Goal: Task Accomplishment & Management: Complete application form

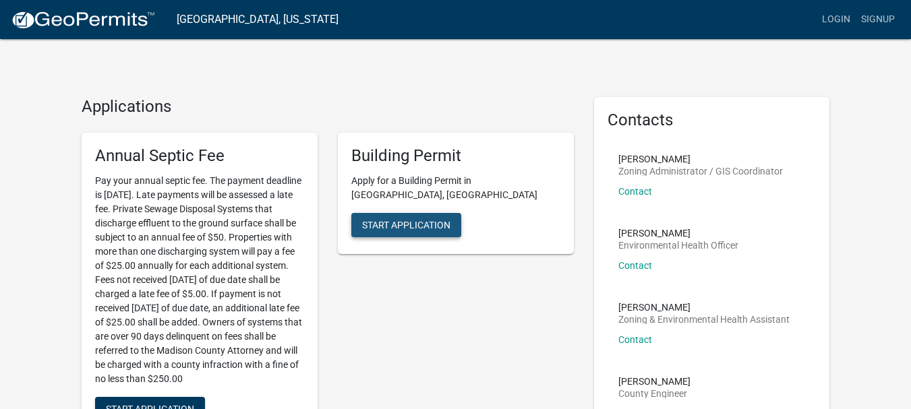
click at [386, 219] on span "Start Application" at bounding box center [406, 224] width 88 height 11
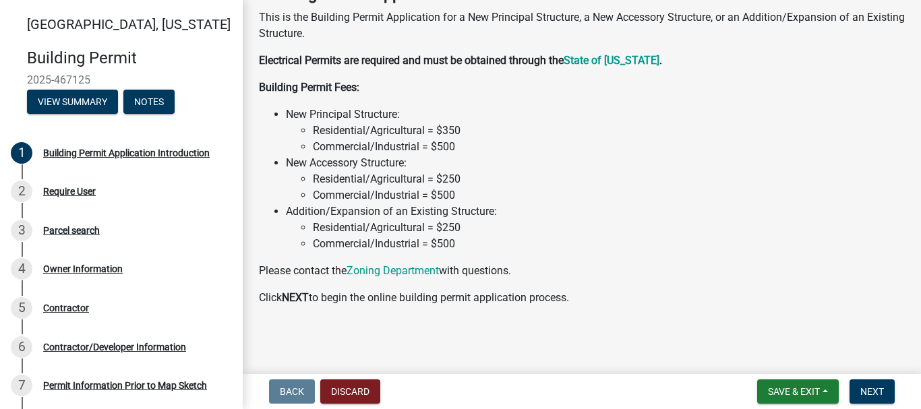
scroll to position [92, 0]
click at [871, 385] on button "Next" at bounding box center [871, 391] width 45 height 24
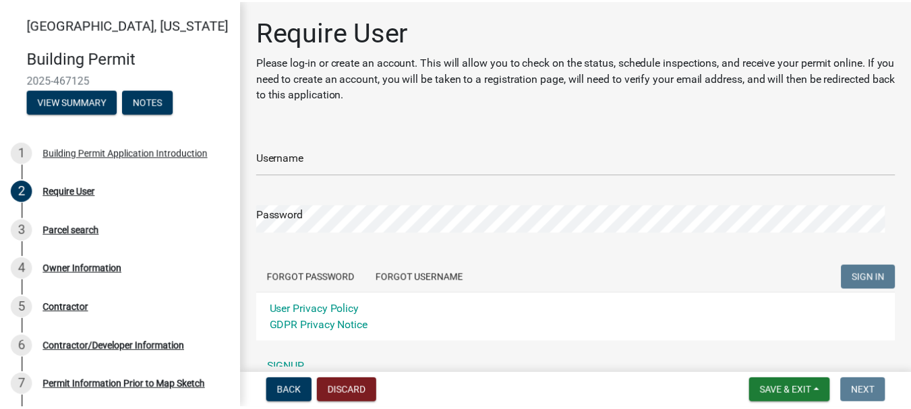
scroll to position [65, 0]
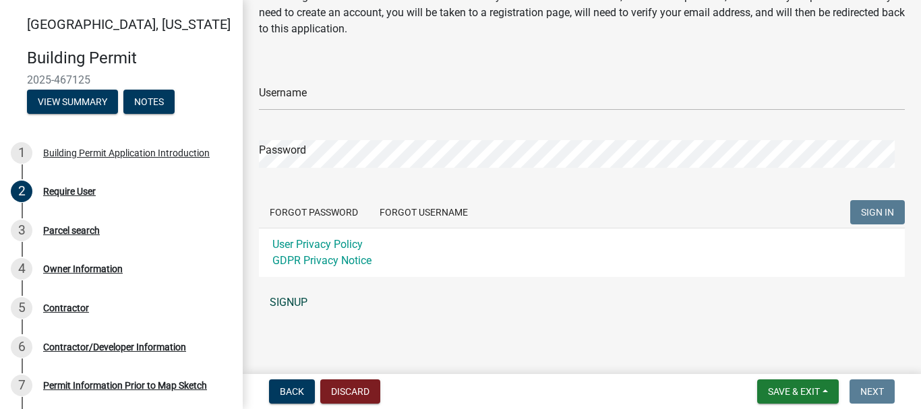
click at [281, 305] on link "SIGNUP" at bounding box center [582, 302] width 646 height 27
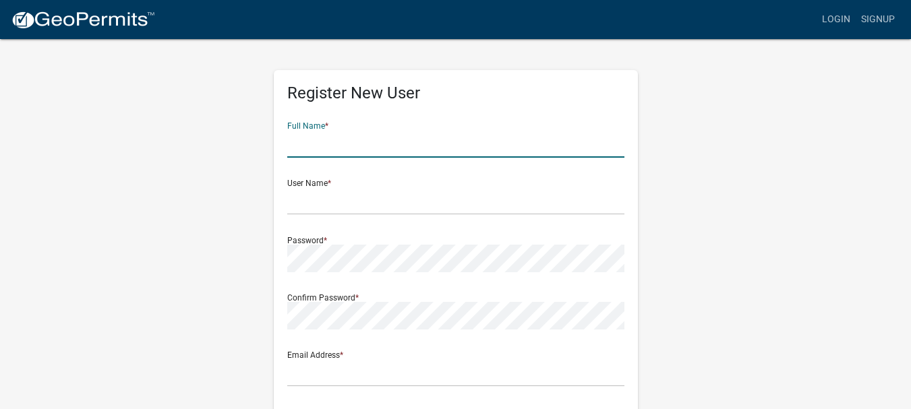
click at [354, 147] on input "text" at bounding box center [455, 144] width 337 height 28
type input "Colton"
click at [371, 153] on input "text" at bounding box center [455, 144] width 337 height 28
type input "Colton"
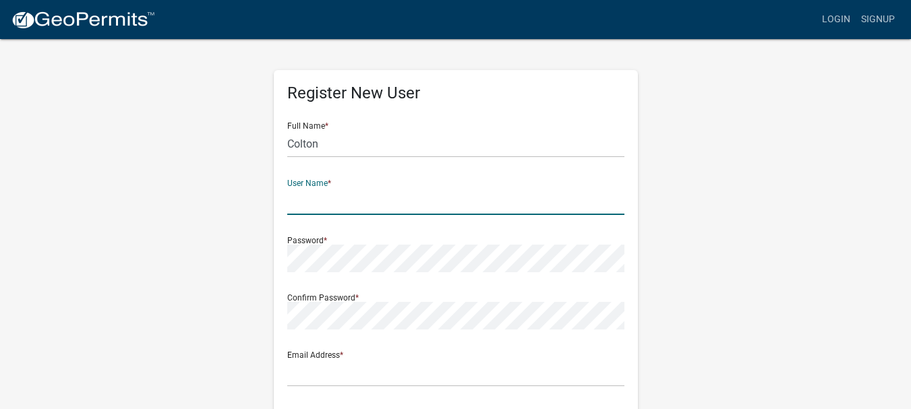
click at [324, 215] on form "Full Name * Colton User Name * Password * Confirm Password * Email Address * St…" at bounding box center [455, 399] width 337 height 577
type input "[PERSON_NAME]"
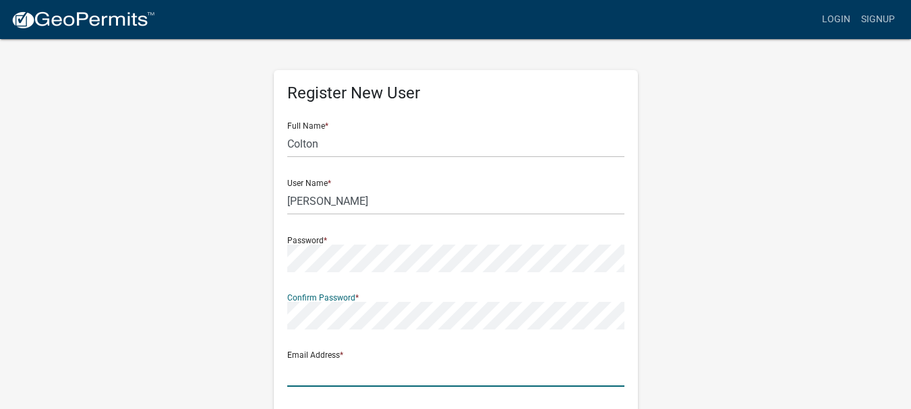
click at [321, 376] on input "text" at bounding box center [455, 373] width 337 height 28
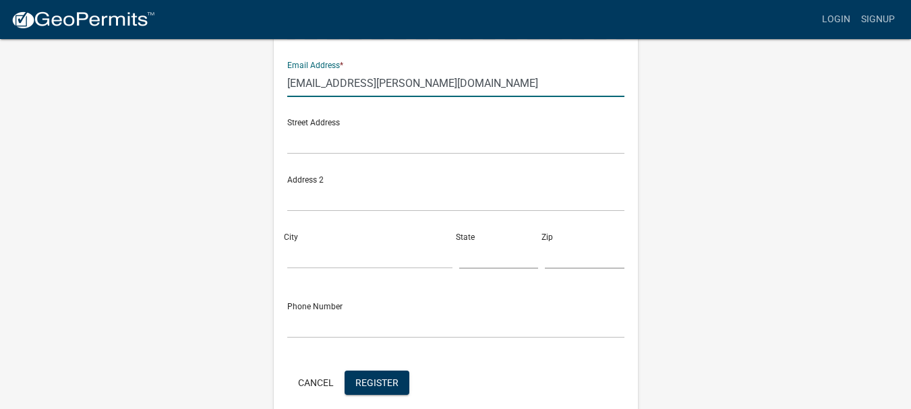
scroll to position [291, 0]
type input "[EMAIL_ADDRESS][PERSON_NAME][DOMAIN_NAME]"
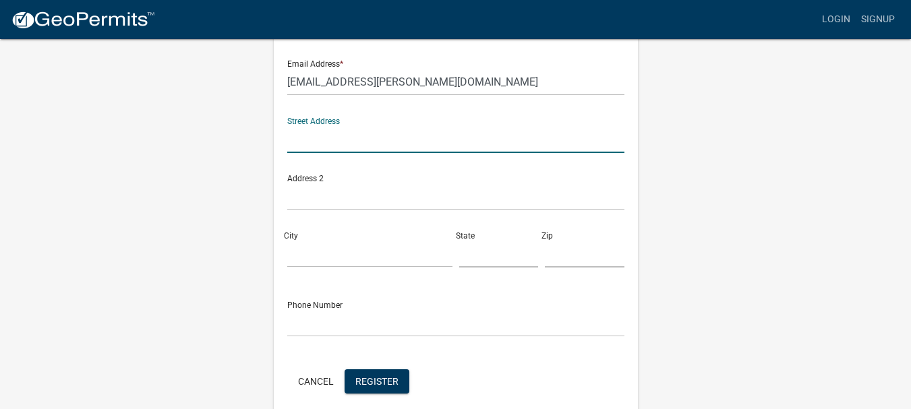
click at [420, 132] on input "text" at bounding box center [455, 139] width 337 height 28
type input "1671 Fox TRL"
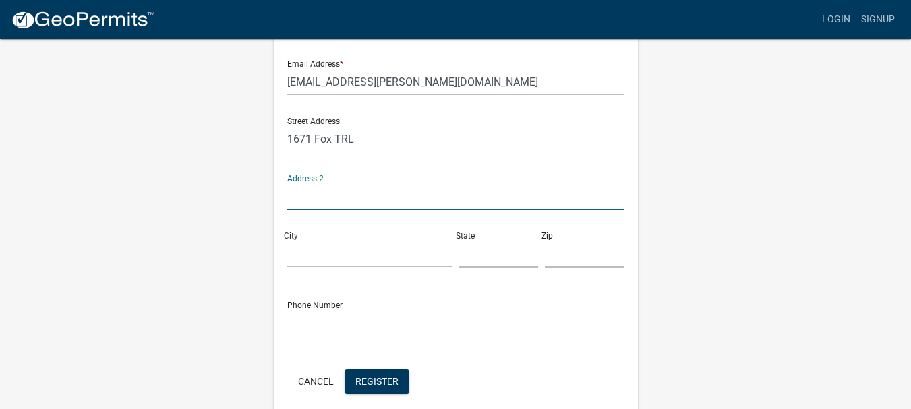
click at [364, 202] on input "text" at bounding box center [455, 197] width 337 height 28
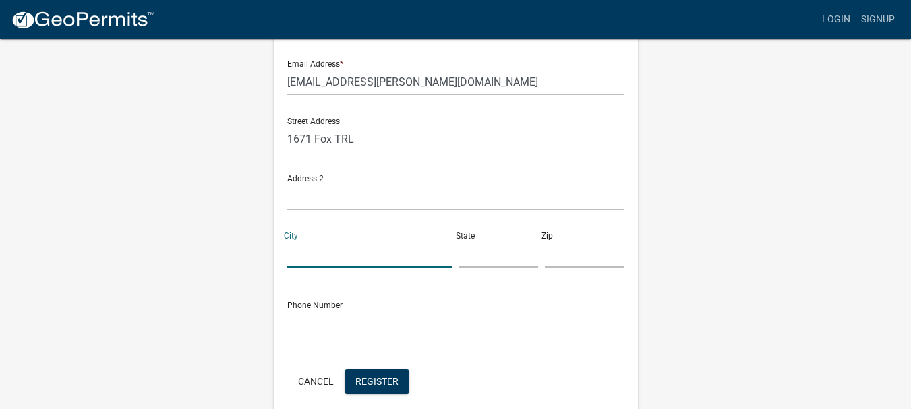
click at [336, 257] on input "City" at bounding box center [369, 254] width 165 height 28
type input "Winterset"
click at [476, 262] on input "text" at bounding box center [499, 254] width 80 height 28
type input "IA"
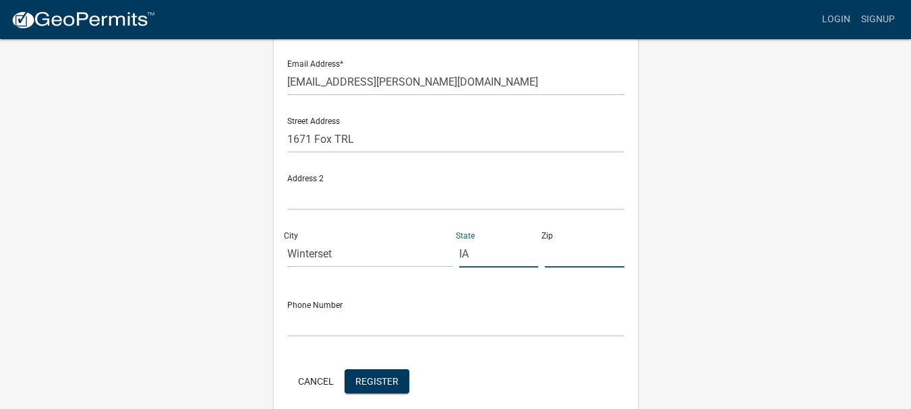
click at [582, 259] on input "text" at bounding box center [585, 254] width 80 height 28
type input "50273"
click at [457, 338] on form "Full Name * Colton User Name * Eyerly Password * Confirm Password * Email Addre…" at bounding box center [455, 108] width 337 height 577
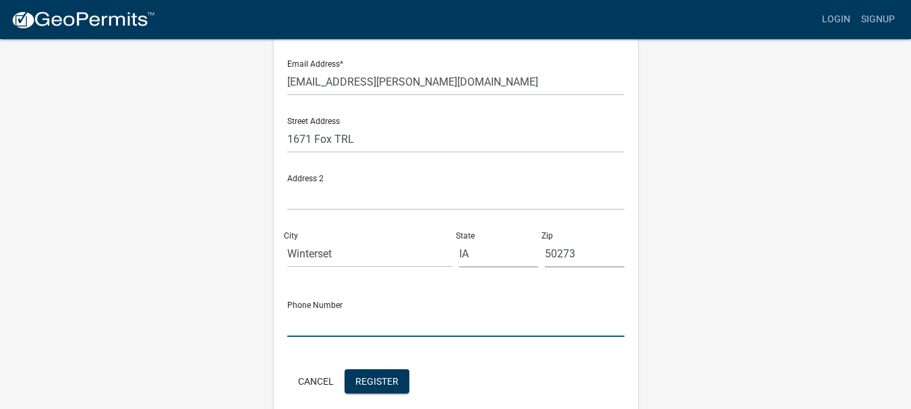
click at [457, 330] on input "text" at bounding box center [455, 323] width 337 height 28
type input "5154688208"
click at [356, 381] on span "Register" at bounding box center [376, 380] width 43 height 11
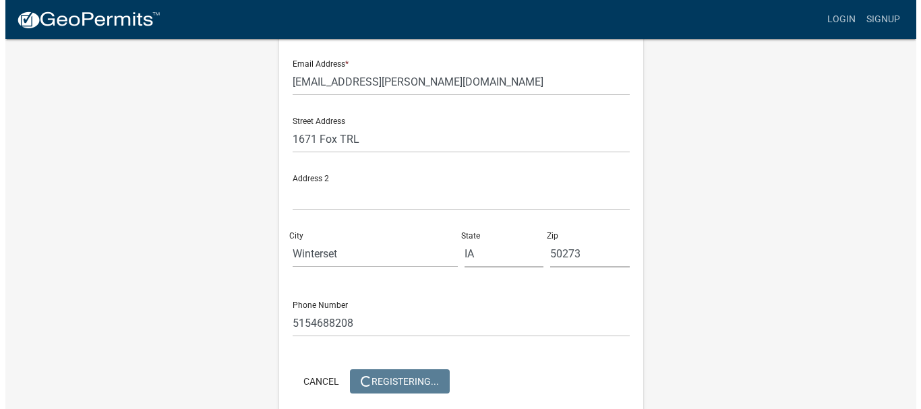
scroll to position [0, 0]
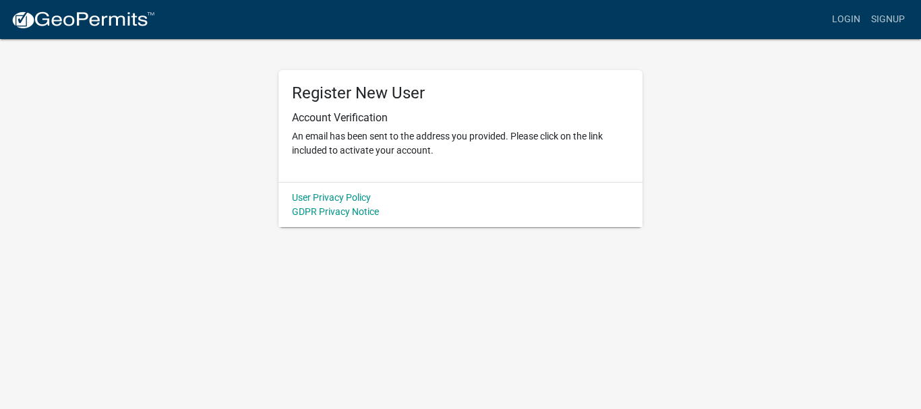
click at [435, 185] on div "User Privacy Policy GDPR Privacy Notice" at bounding box center [460, 204] width 364 height 45
click at [532, 187] on div "User Privacy Policy GDPR Privacy Notice" at bounding box center [460, 204] width 364 height 45
click at [533, 187] on div "User Privacy Policy GDPR Privacy Notice" at bounding box center [460, 204] width 364 height 45
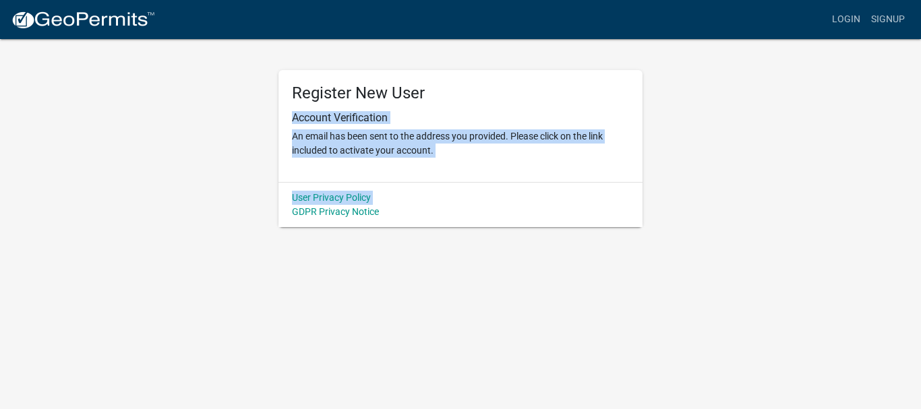
drag, startPoint x: 533, startPoint y: 187, endPoint x: 691, endPoint y: 56, distance: 204.9
click at [691, 56] on div "Register New User Account Verification An email has been sent to the address yo…" at bounding box center [460, 132] width 768 height 189
click at [510, 204] on div "User Privacy Policy GDPR Privacy Notice" at bounding box center [460, 204] width 364 height 45
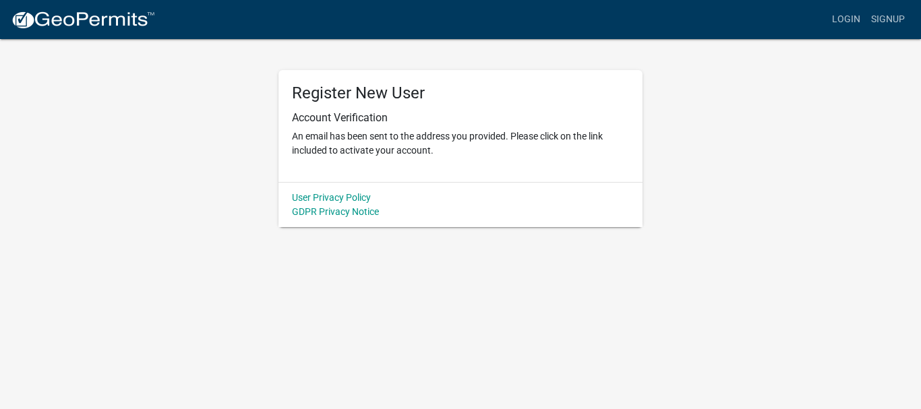
click at [518, 188] on div "User Privacy Policy GDPR Privacy Notice" at bounding box center [460, 204] width 364 height 45
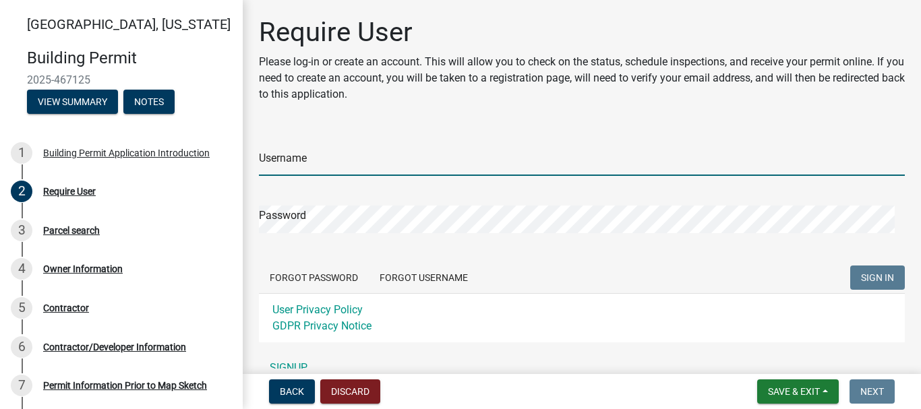
click at [323, 164] on input "Username" at bounding box center [582, 162] width 646 height 28
type input "[EMAIL_ADDRESS][PERSON_NAME][DOMAIN_NAME]"
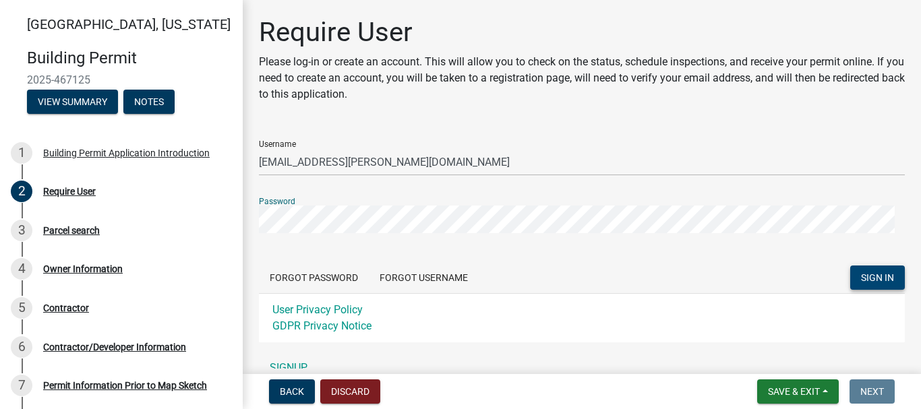
click at [861, 275] on span "SIGN IN" at bounding box center [877, 277] width 33 height 11
click at [865, 280] on span "SIGN IN" at bounding box center [877, 277] width 33 height 11
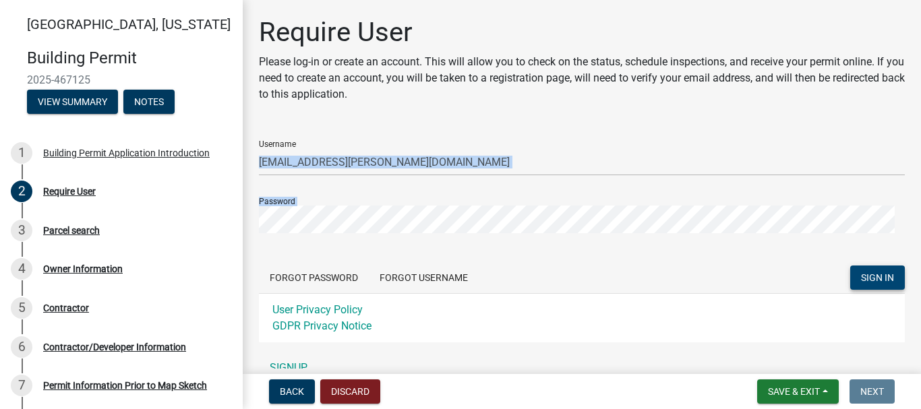
drag, startPoint x: 489, startPoint y: 241, endPoint x: 506, endPoint y: 173, distance: 70.1
click at [506, 173] on form "Username colt.eyerly@gmail.com Password Forgot Password Forgot Username SIGN IN…" at bounding box center [582, 235] width 646 height 213
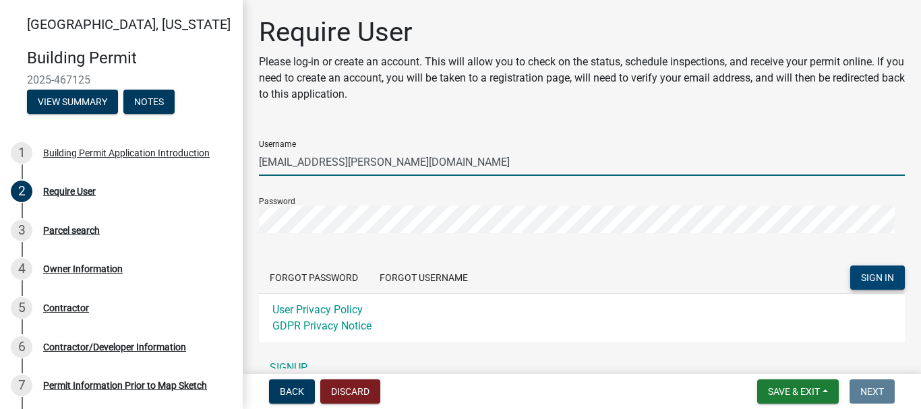
click at [489, 162] on input "[EMAIL_ADDRESS][PERSON_NAME][DOMAIN_NAME]" at bounding box center [582, 162] width 646 height 28
click at [423, 276] on button "Forgot Username" at bounding box center [424, 278] width 110 height 24
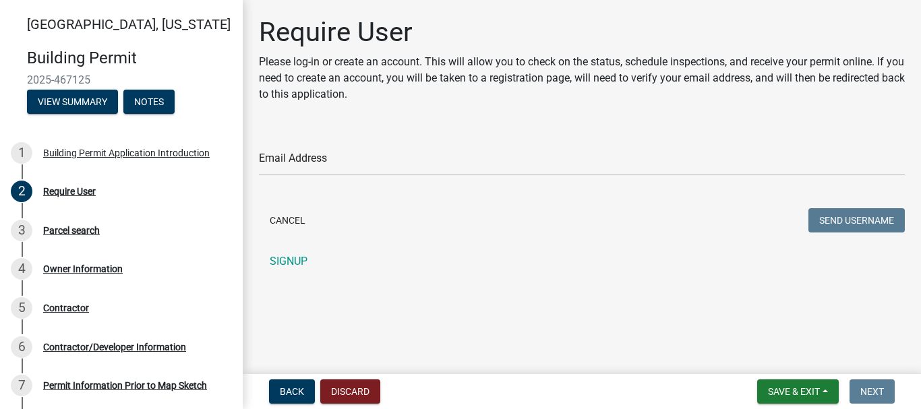
click at [375, 185] on form "Email Address Cancel Send Username" at bounding box center [582, 182] width 646 height 106
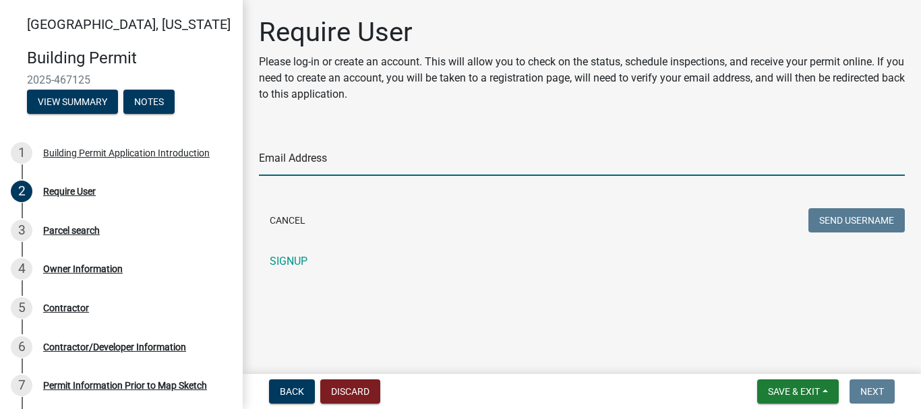
click at [376, 172] on input "Email Address" at bounding box center [582, 162] width 646 height 28
type input "[EMAIL_ADDRESS][PERSON_NAME][DOMAIN_NAME]"
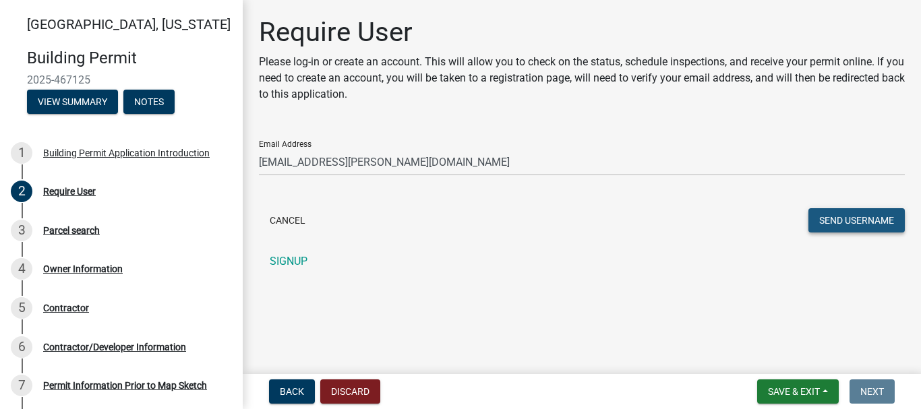
click at [845, 224] on button "Send Username" at bounding box center [856, 220] width 96 height 24
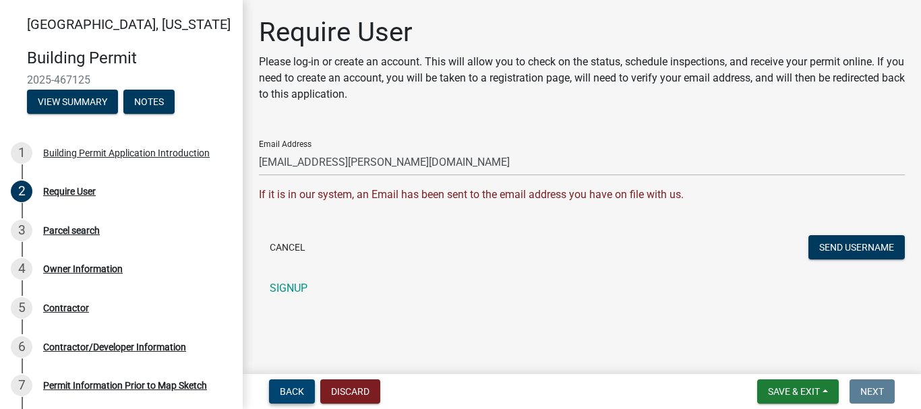
click at [295, 391] on span "Back" at bounding box center [292, 391] width 24 height 11
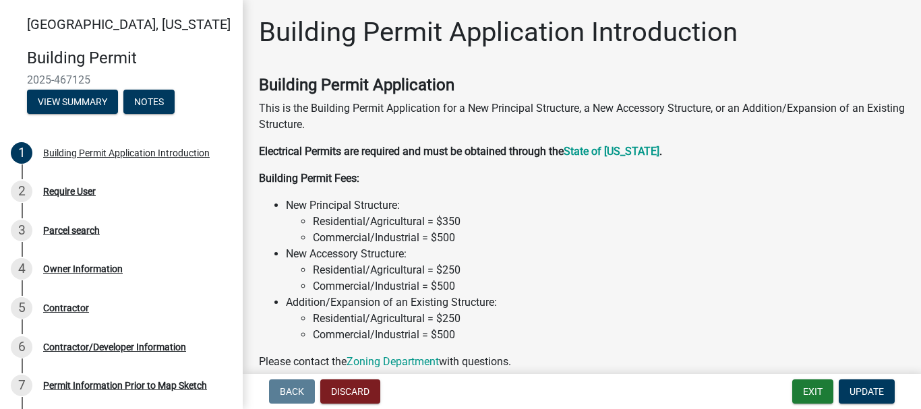
scroll to position [92, 0]
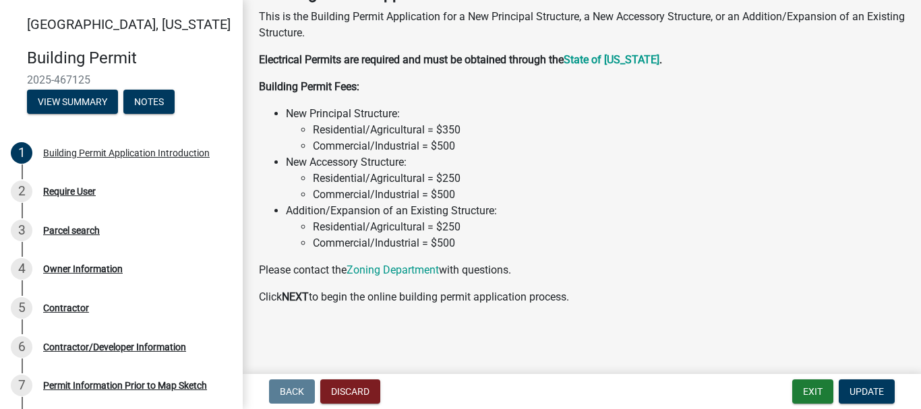
click at [582, 325] on div "Building Permit Application Introduction Building Permit Application This is th…" at bounding box center [582, 127] width 666 height 404
click at [79, 190] on div "Require User" at bounding box center [69, 191] width 53 height 9
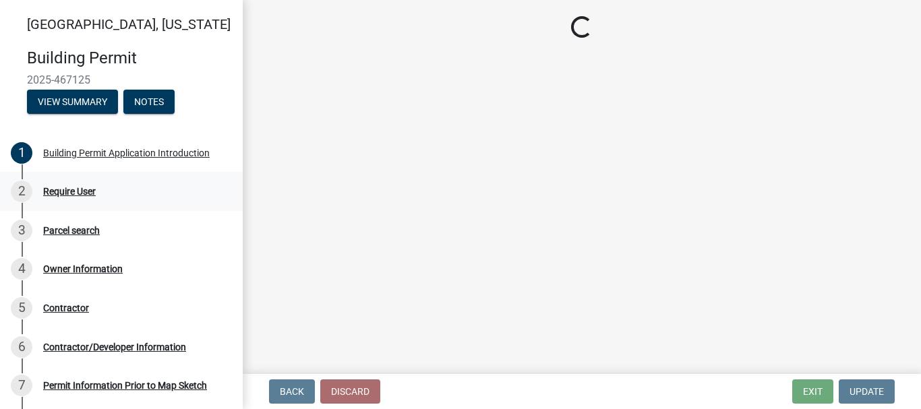
scroll to position [0, 0]
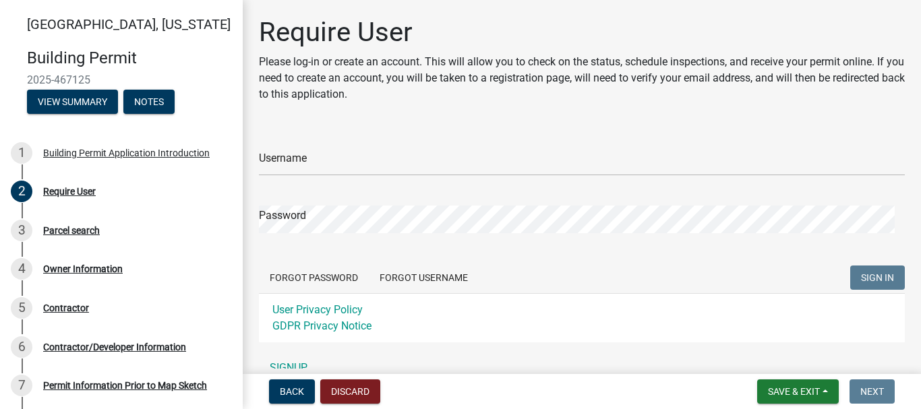
click at [375, 128] on div "Require User Please log-in or create an account. This will allow you to check o…" at bounding box center [582, 204] width 666 height 377
click at [342, 177] on form "Username Password Forgot Password Forgot Username SIGN IN User Privacy Policy G…" at bounding box center [582, 235] width 646 height 213
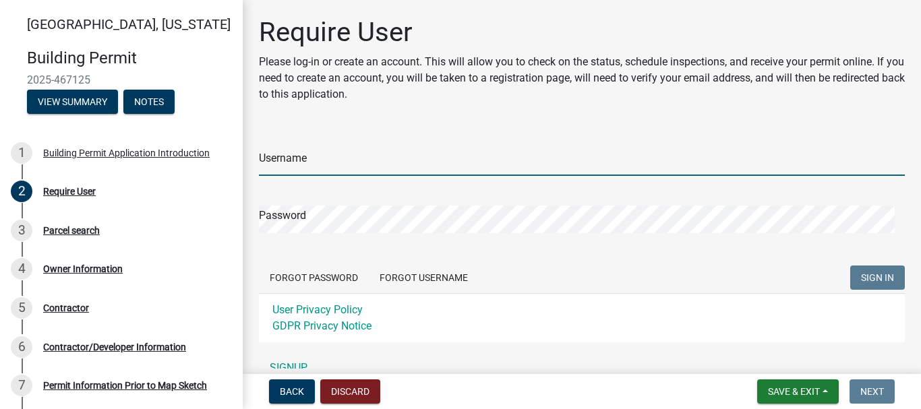
click at [349, 168] on input "Username" at bounding box center [582, 162] width 646 height 28
type input "[PERSON_NAME]"
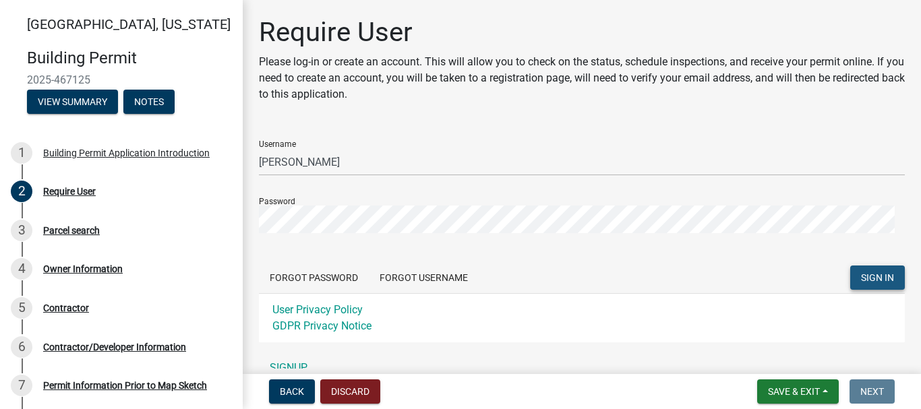
click at [861, 278] on span "SIGN IN" at bounding box center [877, 277] width 33 height 11
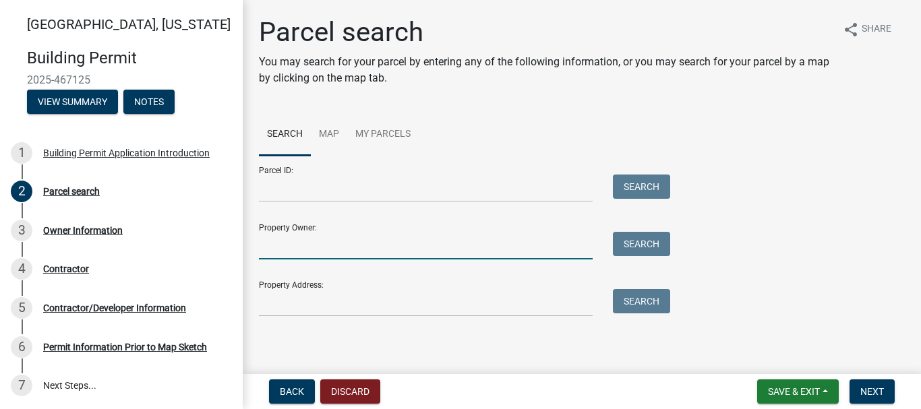
click at [492, 237] on input "Property Owner:" at bounding box center [426, 246] width 334 height 28
type input "c"
type input "[PERSON_NAME]"
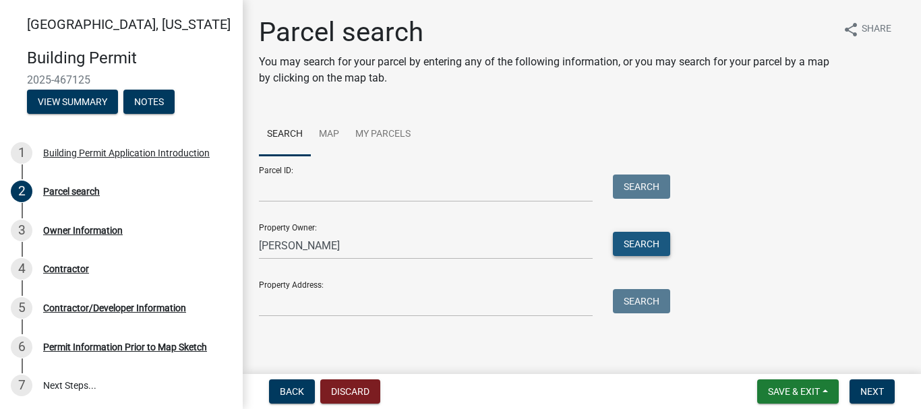
click at [643, 245] on button "Search" at bounding box center [641, 244] width 57 height 24
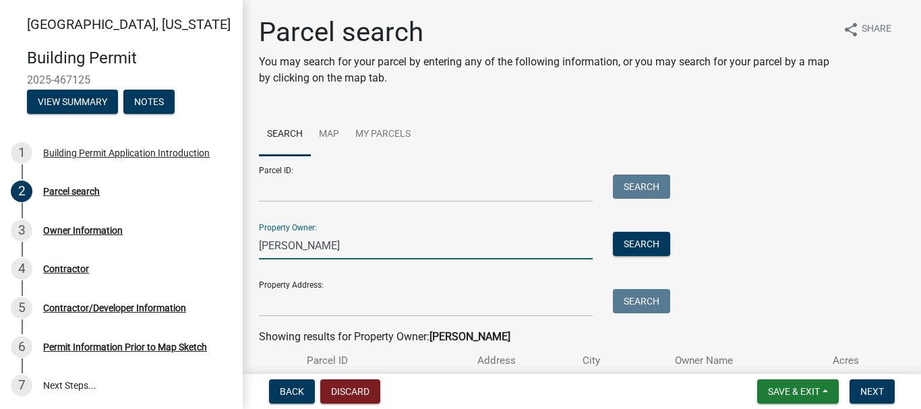
click at [356, 248] on input "[PERSON_NAME]" at bounding box center [426, 246] width 334 height 28
drag, startPoint x: 356, startPoint y: 248, endPoint x: 210, endPoint y: 227, distance: 147.1
click at [210, 227] on div "Madison County, Iowa Building Permit 2025-467125 View Summary Notes 1 Building …" at bounding box center [460, 204] width 921 height 409
click at [321, 131] on link "Map" at bounding box center [329, 134] width 36 height 43
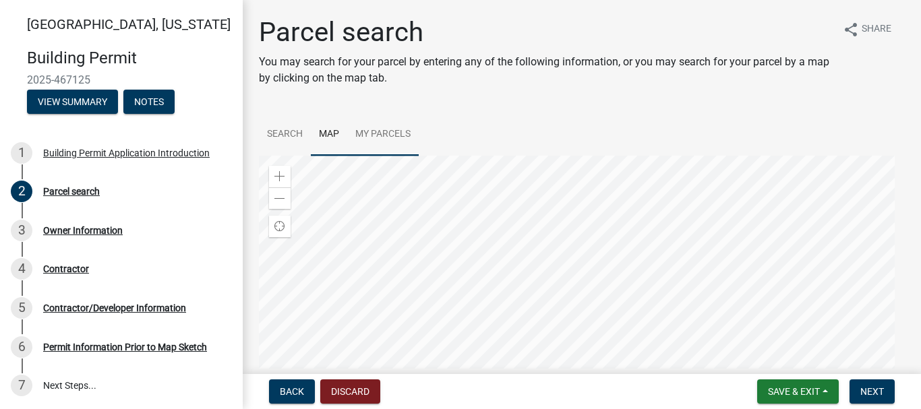
click at [391, 131] on link "My Parcels" at bounding box center [382, 134] width 71 height 43
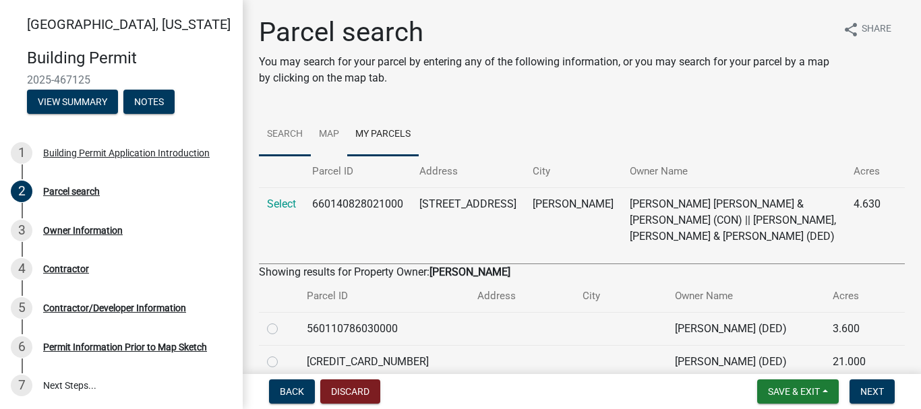
click at [287, 137] on link "Search" at bounding box center [285, 134] width 52 height 43
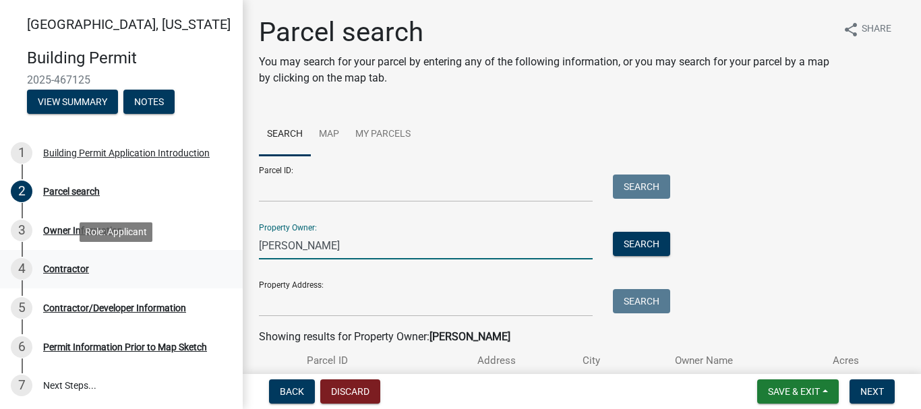
drag, startPoint x: 348, startPoint y: 239, endPoint x: 185, endPoint y: 259, distance: 164.3
click at [185, 259] on div "Madison County, Iowa Building Permit 2025-467125 View Summary Notes 1 Building …" at bounding box center [460, 204] width 921 height 409
type input "Don Eyerly"
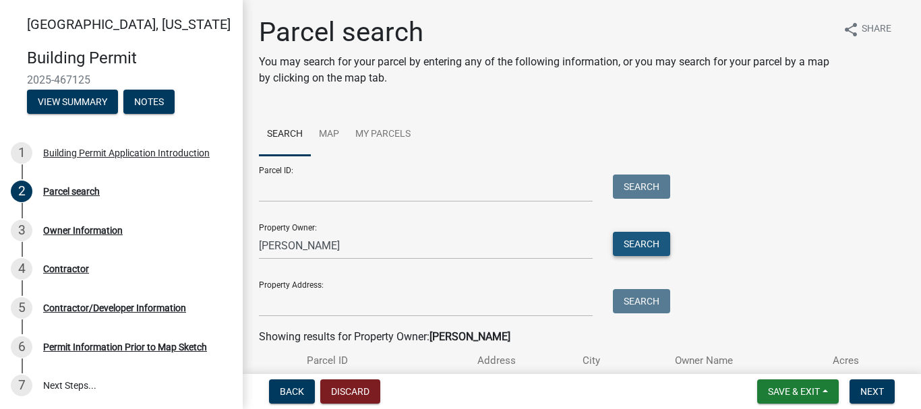
click at [619, 237] on button "Search" at bounding box center [641, 244] width 57 height 24
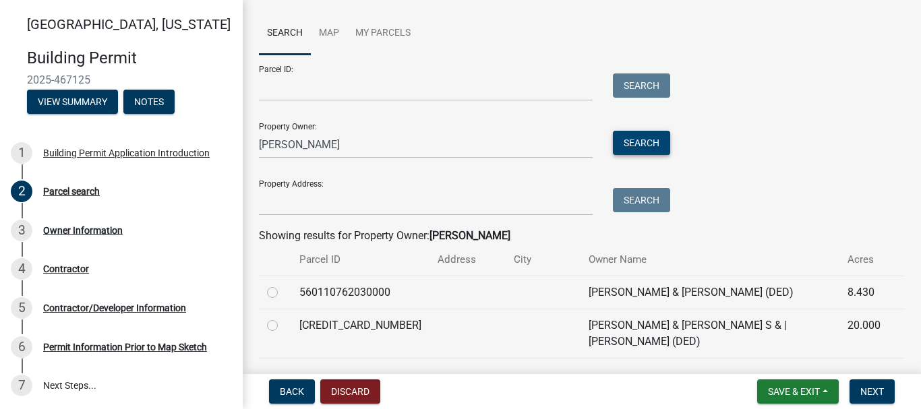
scroll to position [113, 0]
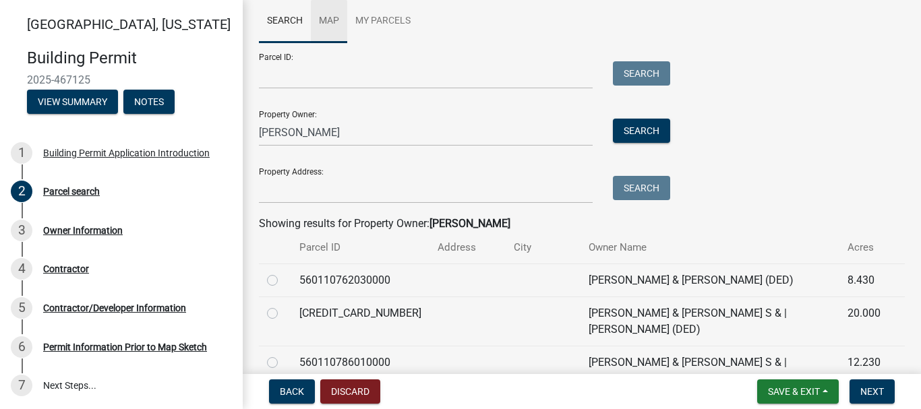
click at [331, 19] on link "Map" at bounding box center [329, 21] width 36 height 43
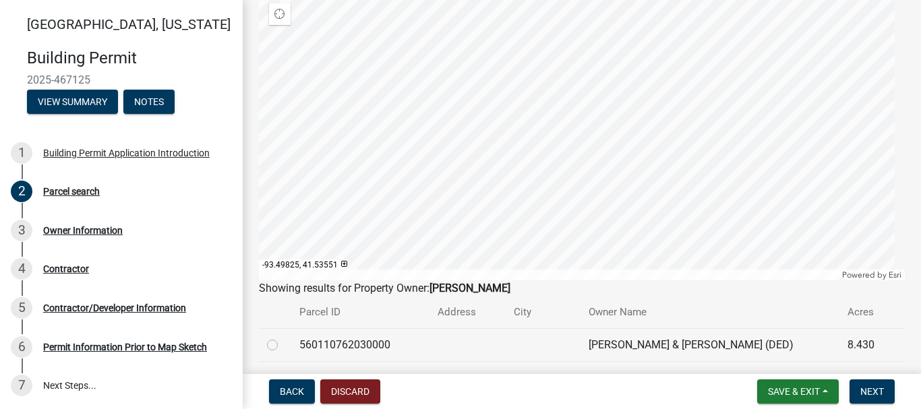
scroll to position [226, 0]
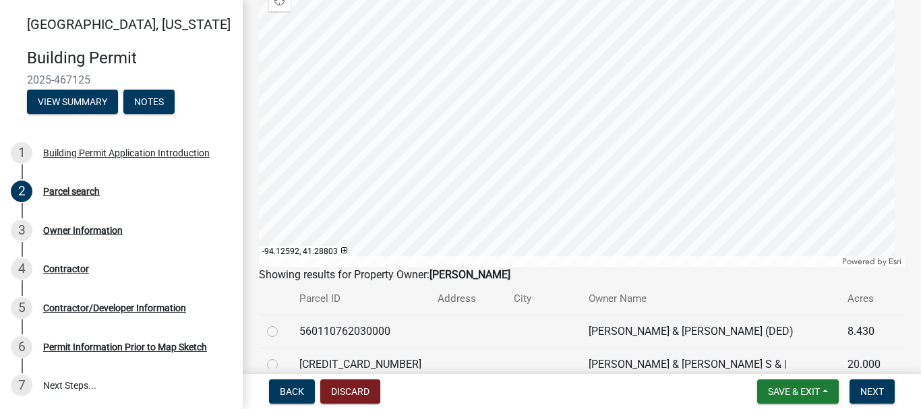
click at [424, 179] on div at bounding box center [582, 98] width 646 height 337
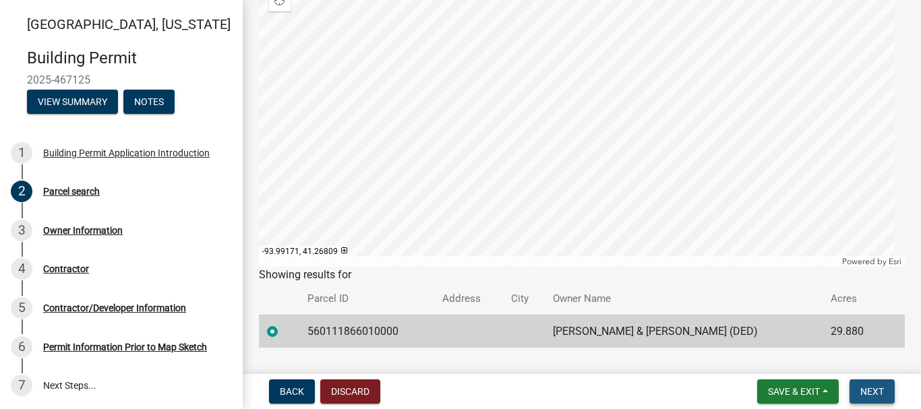
click at [874, 392] on span "Next" at bounding box center [872, 391] width 24 height 11
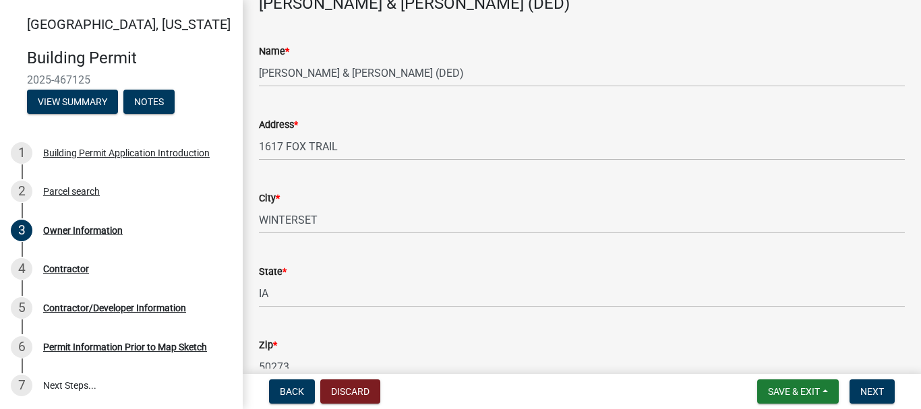
scroll to position [0, 0]
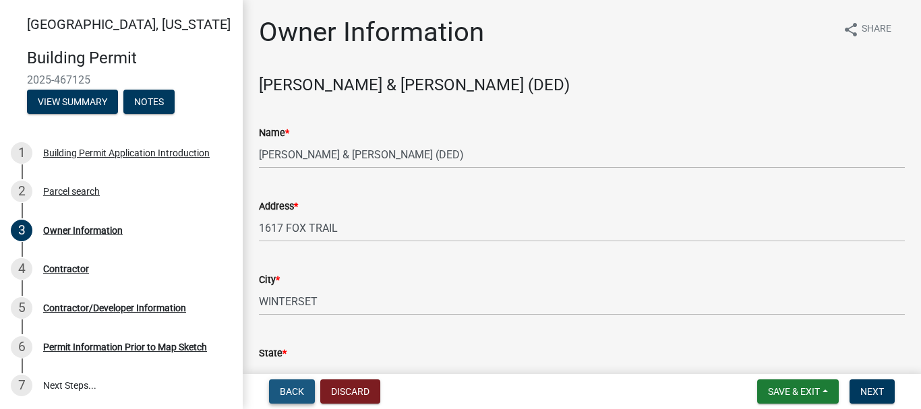
click at [279, 400] on button "Back" at bounding box center [292, 391] width 46 height 24
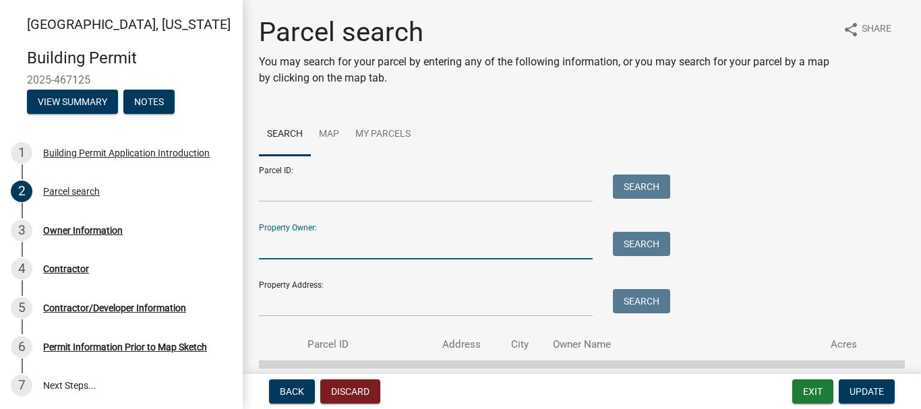
click at [409, 247] on input "Property Owner:" at bounding box center [426, 246] width 334 height 28
type input "[PERSON_NAME]"
click at [859, 394] on span "Update" at bounding box center [866, 391] width 34 height 11
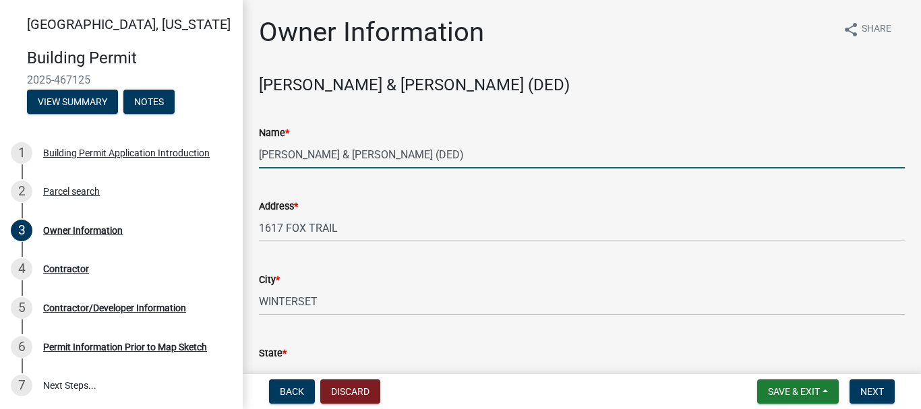
click at [466, 146] on input "[PERSON_NAME] & [PERSON_NAME] (DED)" at bounding box center [582, 155] width 646 height 28
drag, startPoint x: 473, startPoint y: 151, endPoint x: 250, endPoint y: 151, distance: 223.1
click at [250, 151] on div "Name * EYERLY, DONALD R JR & CHRISTINE (DED)" at bounding box center [582, 137] width 666 height 63
type input "[PERSON_NAME]"
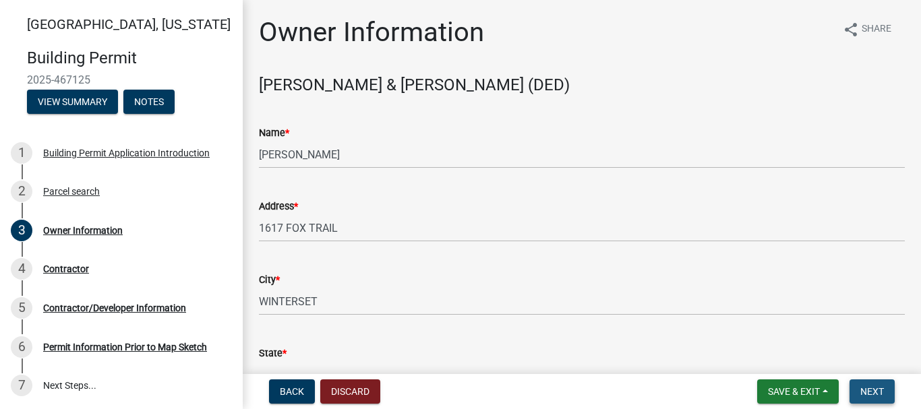
click at [872, 386] on span "Next" at bounding box center [872, 391] width 24 height 11
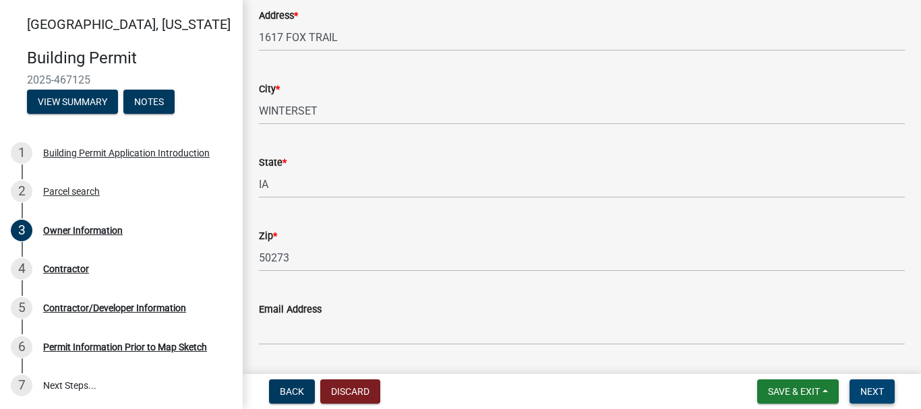
scroll to position [320, 0]
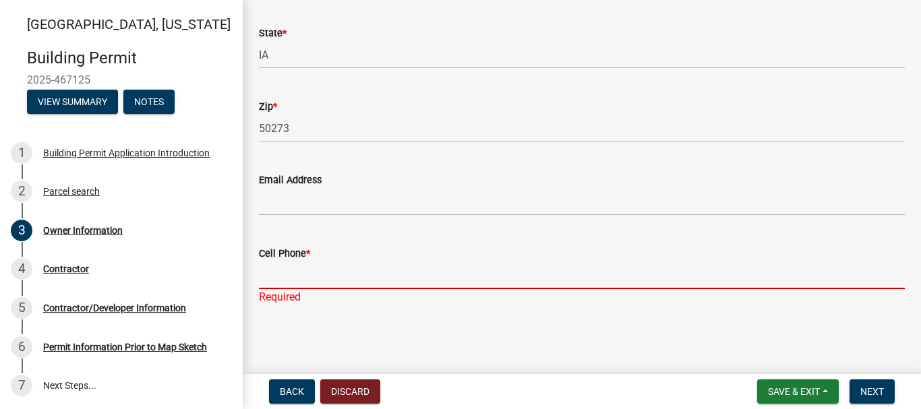
click at [388, 270] on input "Cell Phone *" at bounding box center [582, 275] width 646 height 28
type input "5154688208"
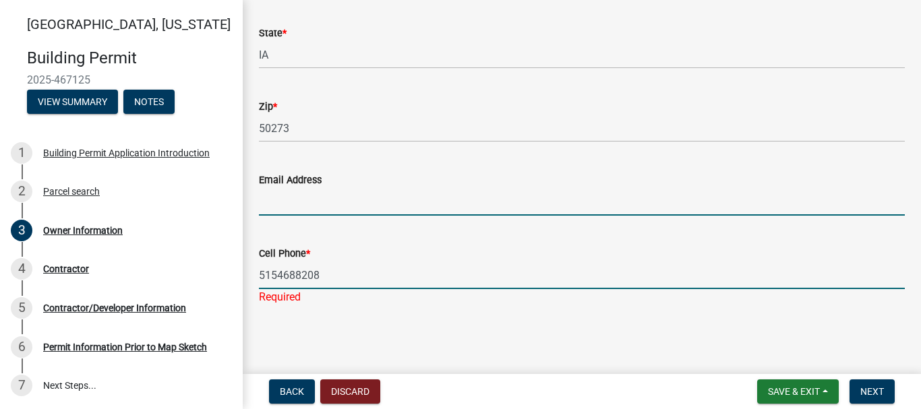
type input "[EMAIL_ADDRESS][PERSON_NAME][DOMAIN_NAME]"
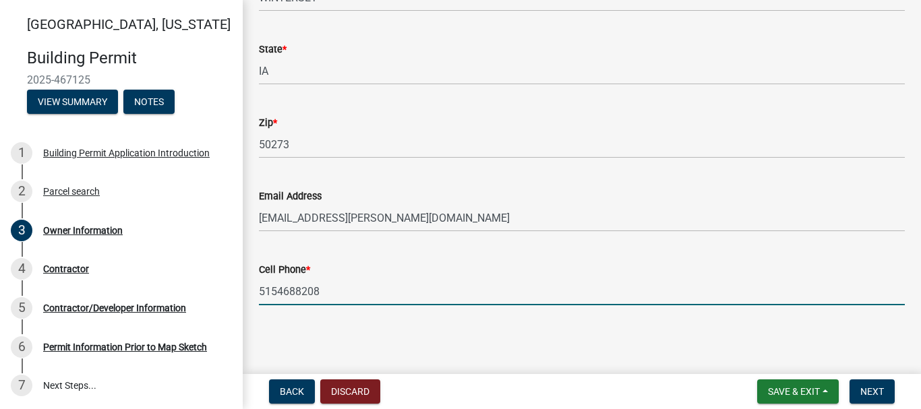
scroll to position [304, 0]
click at [877, 383] on button "Next" at bounding box center [871, 391] width 45 height 24
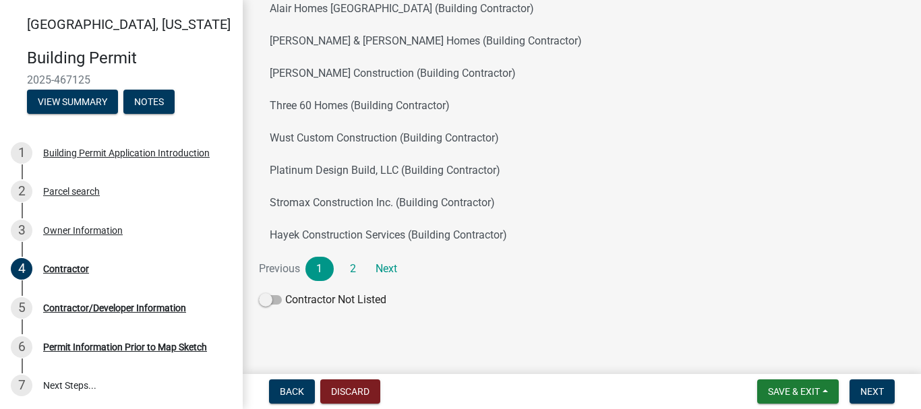
scroll to position [237, 0]
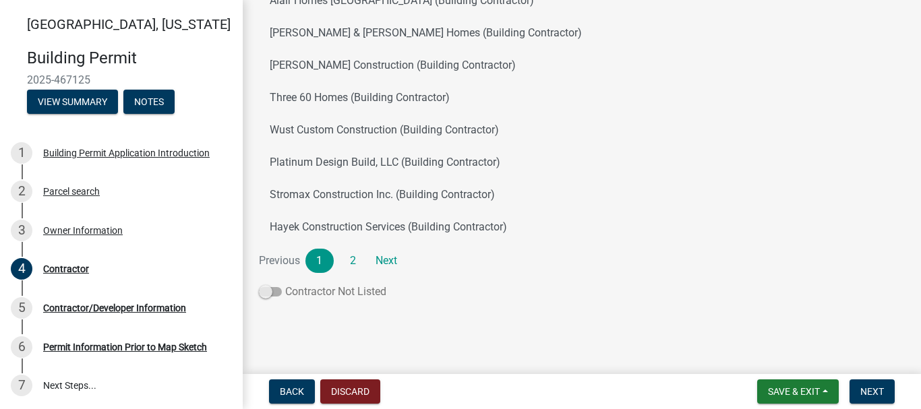
click at [265, 292] on span at bounding box center [270, 291] width 23 height 9
click at [285, 284] on input "Contractor Not Listed" at bounding box center [285, 284] width 0 height 0
click at [884, 382] on button "Next" at bounding box center [871, 391] width 45 height 24
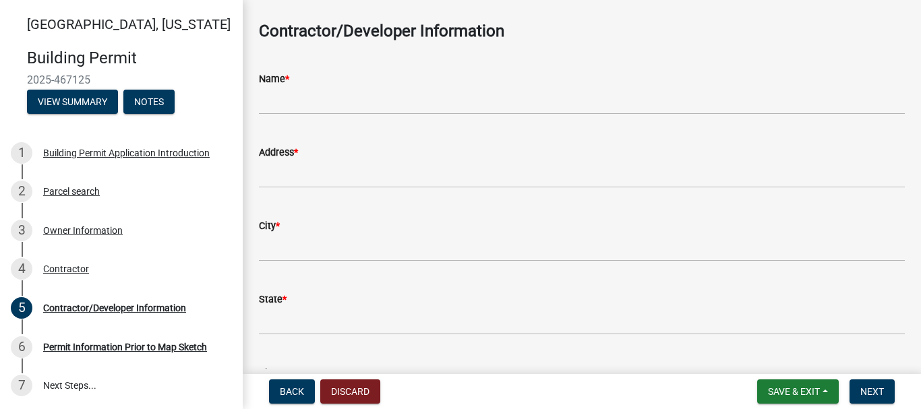
scroll to position [0, 0]
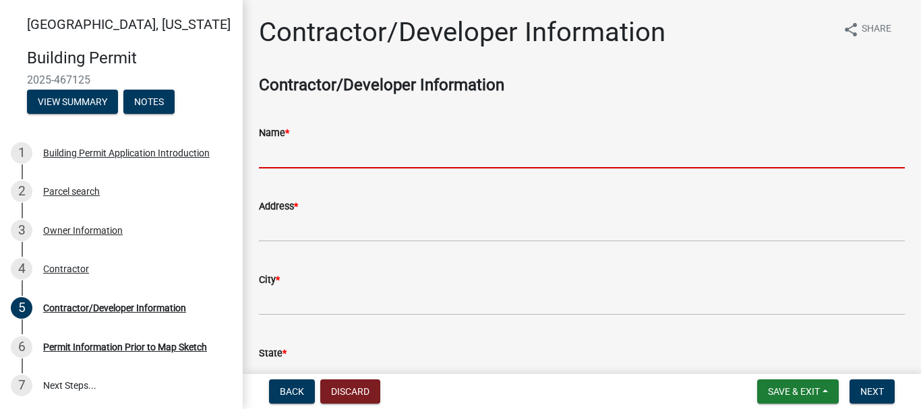
click at [487, 154] on input "Name *" at bounding box center [582, 155] width 646 height 28
type input "Colton"
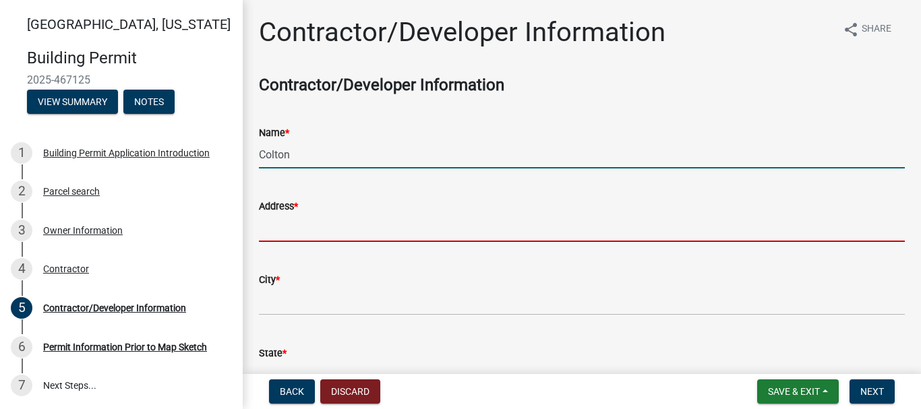
type input "1671 Fox TRL"
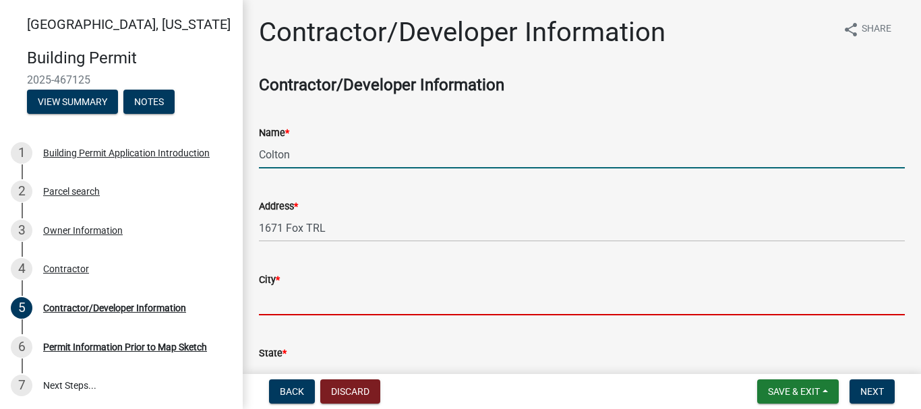
type input "Winterset"
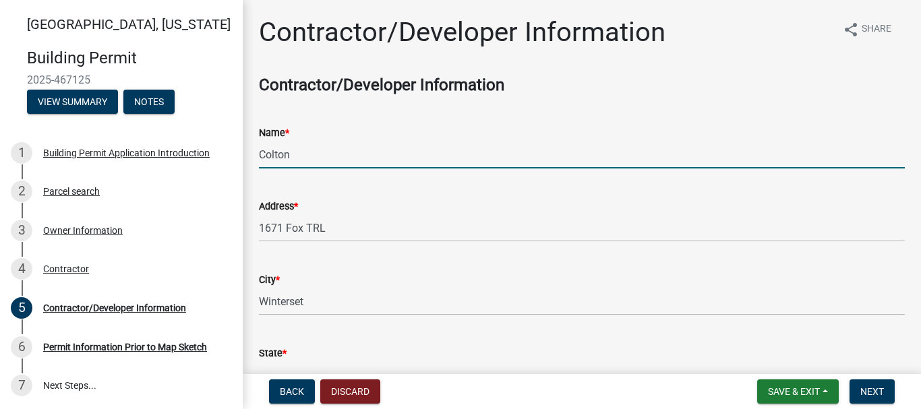
type input "IA"
type input "50273"
type input "[EMAIL_ADDRESS][PERSON_NAME][DOMAIN_NAME]"
type input "5154688208"
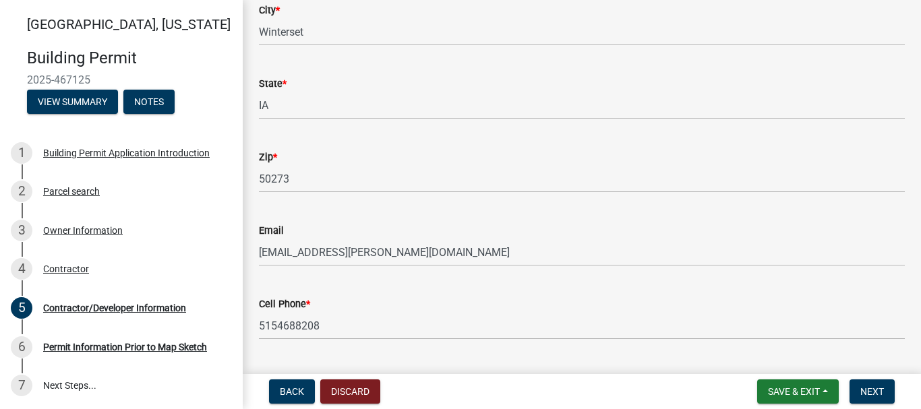
scroll to position [283, 0]
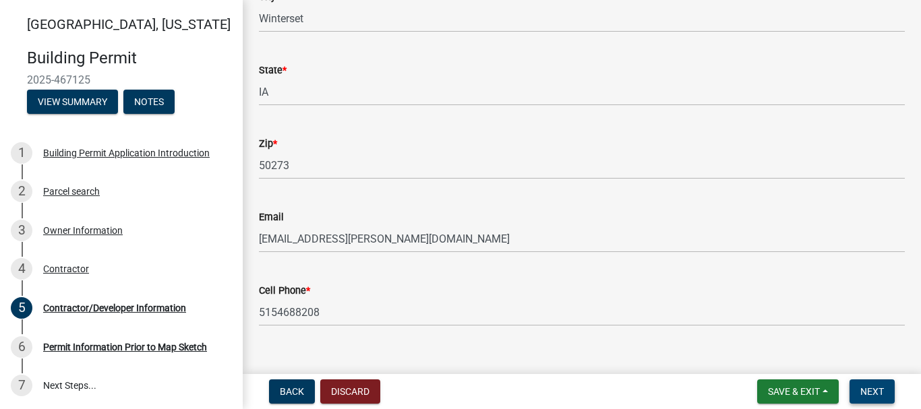
click at [878, 386] on span "Next" at bounding box center [872, 391] width 24 height 11
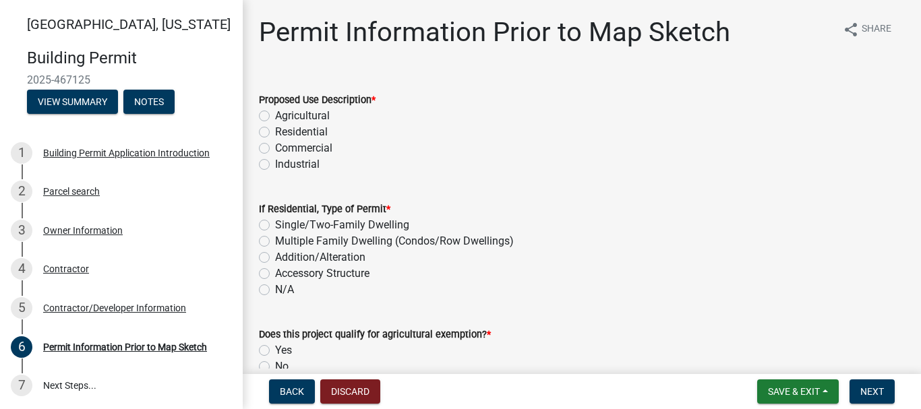
click at [275, 129] on label "Residential" at bounding box center [301, 132] width 53 height 16
click at [275, 129] on input "Residential" at bounding box center [279, 128] width 9 height 9
radio input "true"
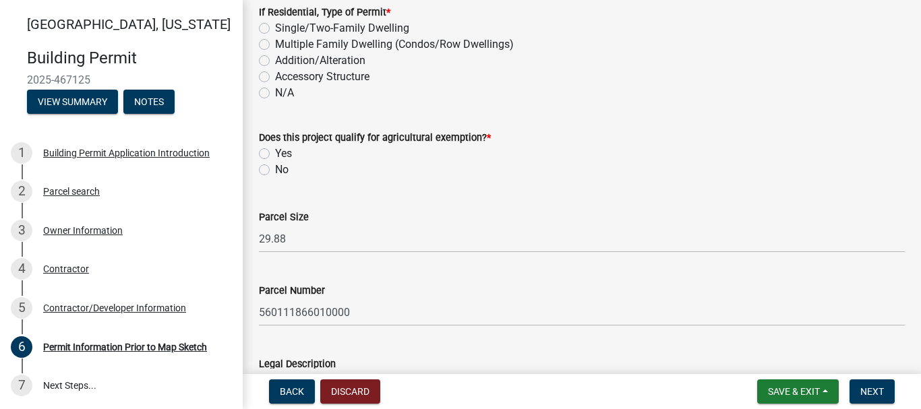
scroll to position [194, 0]
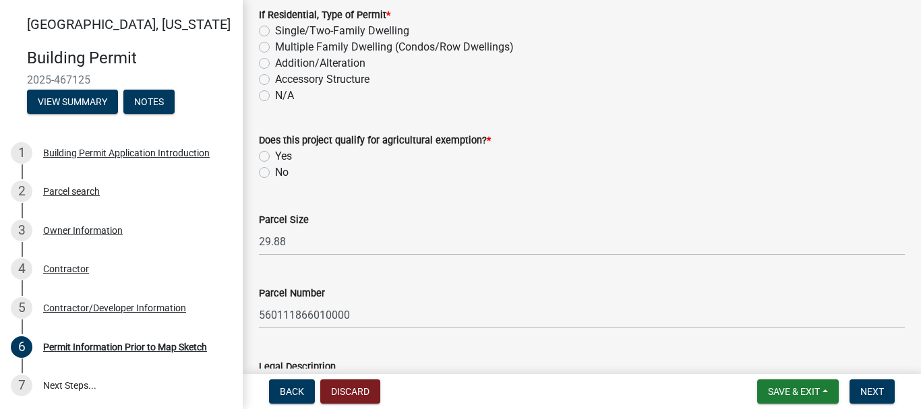
click at [275, 29] on label "Single/Two-Family Dwelling" at bounding box center [342, 31] width 134 height 16
click at [275, 29] on input "Single/Two-Family Dwelling" at bounding box center [279, 27] width 9 height 9
radio input "true"
click at [275, 174] on label "No" at bounding box center [281, 172] width 13 height 16
click at [275, 173] on input "No" at bounding box center [279, 168] width 9 height 9
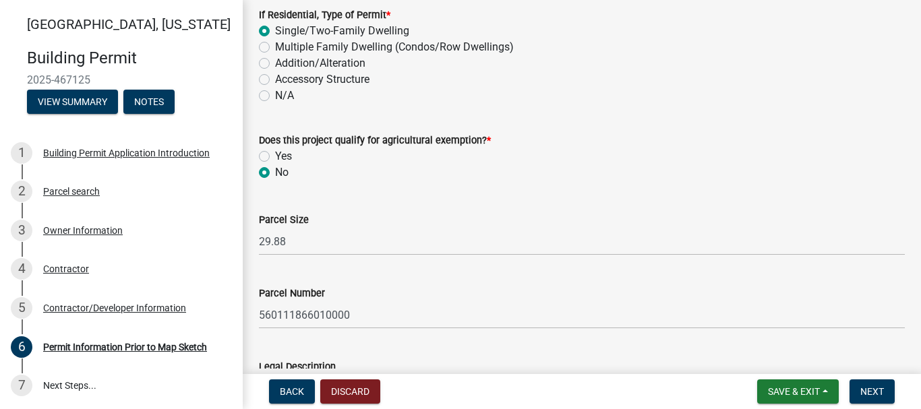
radio input "true"
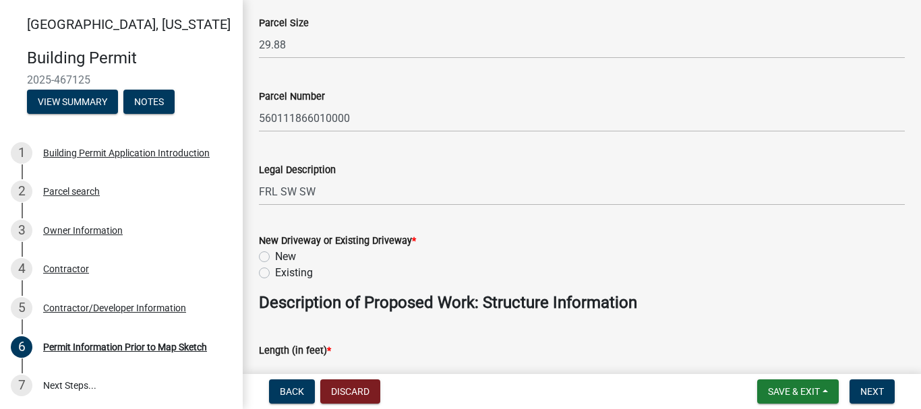
scroll to position [394, 0]
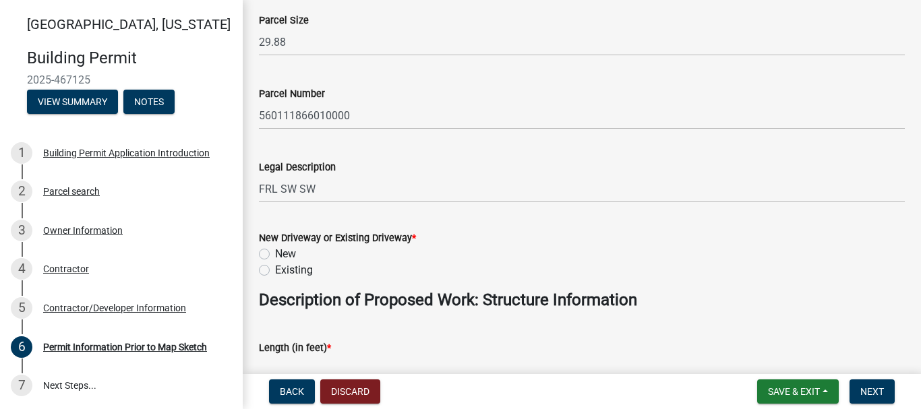
click at [275, 270] on label "Existing" at bounding box center [294, 270] width 38 height 16
click at [275, 270] on input "Existing" at bounding box center [279, 266] width 9 height 9
radio input "true"
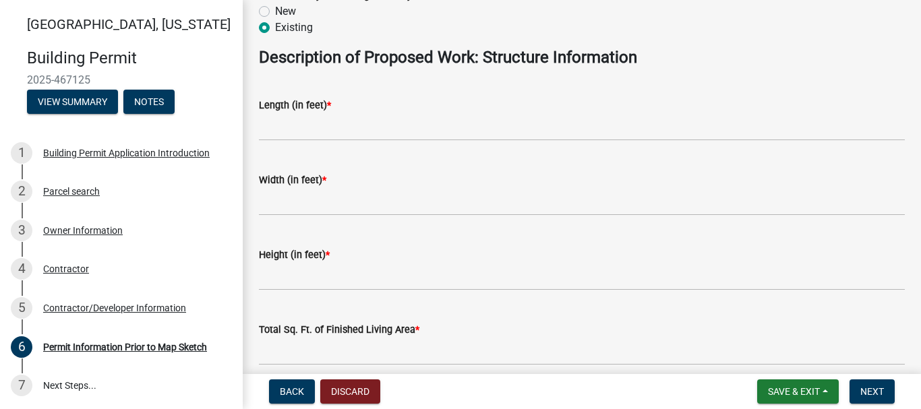
scroll to position [645, 0]
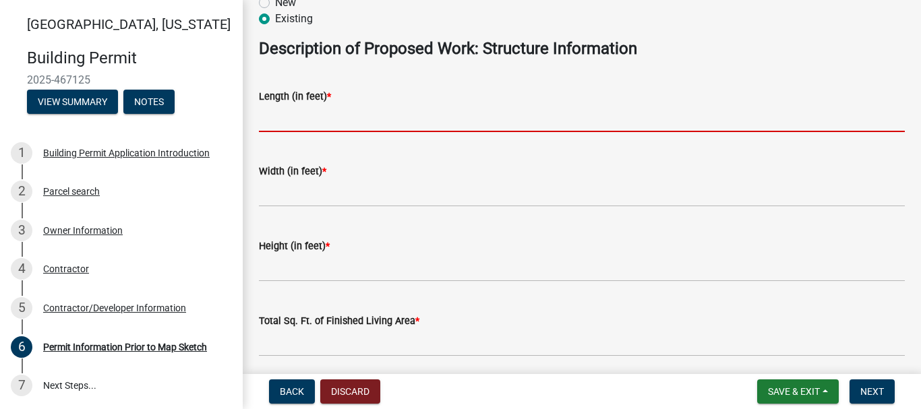
click at [516, 130] on input "text" at bounding box center [582, 118] width 646 height 28
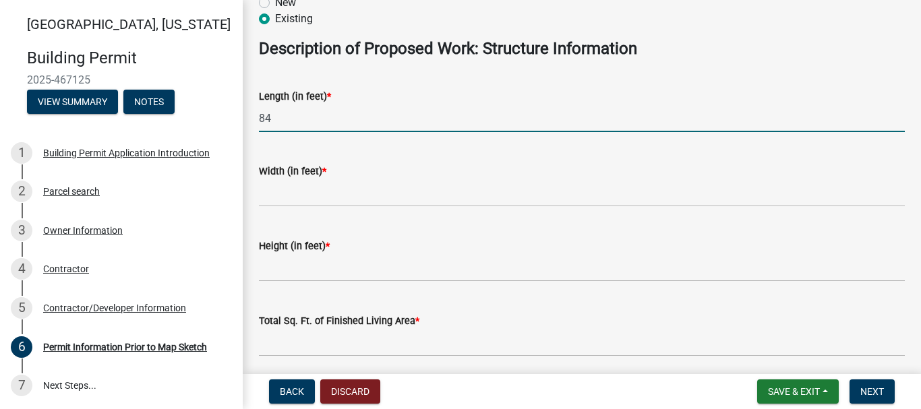
type input "84"
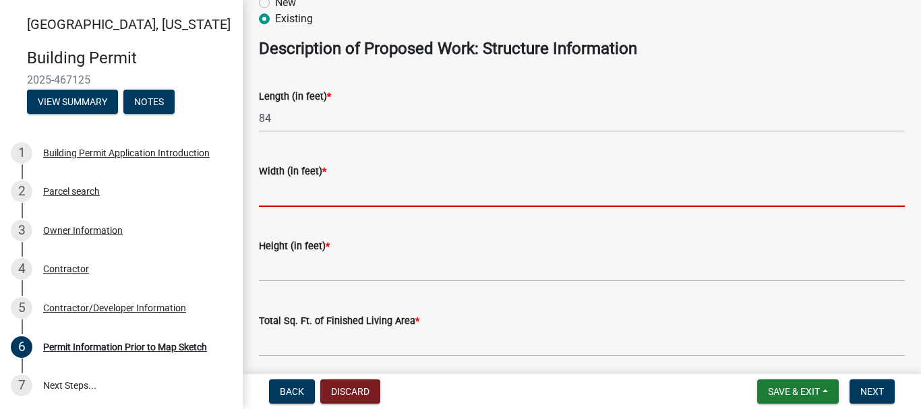
click at [377, 204] on input "text" at bounding box center [582, 193] width 646 height 28
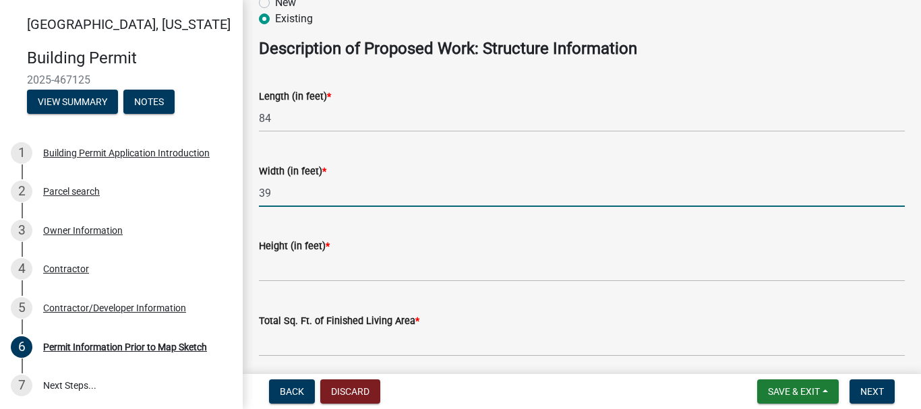
type input "39"
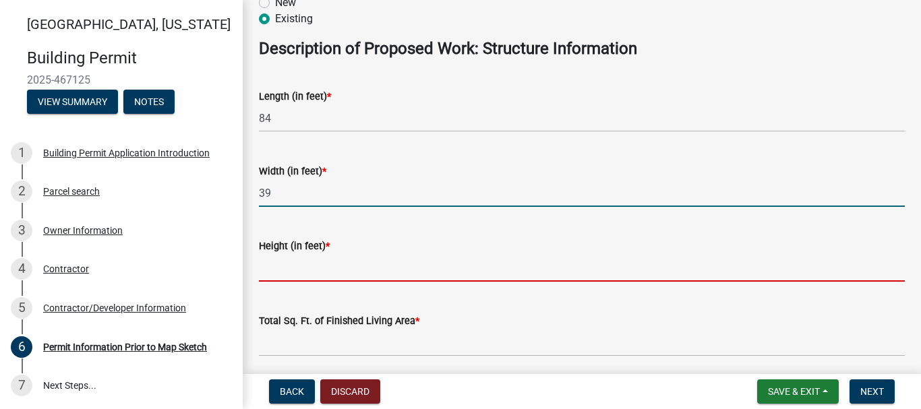
click at [340, 270] on input "text" at bounding box center [582, 268] width 646 height 28
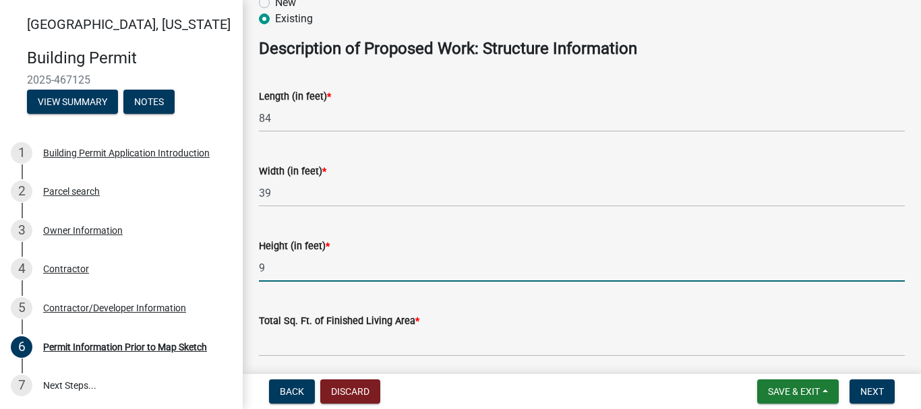
type input "9"
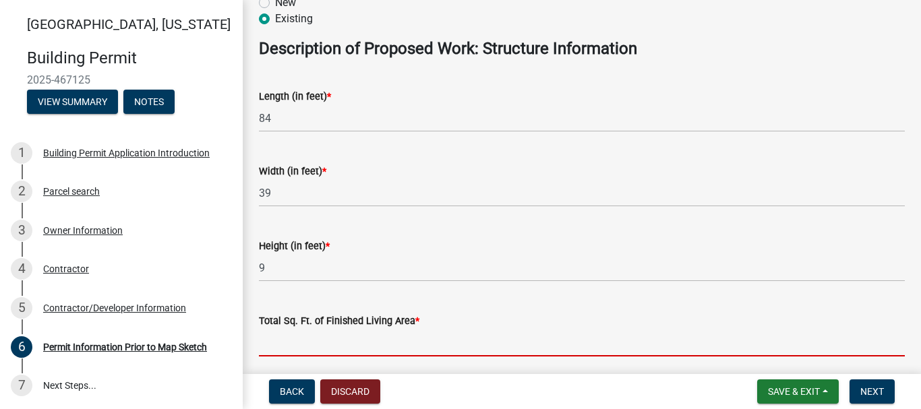
click at [443, 338] on input "text" at bounding box center [582, 343] width 646 height 28
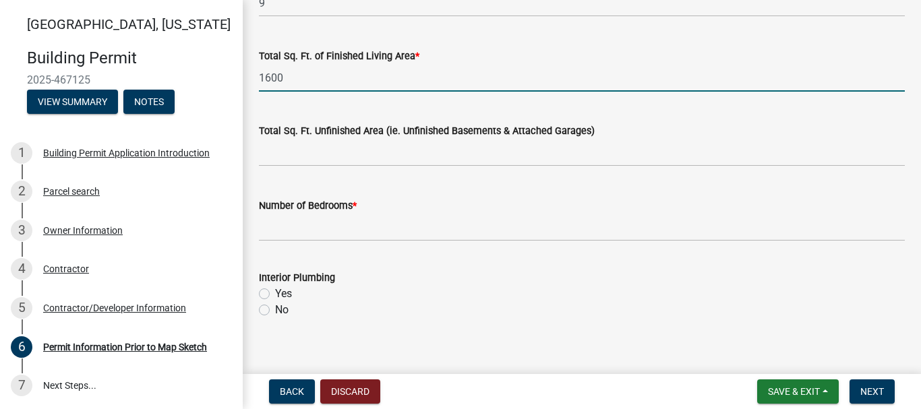
scroll to position [919, 0]
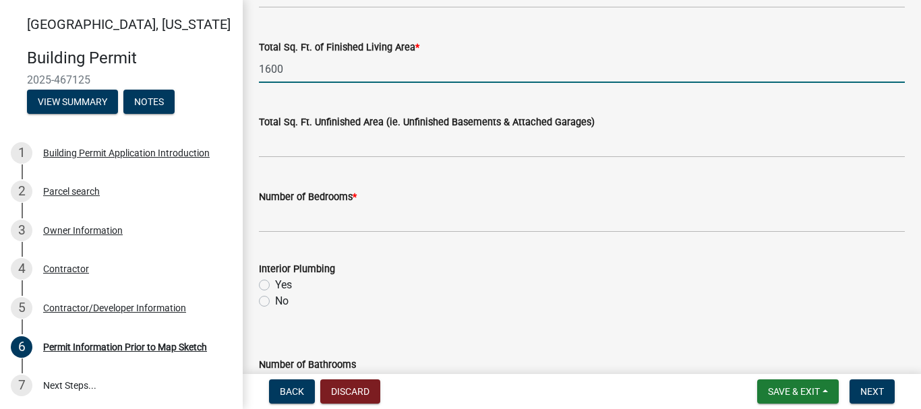
type input "1600"
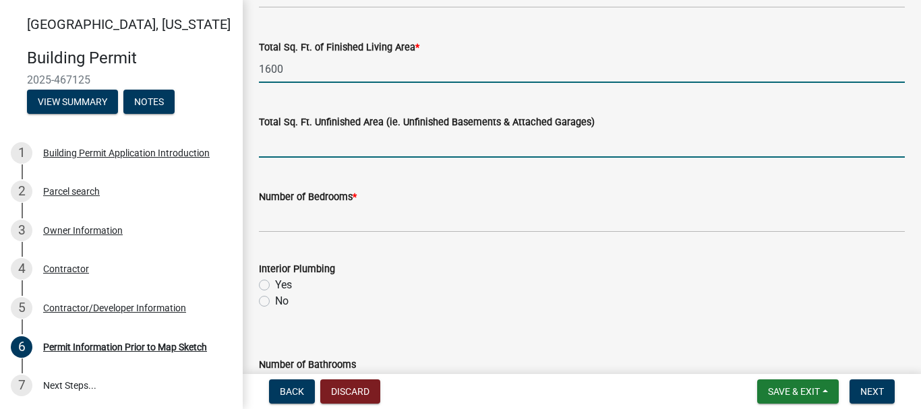
click at [321, 152] on input "text" at bounding box center [582, 144] width 646 height 28
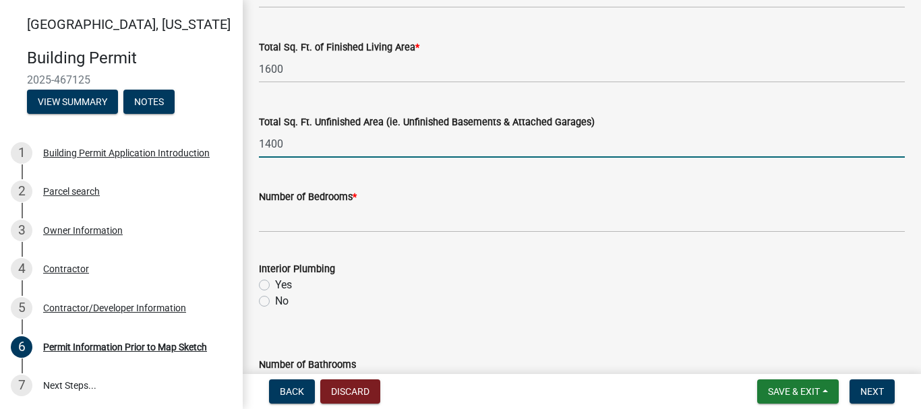
type input "1400"
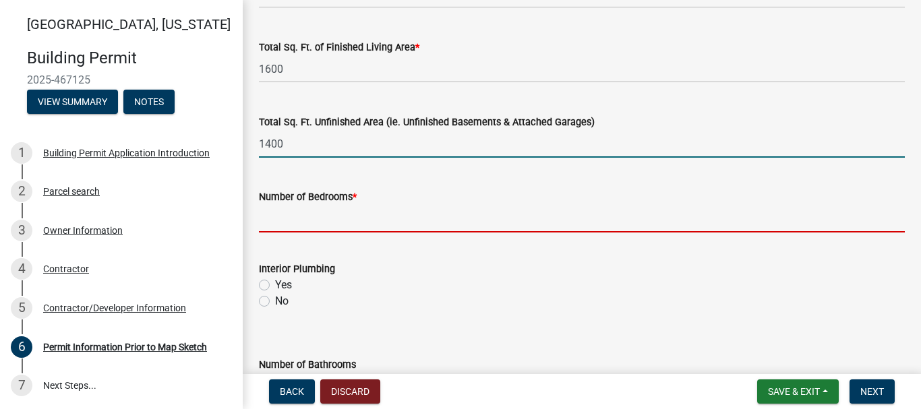
click at [329, 223] on input "text" at bounding box center [582, 219] width 646 height 28
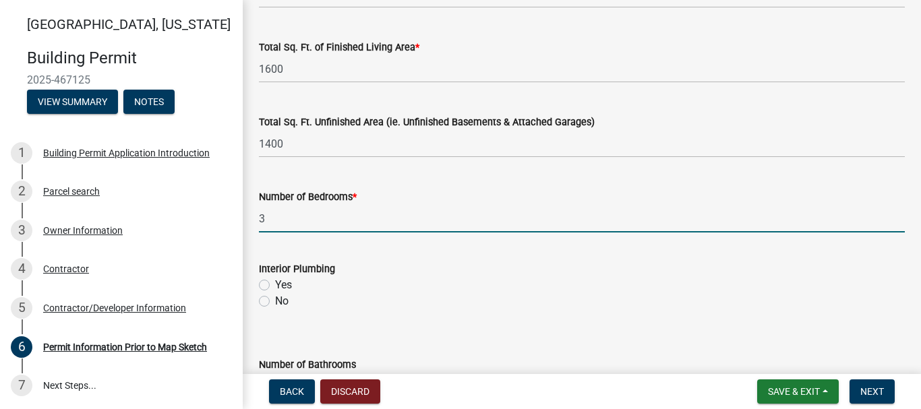
type input "3"
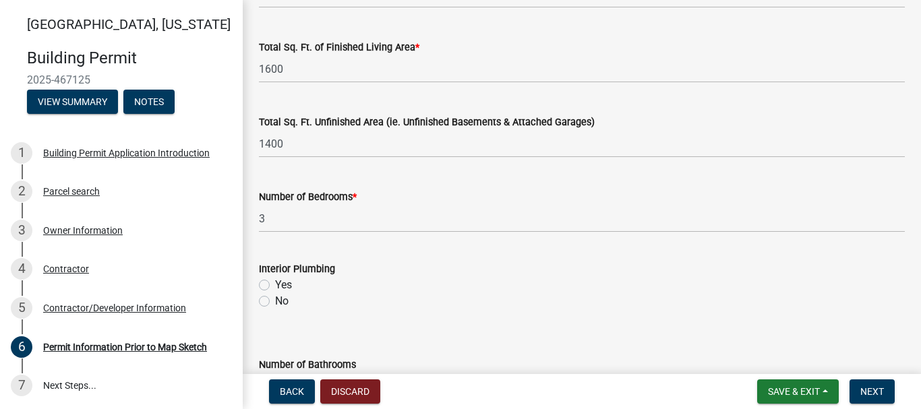
click at [275, 288] on label "Yes" at bounding box center [283, 285] width 17 height 16
click at [275, 286] on input "Yes" at bounding box center [279, 281] width 9 height 9
radio input "true"
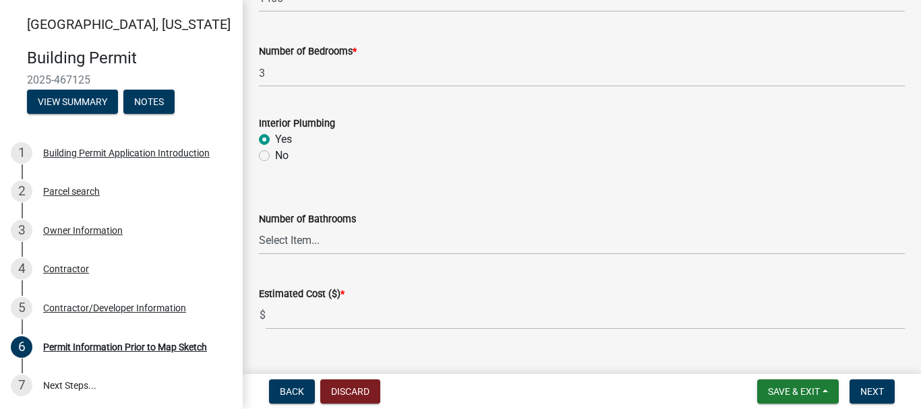
scroll to position [1090, 0]
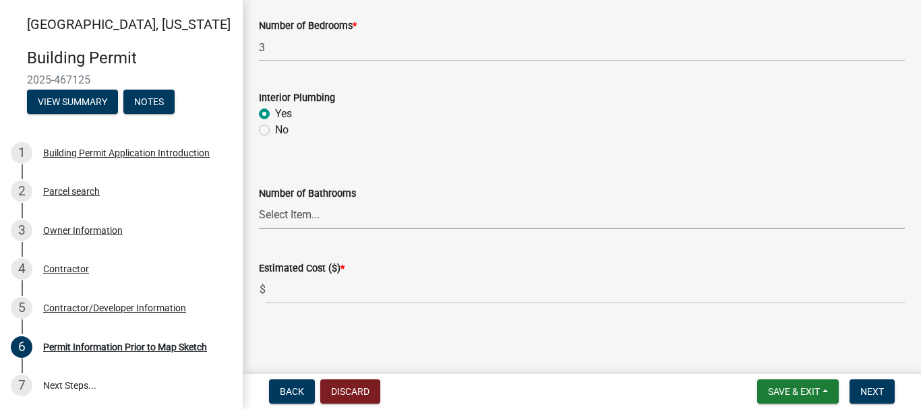
click at [446, 218] on select "Select Item... 0 1 2 3 4 5 6" at bounding box center [582, 216] width 646 height 28
click at [259, 202] on select "Select Item... 0 1 2 3 4 5 6" at bounding box center [582, 216] width 646 height 28
select select "8696842b-1f2d-45b9-8814-ba6b9543b151"
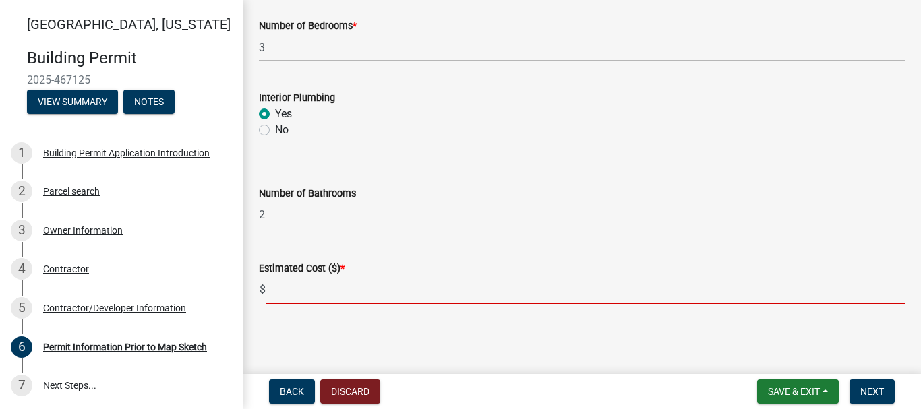
click at [420, 288] on input "text" at bounding box center [585, 290] width 639 height 28
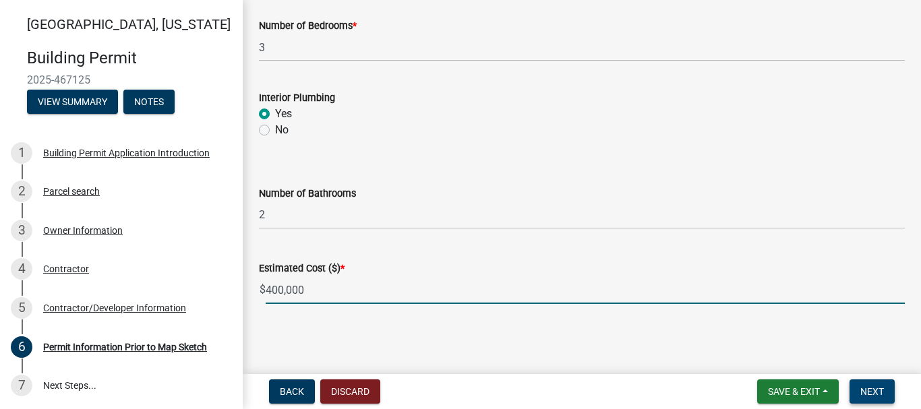
type input "400000"
click at [879, 396] on span "Next" at bounding box center [872, 391] width 24 height 11
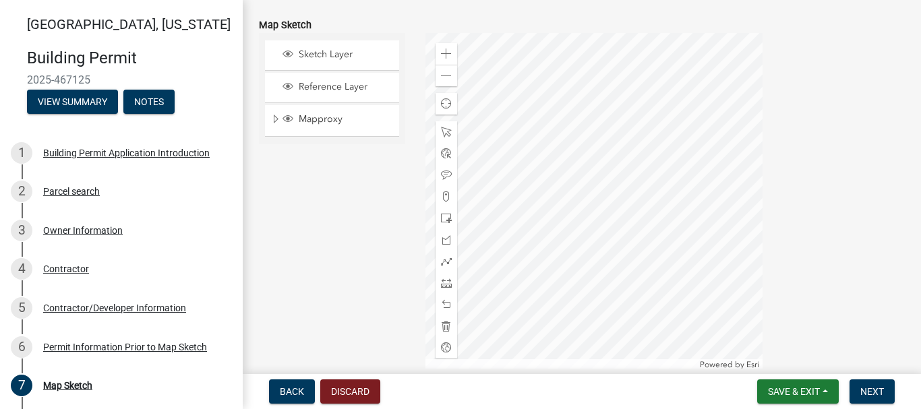
scroll to position [229, 0]
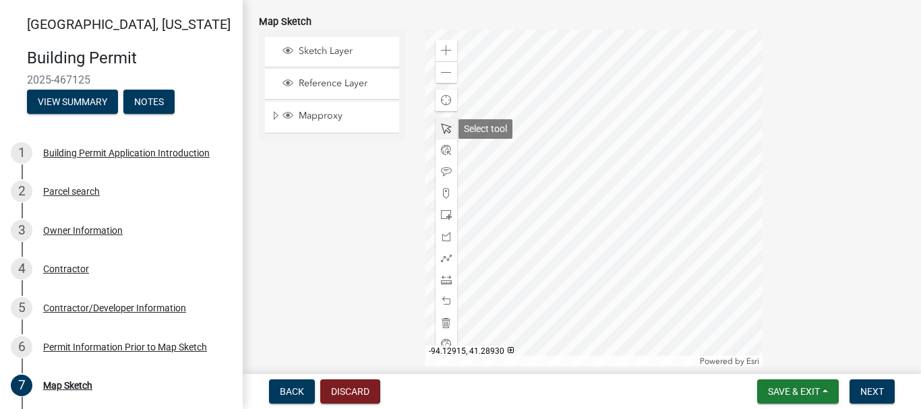
click at [442, 125] on span at bounding box center [446, 128] width 11 height 11
click at [526, 218] on div at bounding box center [593, 198] width 337 height 337
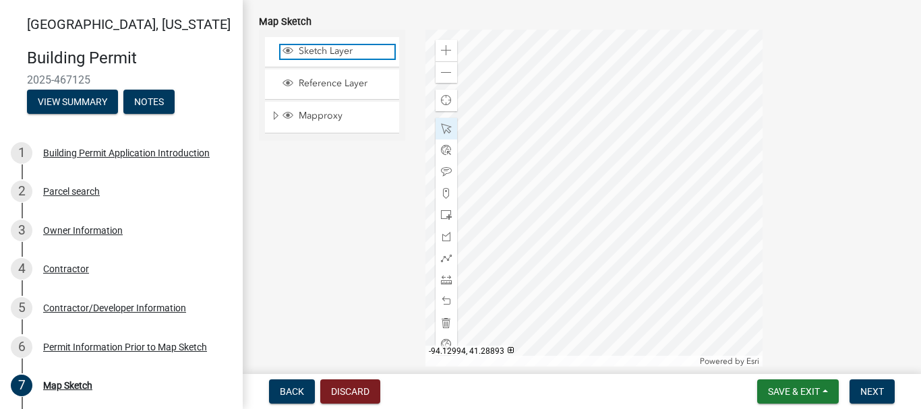
click at [342, 55] on span "Sketch Layer" at bounding box center [344, 51] width 99 height 12
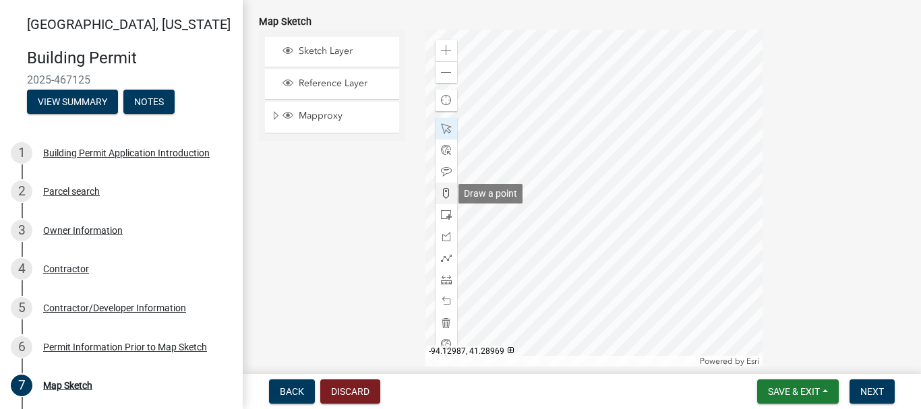
click at [443, 197] on span at bounding box center [446, 193] width 11 height 11
click at [527, 225] on div at bounding box center [593, 198] width 337 height 337
click at [578, 226] on div at bounding box center [593, 198] width 337 height 337
click at [616, 281] on div at bounding box center [593, 198] width 337 height 337
click at [526, 282] on div at bounding box center [593, 198] width 337 height 337
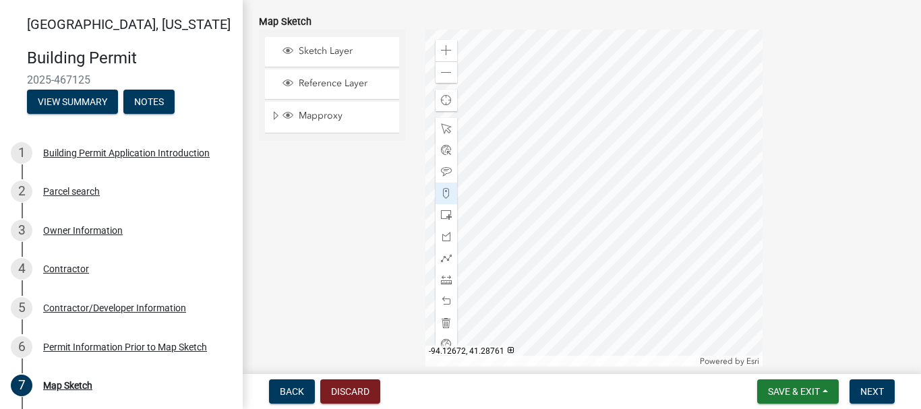
click at [545, 248] on div at bounding box center [593, 198] width 337 height 337
click at [545, 264] on div at bounding box center [593, 198] width 337 height 337
click at [573, 264] on div at bounding box center [593, 198] width 337 height 337
click at [570, 249] on div at bounding box center [593, 198] width 337 height 337
click at [859, 388] on button "Next" at bounding box center [871, 391] width 45 height 24
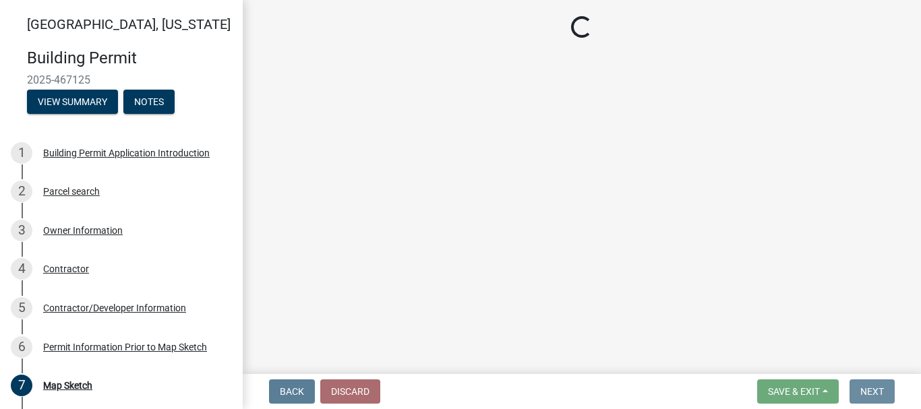
scroll to position [0, 0]
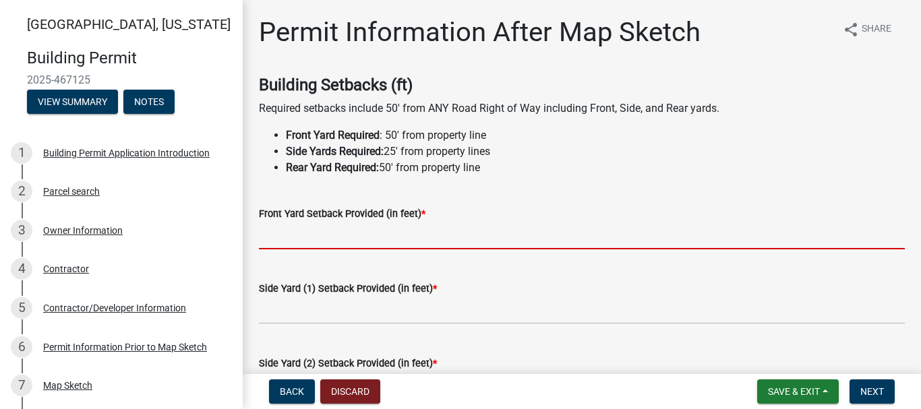
click at [305, 237] on input "text" at bounding box center [582, 236] width 646 height 28
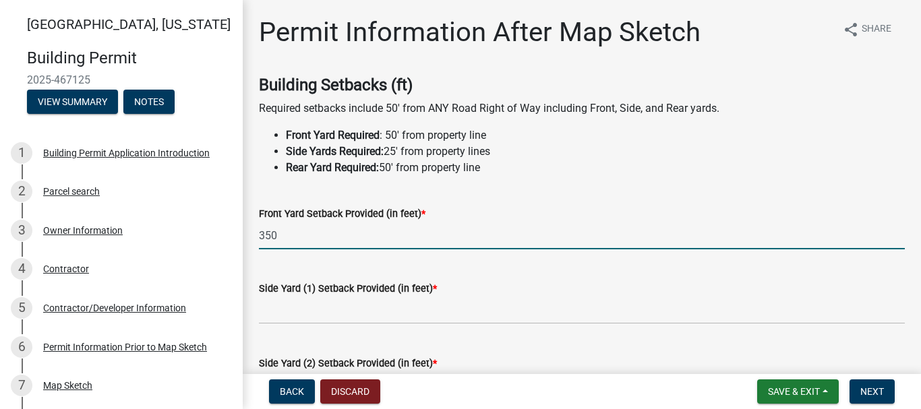
type input "350"
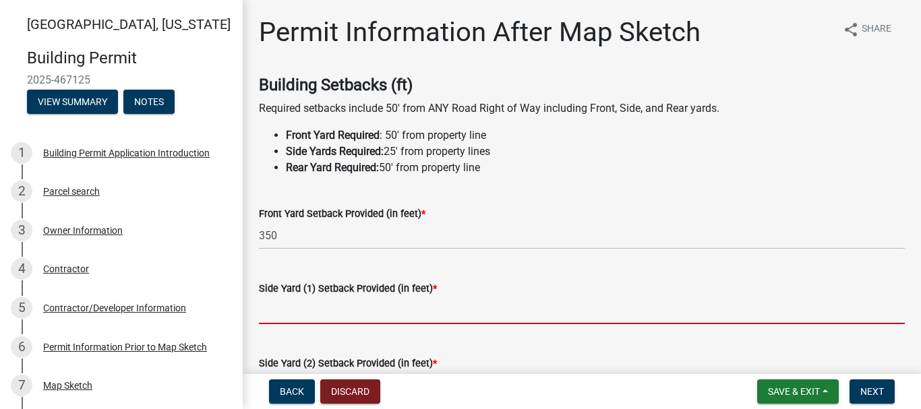
click at [329, 312] on input "text" at bounding box center [582, 311] width 646 height 28
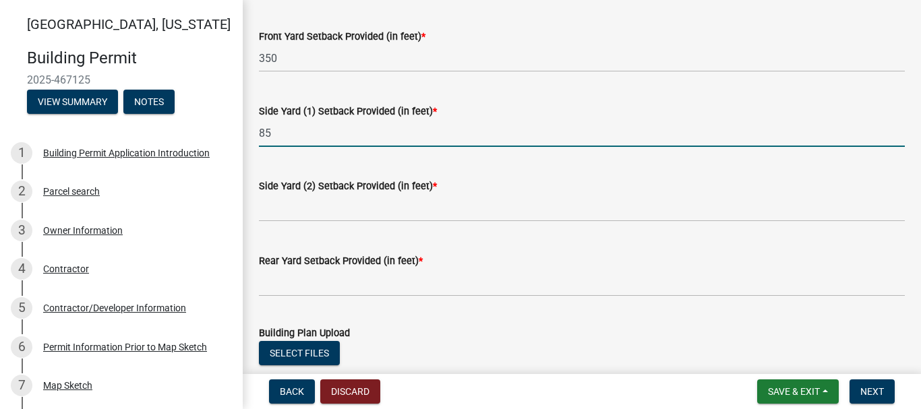
scroll to position [179, 0]
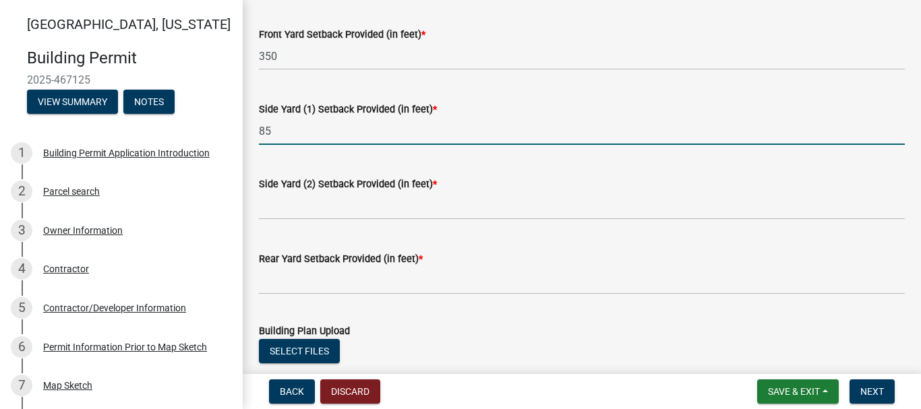
type input "85"
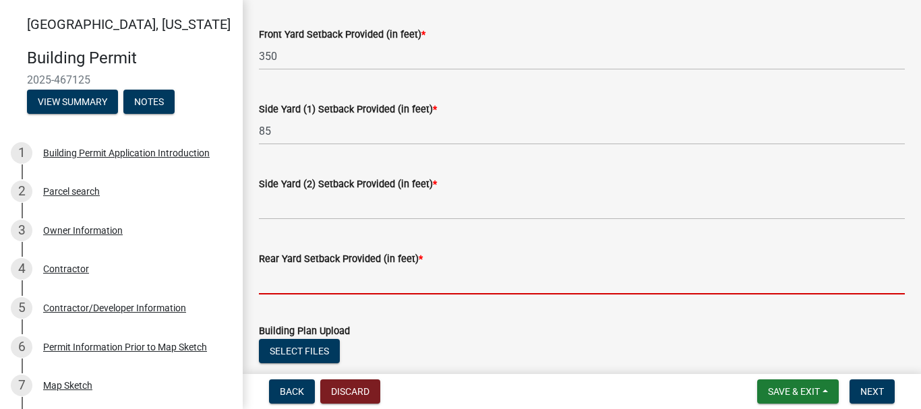
click at [340, 277] on input "text" at bounding box center [582, 281] width 646 height 28
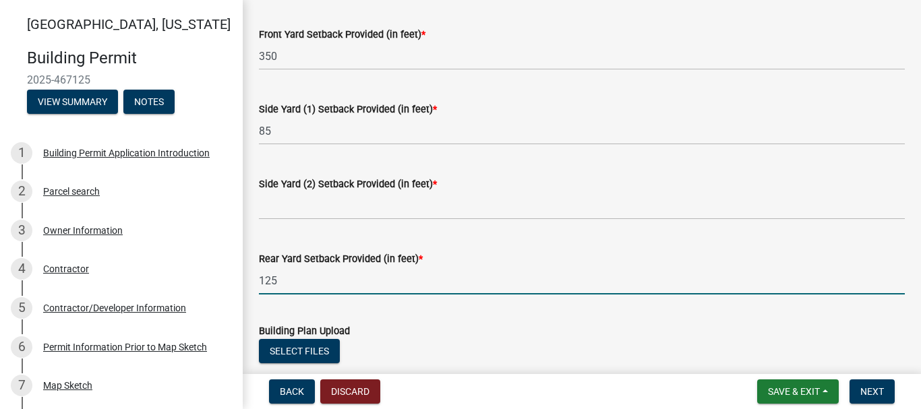
type input "125"
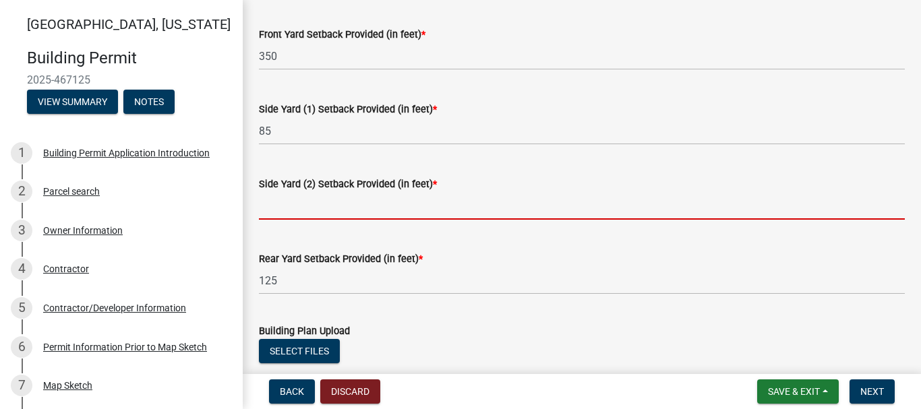
click at [292, 207] on input "text" at bounding box center [582, 206] width 646 height 28
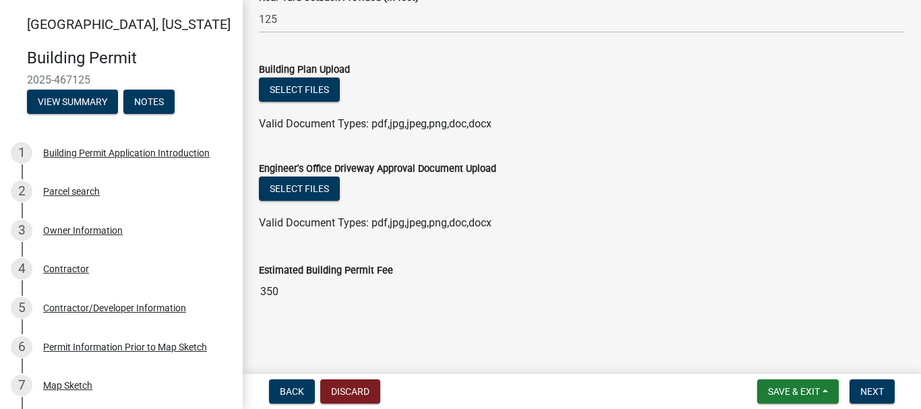
scroll to position [442, 0]
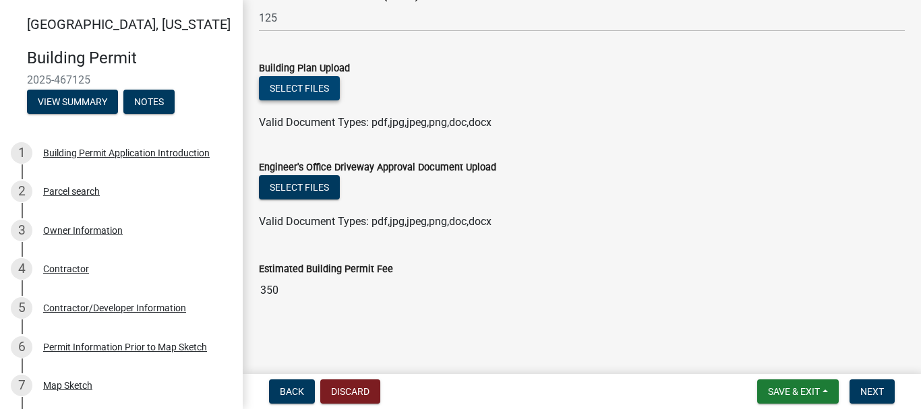
type input "360"
click at [272, 77] on button "Select files" at bounding box center [299, 88] width 81 height 24
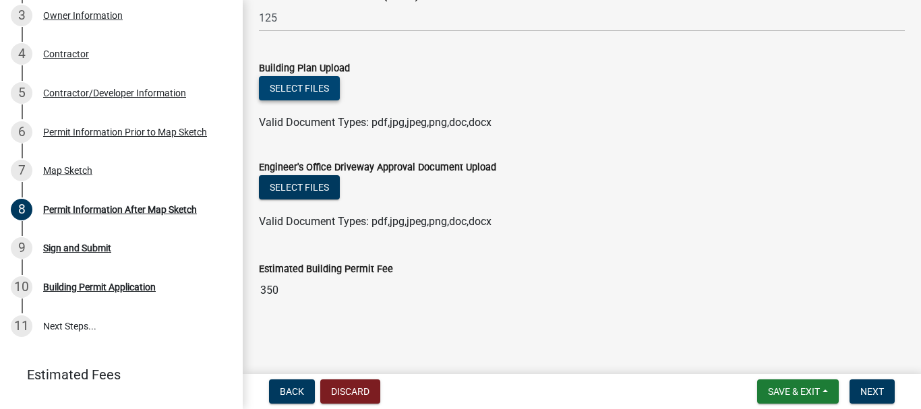
scroll to position [246, 0]
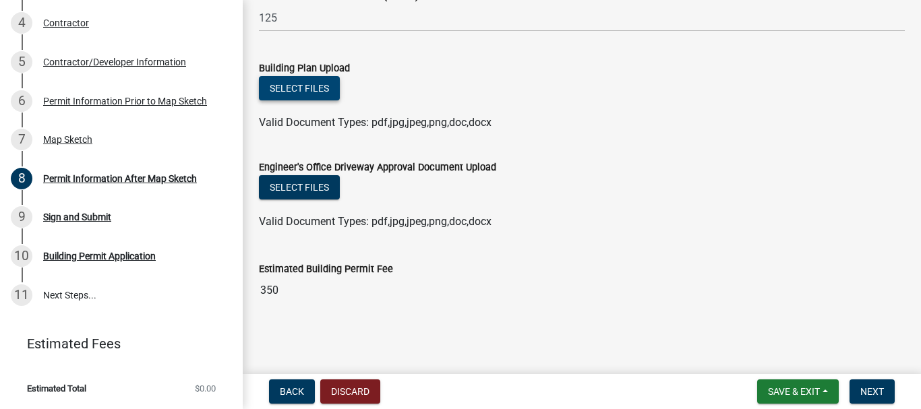
click at [319, 80] on button "Select files" at bounding box center [299, 88] width 81 height 24
drag, startPoint x: 801, startPoint y: 0, endPoint x: 900, endPoint y: 96, distance: 138.2
click at [900, 96] on div "Select files Valid Document Types: pdf,jpg,jpeg,png,doc,docx" at bounding box center [582, 103] width 666 height 55
drag, startPoint x: 904, startPoint y: 0, endPoint x: 723, endPoint y: 82, distance: 199.1
click at [723, 82] on div "Select files" at bounding box center [582, 90] width 646 height 28
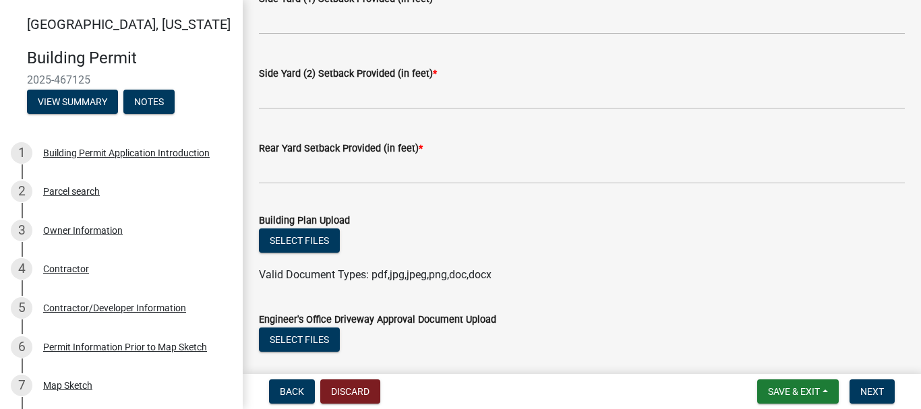
scroll to position [320, 0]
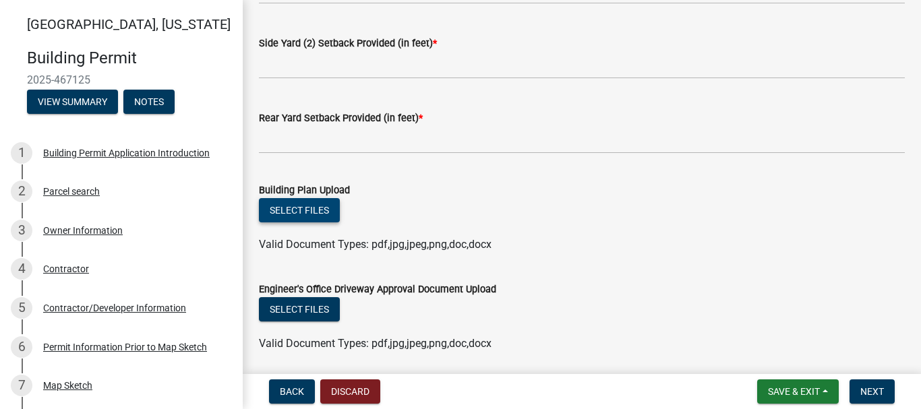
click at [295, 208] on button "Select files" at bounding box center [299, 210] width 81 height 24
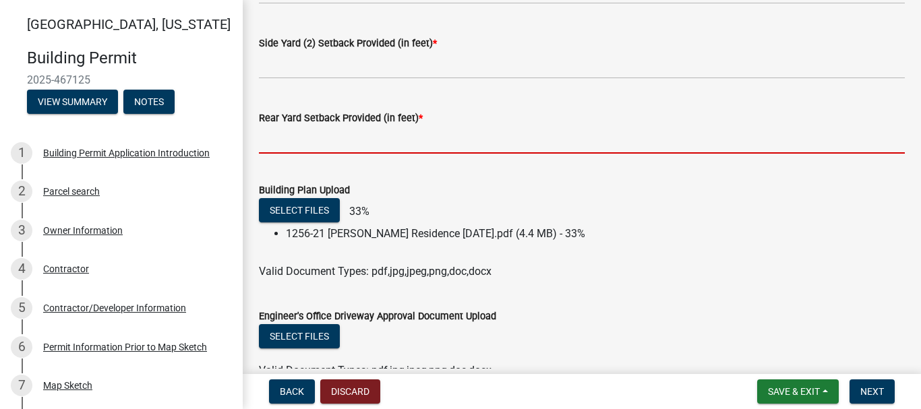
click at [379, 137] on input "text" at bounding box center [582, 140] width 646 height 28
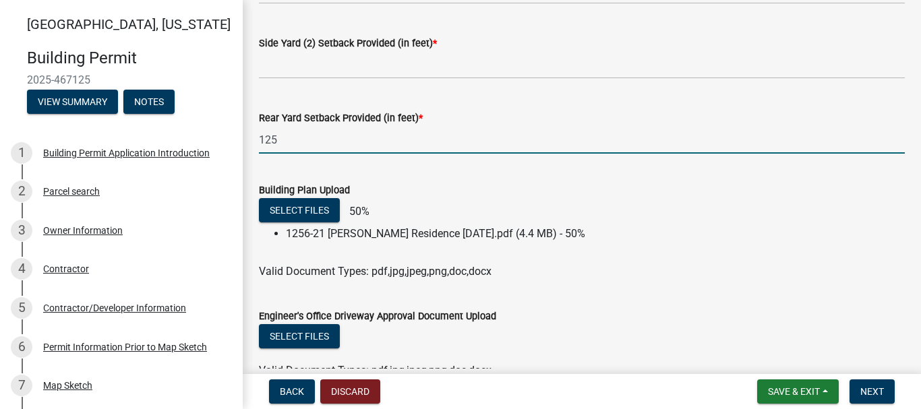
type input "125"
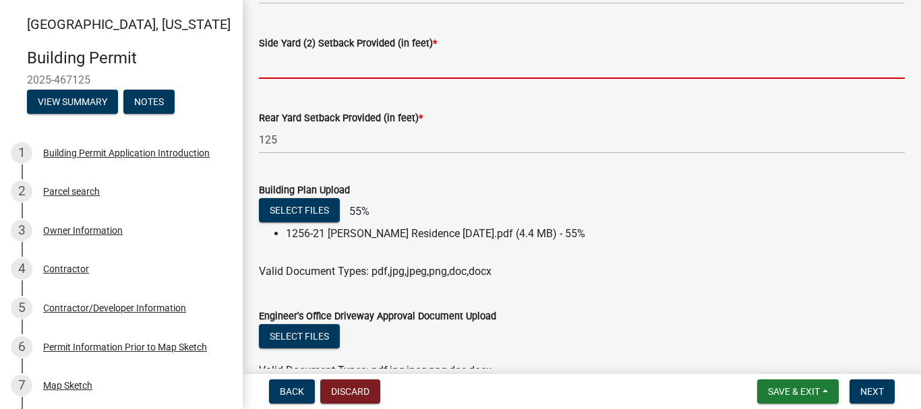
click at [389, 67] on input "text" at bounding box center [582, 65] width 646 height 28
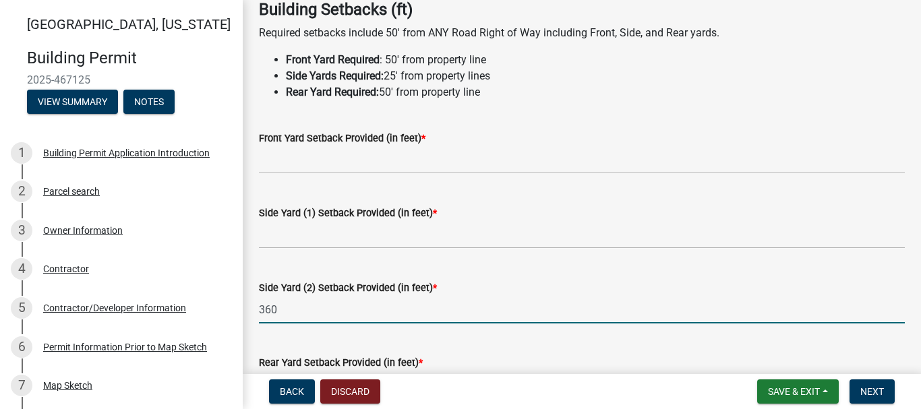
scroll to position [72, 0]
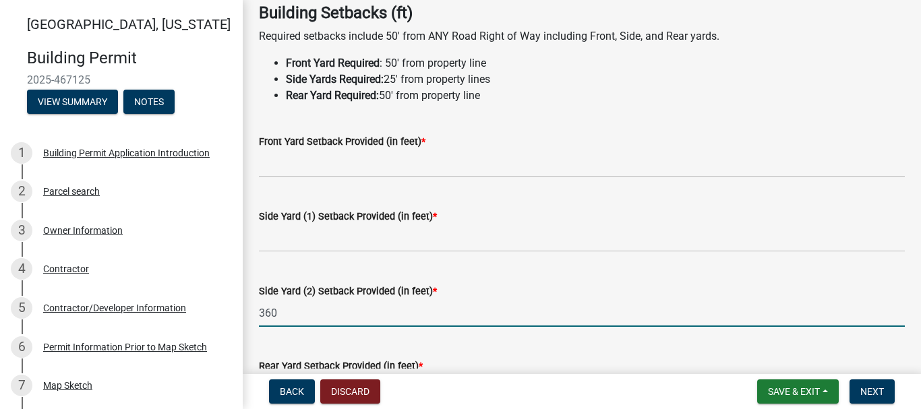
type input "360"
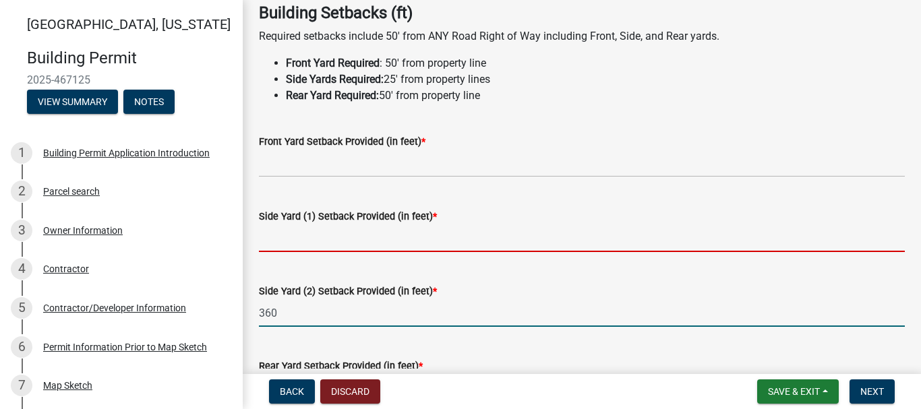
click at [480, 235] on input "text" at bounding box center [582, 238] width 646 height 28
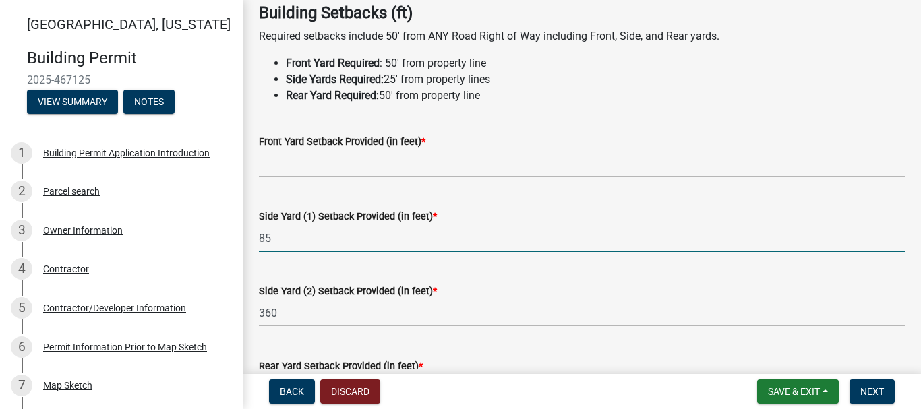
type input "85"
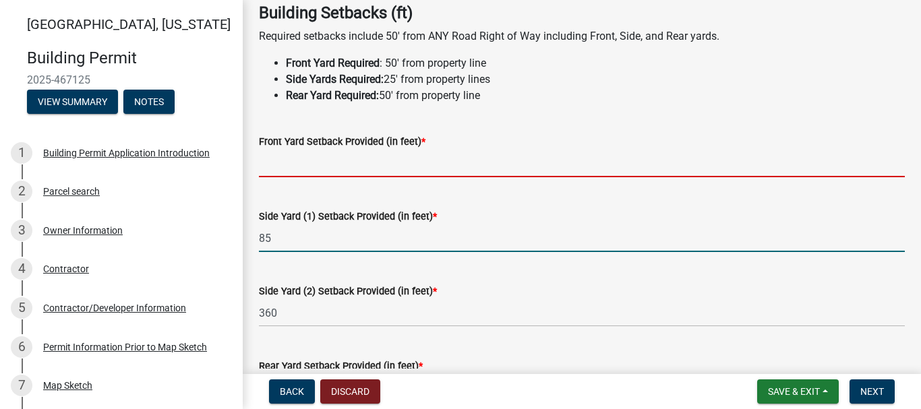
click at [483, 163] on input "text" at bounding box center [582, 164] width 646 height 28
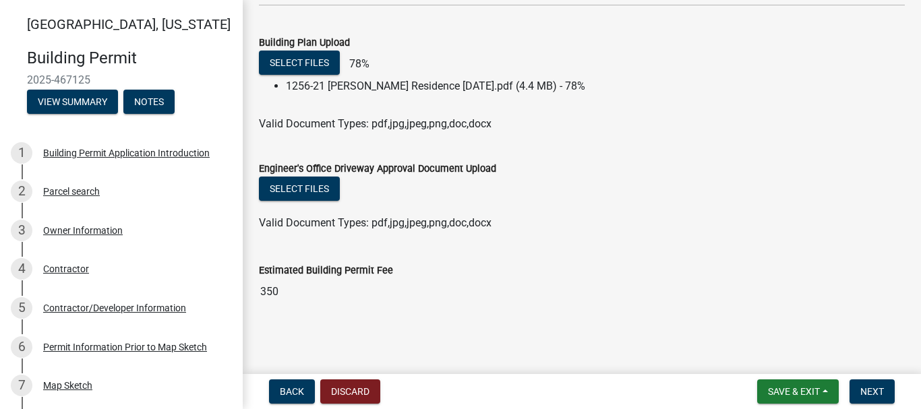
scroll to position [469, 0]
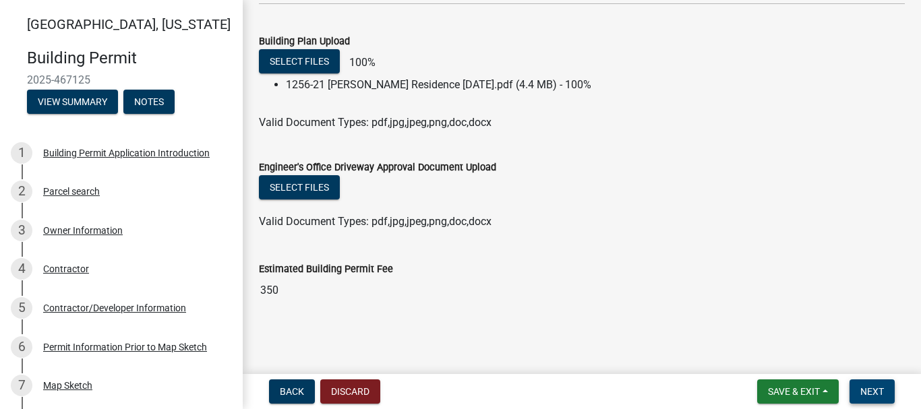
type input "350"
click at [875, 386] on span "Next" at bounding box center [872, 391] width 24 height 11
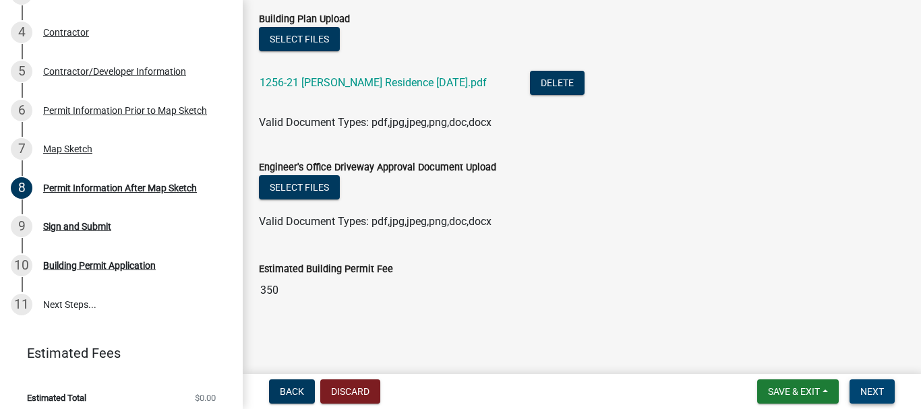
scroll to position [246, 0]
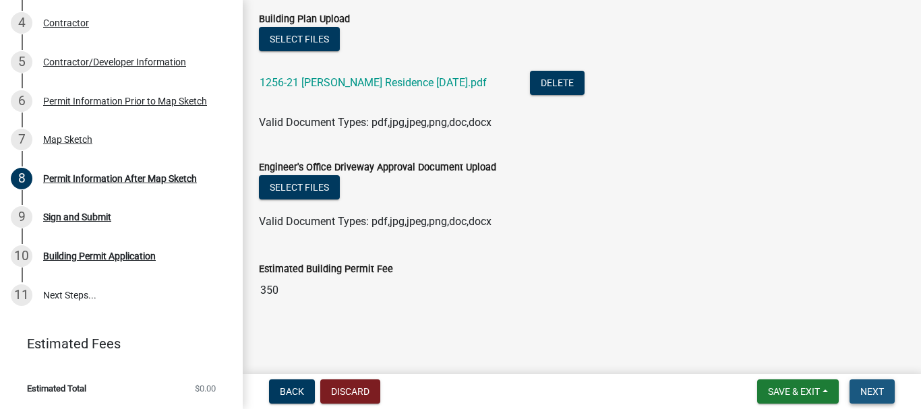
click at [882, 394] on span "Next" at bounding box center [872, 391] width 24 height 11
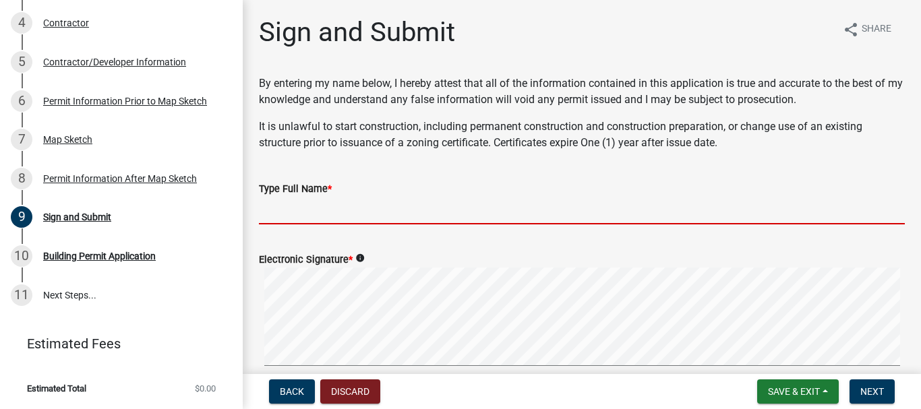
click at [373, 218] on input "Type Full Name *" at bounding box center [582, 211] width 646 height 28
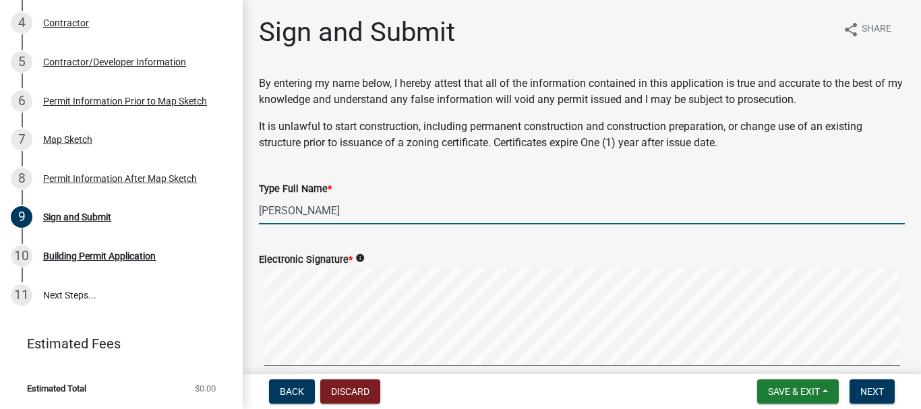
click at [565, 259] on form "Electronic Signature * info Clear" at bounding box center [582, 315] width 646 height 160
click at [362, 372] on div "[GEOGRAPHIC_DATA], [US_STATE][GEOGRAPHIC_DATA] Permit 2025-467125 View Summary …" at bounding box center [460, 204] width 921 height 409
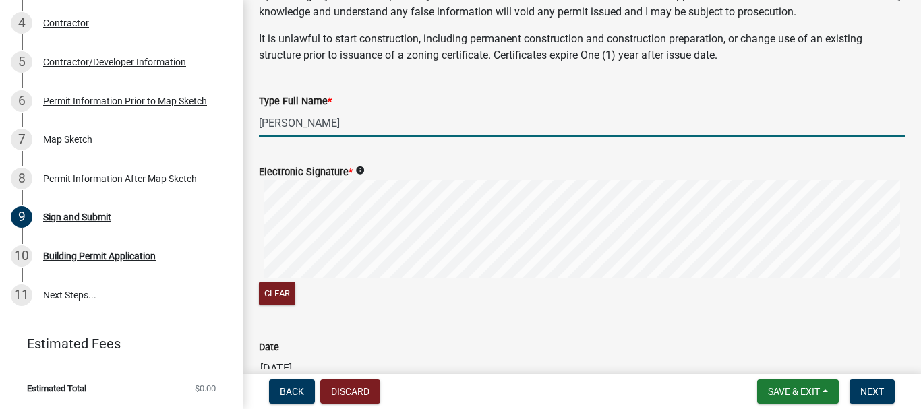
scroll to position [164, 0]
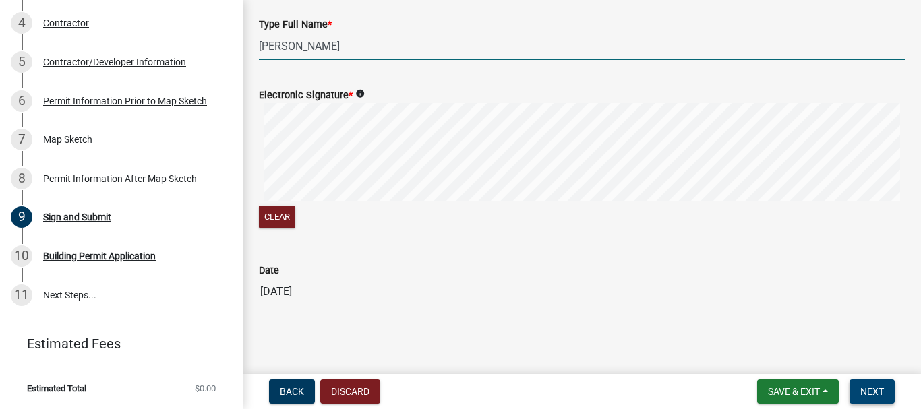
type input "[PERSON_NAME]"
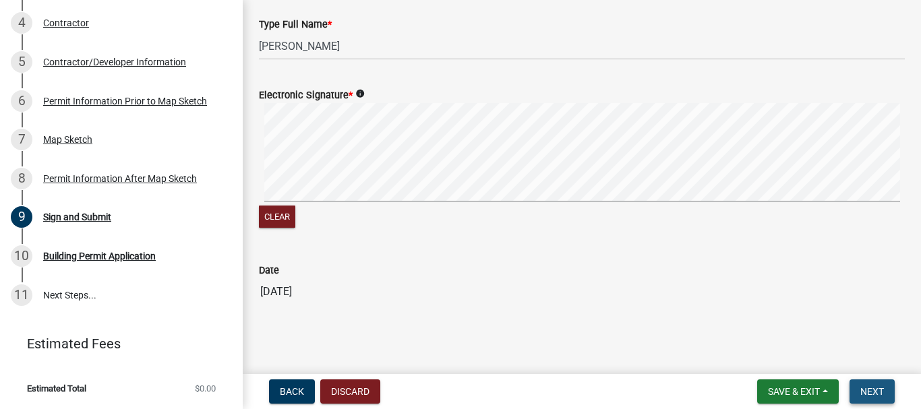
click at [877, 388] on span "Next" at bounding box center [872, 391] width 24 height 11
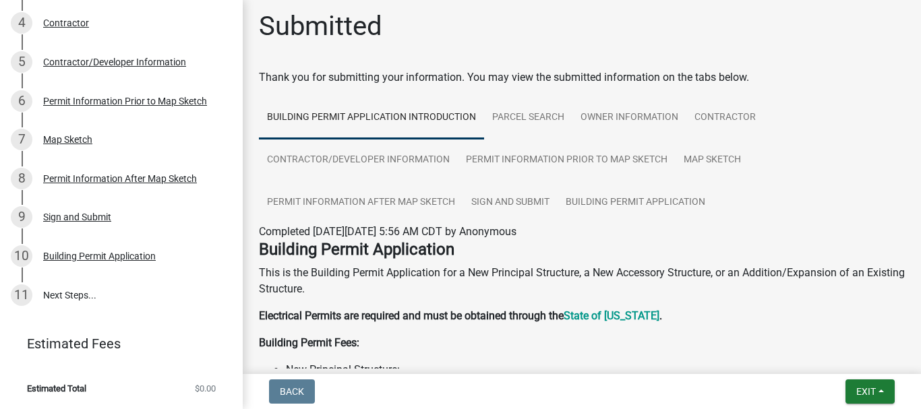
scroll to position [0, 0]
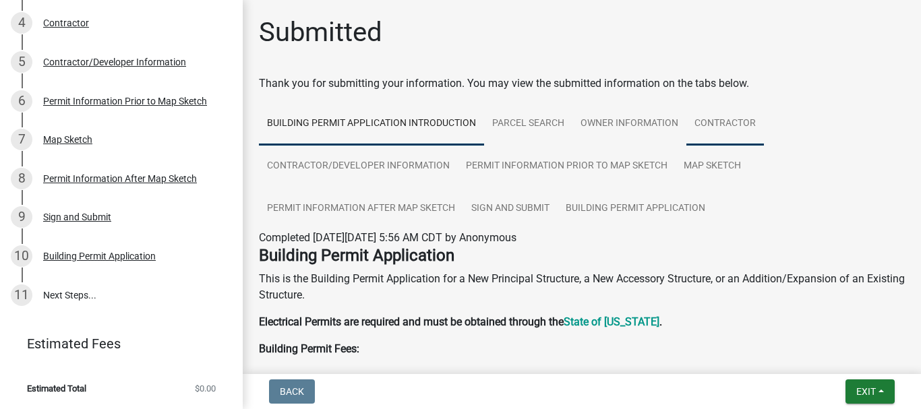
click at [711, 119] on link "Contractor" at bounding box center [725, 123] width 78 height 43
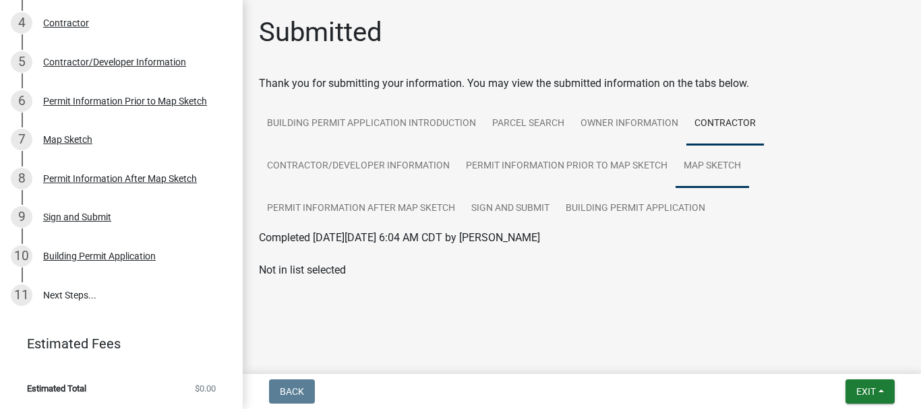
click at [715, 166] on link "Map Sketch" at bounding box center [711, 166] width 73 height 43
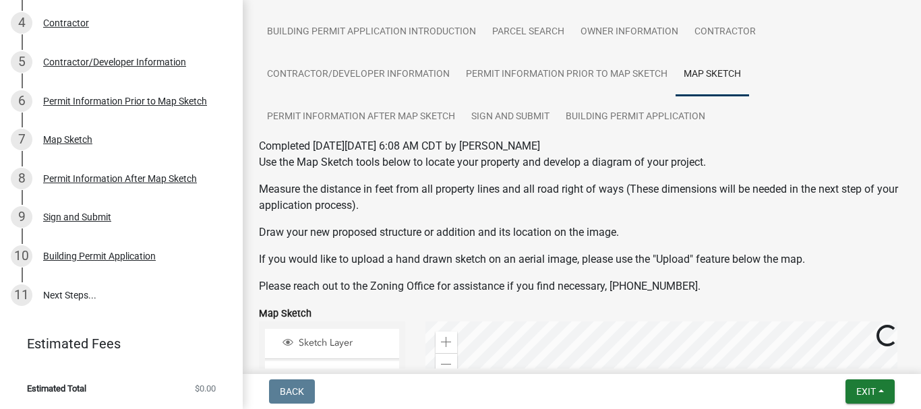
scroll to position [34, 0]
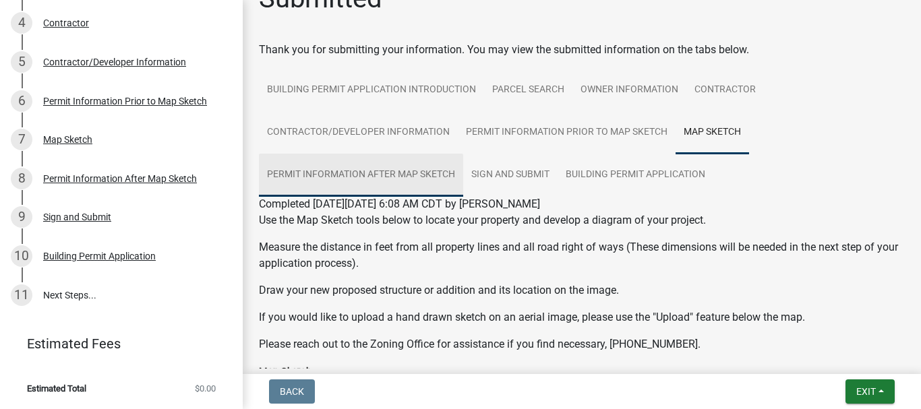
click at [387, 165] on link "Permit Information After Map Sketch" at bounding box center [361, 175] width 204 height 43
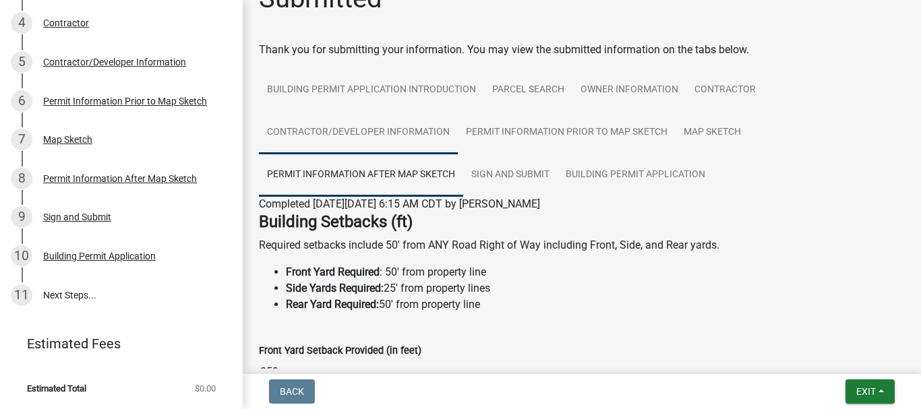
click at [373, 126] on link "Contractor/Developer Information" at bounding box center [358, 132] width 199 height 43
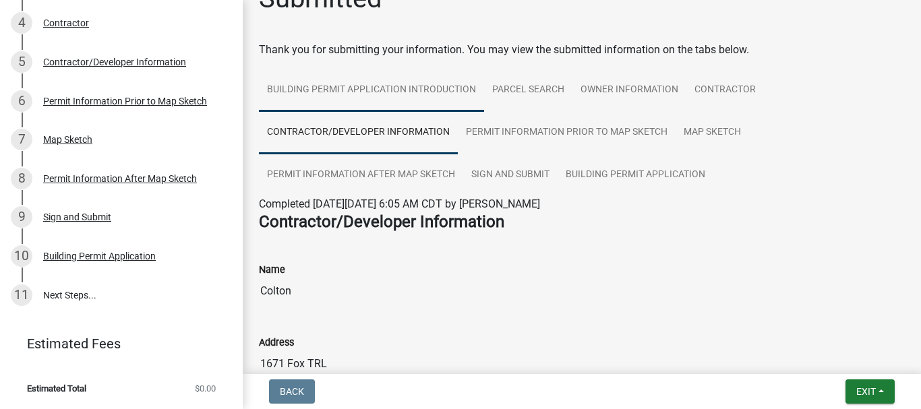
click at [390, 87] on link "Building Permit Application Introduction" at bounding box center [371, 90] width 225 height 43
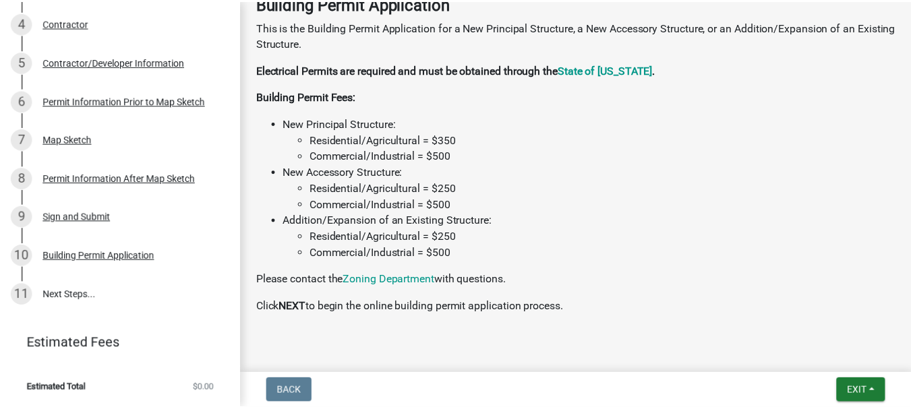
scroll to position [278, 0]
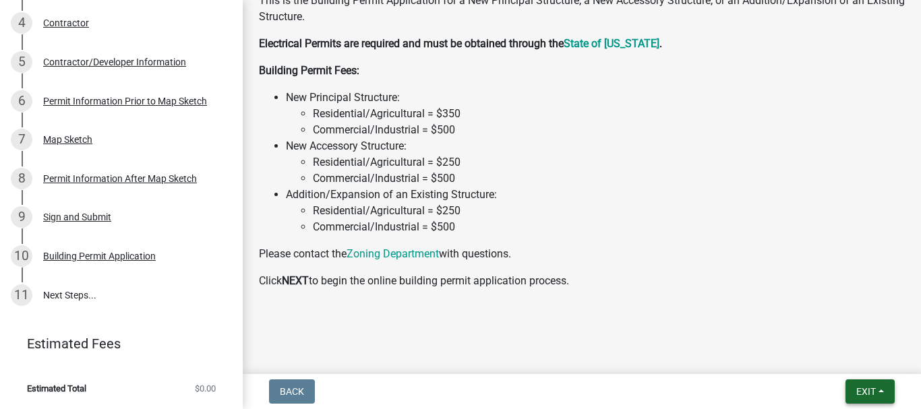
click at [868, 394] on span "Exit" at bounding box center [866, 391] width 20 height 11
click at [861, 359] on button "Save & Exit" at bounding box center [840, 356] width 108 height 32
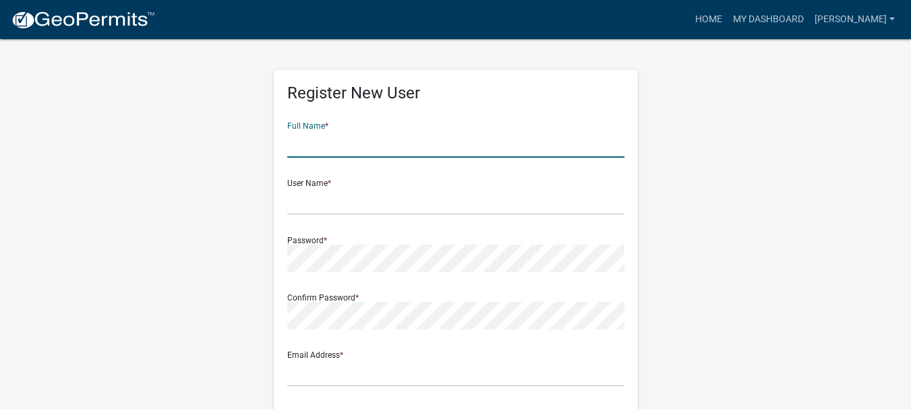
click at [468, 142] on input "text" at bounding box center [455, 144] width 337 height 28
type input "Colton"
type input "[EMAIL_ADDRESS][PERSON_NAME][DOMAIN_NAME]"
type input "1671 Fox TRL"
type input "Winterset"
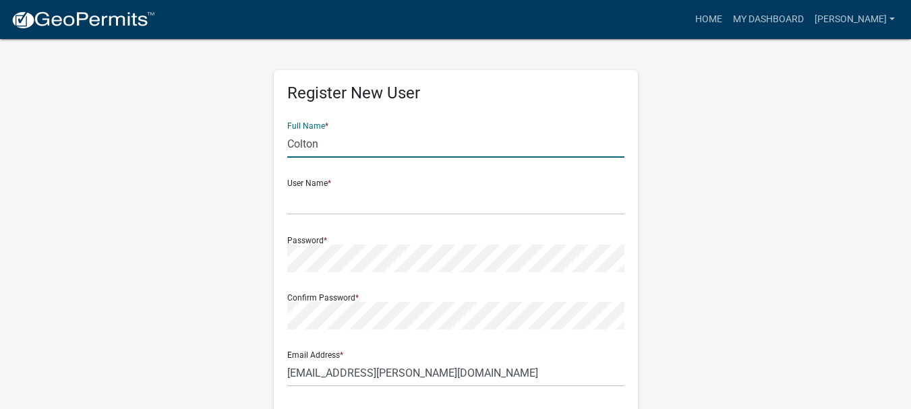
type input "IA"
type input "50273"
type input "5154688208"
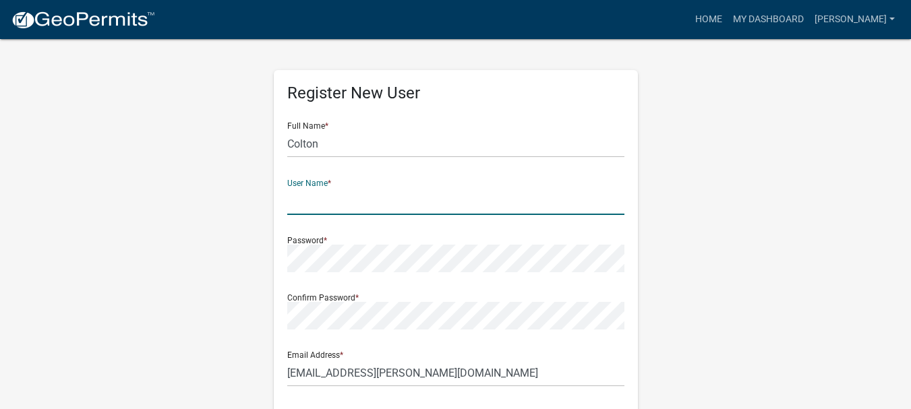
click at [332, 214] on input "text" at bounding box center [455, 201] width 337 height 28
type input "[PERSON_NAME]"
click at [363, 274] on form "Full Name * [PERSON_NAME] User Name * [PERSON_NAME] Password * Confirm Password…" at bounding box center [455, 399] width 337 height 577
click at [303, 330] on form "Full Name * [PERSON_NAME] User Name * [PERSON_NAME] Password * Confirm Password…" at bounding box center [455, 399] width 337 height 577
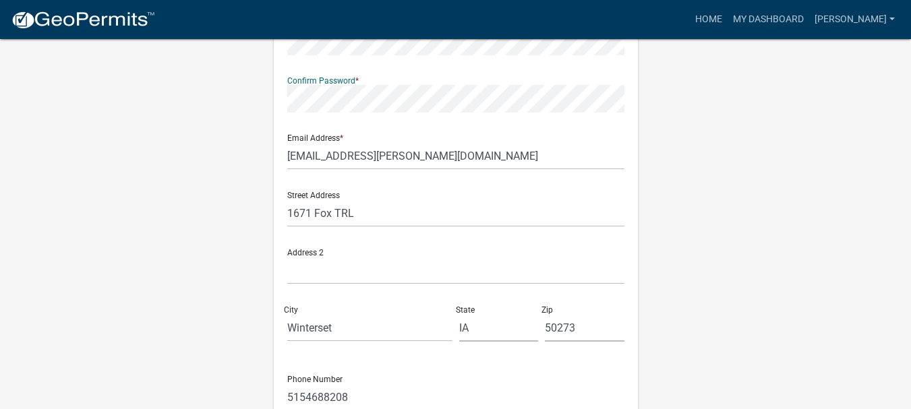
scroll to position [350, 0]
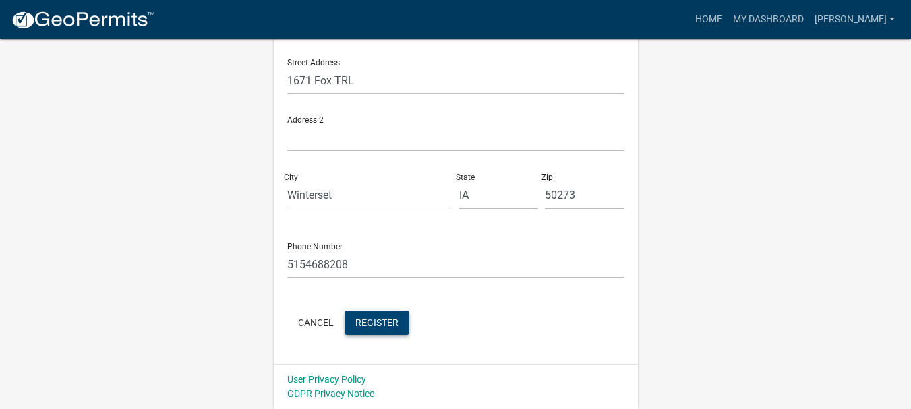
click at [385, 328] on span "Register" at bounding box center [376, 322] width 43 height 11
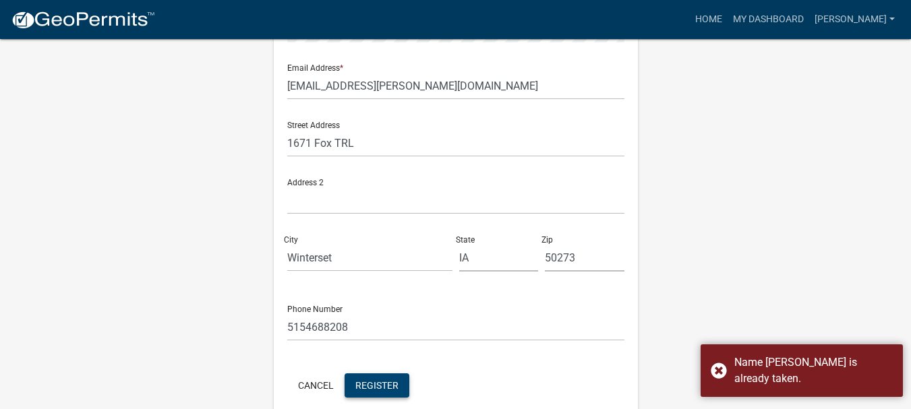
scroll to position [0, 0]
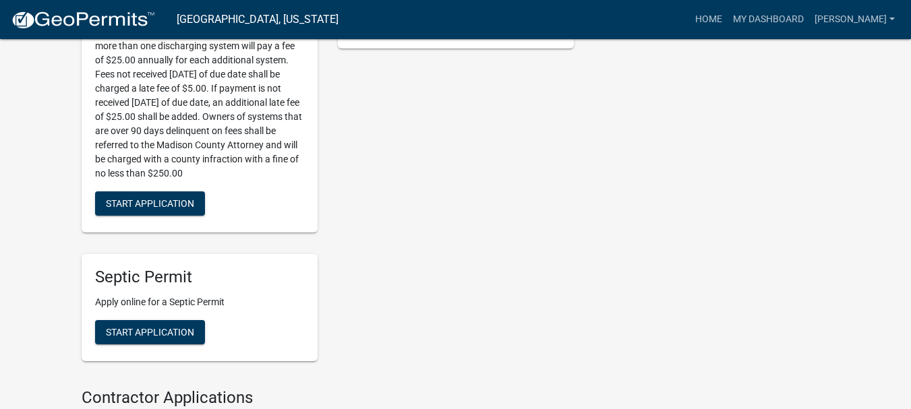
scroll to position [452, 0]
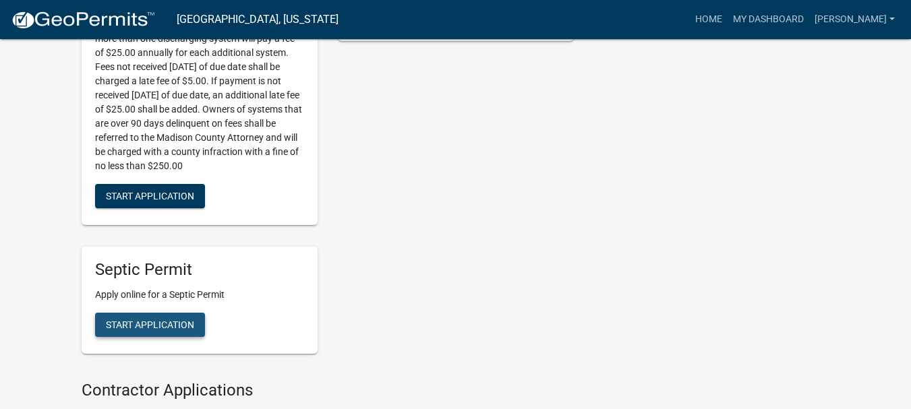
click at [181, 322] on span "Start Application" at bounding box center [150, 324] width 88 height 11
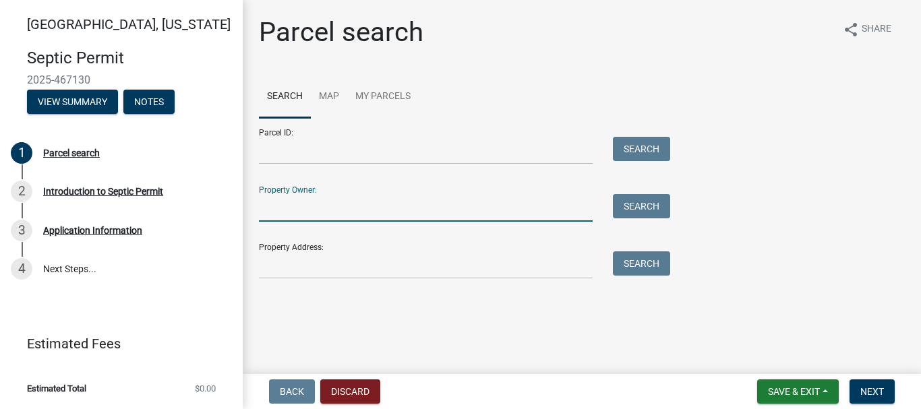
click at [452, 214] on input "Property Owner:" at bounding box center [426, 208] width 334 height 28
click at [866, 381] on button "Next" at bounding box center [871, 391] width 45 height 24
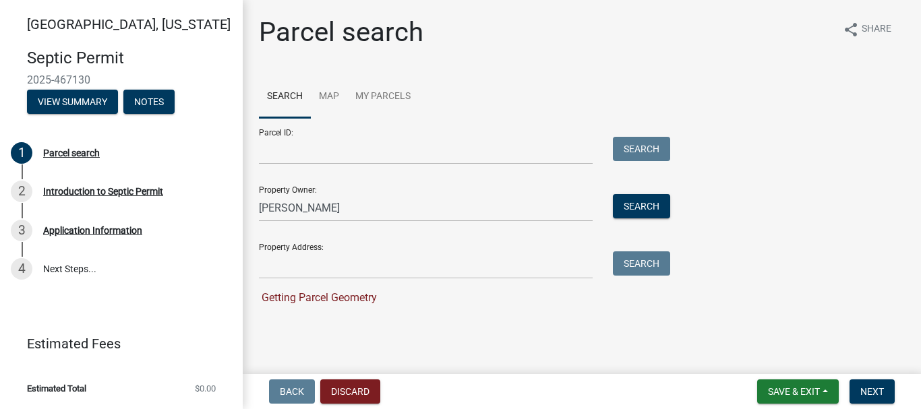
click at [530, 224] on form "Parcel ID: Search Property Owner: Colton Eyerly Search Property Address: Search…" at bounding box center [461, 212] width 404 height 188
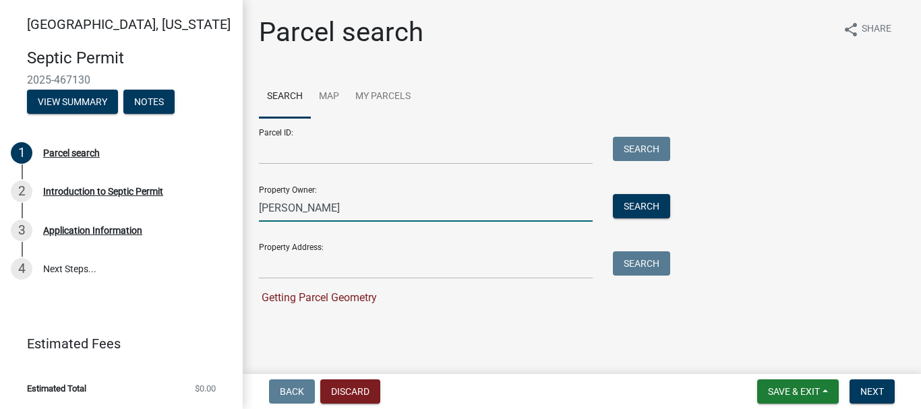
click at [532, 204] on input "[PERSON_NAME]" at bounding box center [426, 208] width 334 height 28
type input "C"
type input "d"
type input "Don Eyerly"
click at [656, 210] on button "Search" at bounding box center [641, 206] width 57 height 24
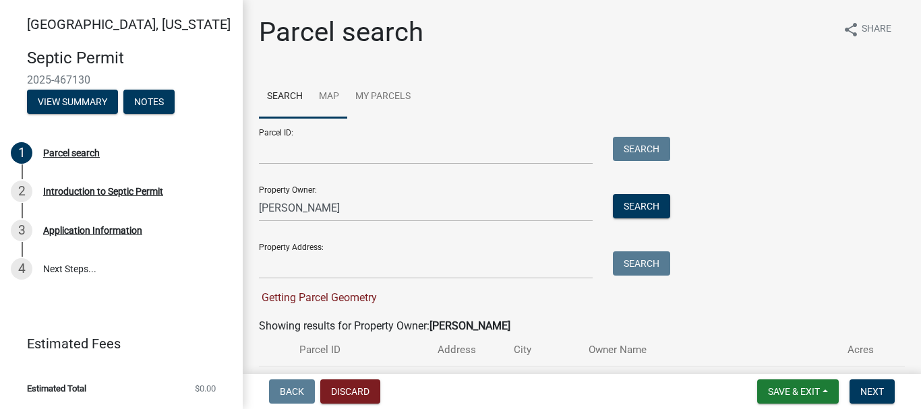
click at [317, 104] on link "Map" at bounding box center [329, 96] width 36 height 43
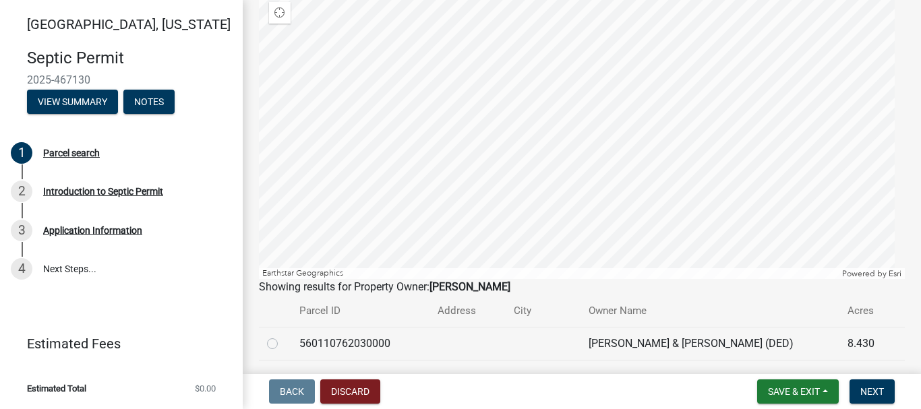
scroll to position [168, 0]
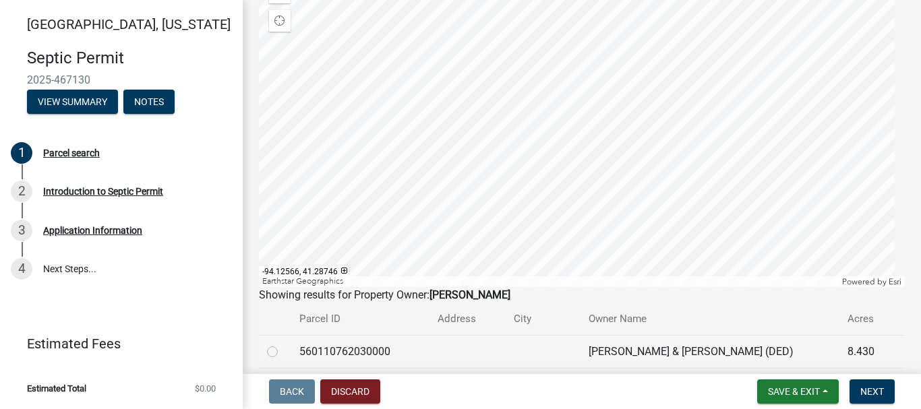
click at [425, 201] on div at bounding box center [582, 118] width 646 height 337
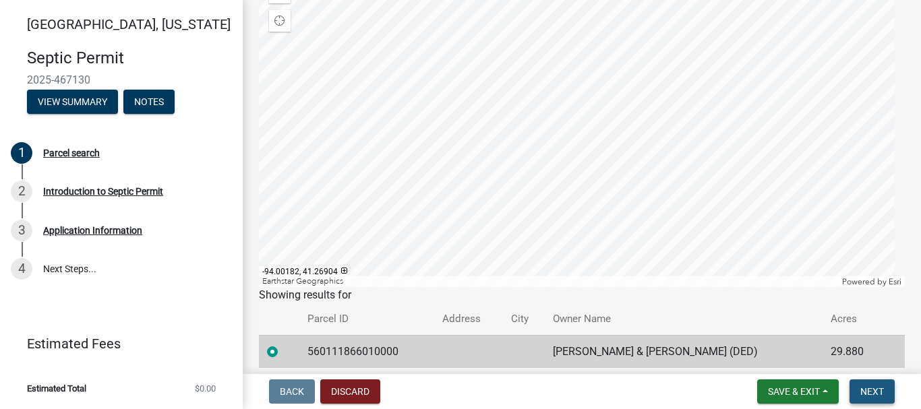
click at [865, 400] on button "Next" at bounding box center [871, 391] width 45 height 24
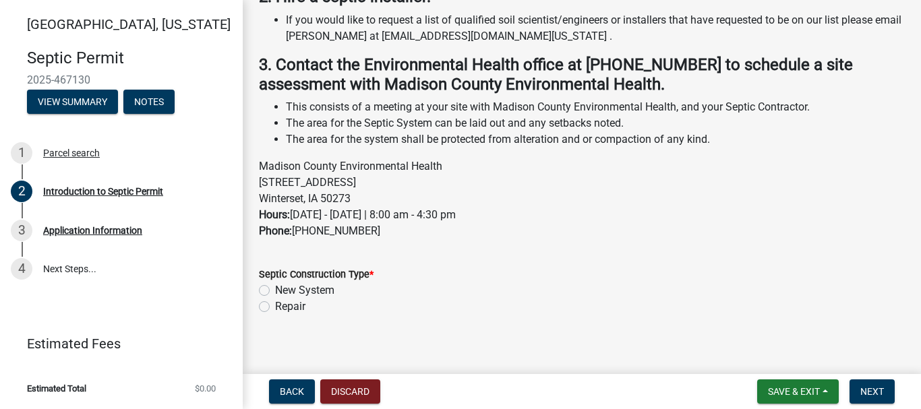
scroll to position [331, 0]
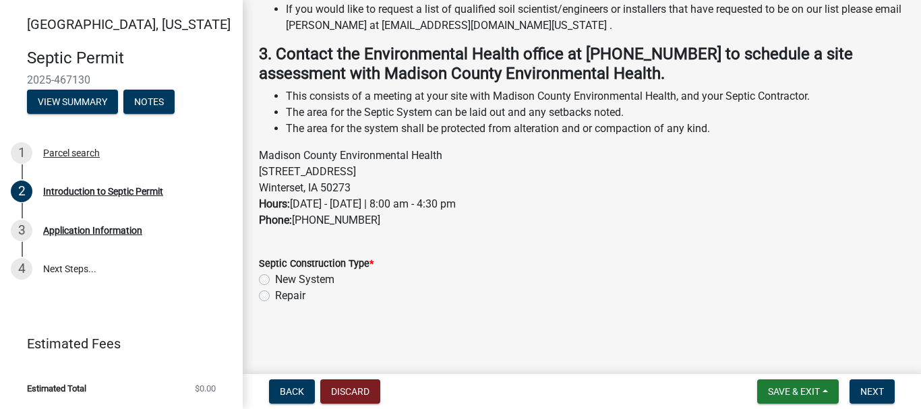
click at [275, 279] on label "New System" at bounding box center [304, 280] width 59 height 16
click at [275, 279] on input "New System" at bounding box center [279, 276] width 9 height 9
radio input "true"
click at [864, 389] on span "Next" at bounding box center [872, 391] width 24 height 11
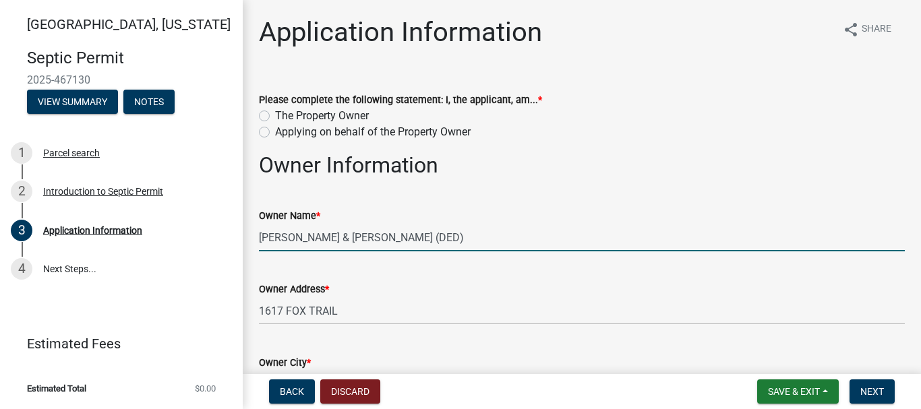
drag, startPoint x: 474, startPoint y: 237, endPoint x: 301, endPoint y: 249, distance: 173.6
click at [301, 249] on input "[PERSON_NAME] & [PERSON_NAME] (DED)" at bounding box center [582, 238] width 646 height 28
type input "EYERLY, Colton"
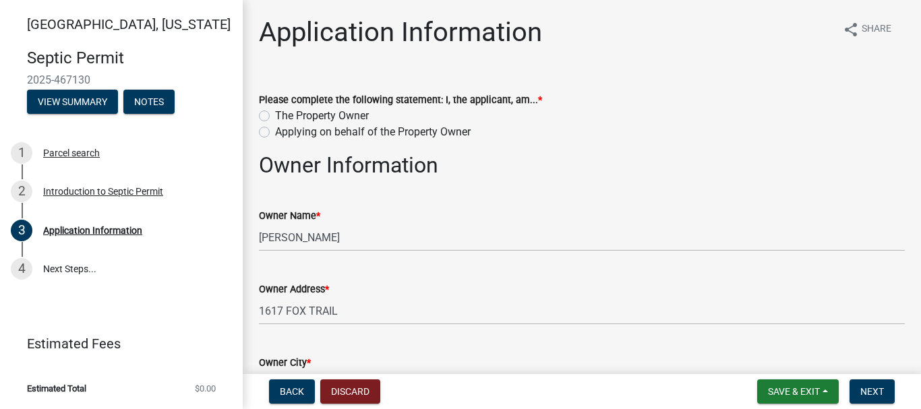
click at [275, 113] on label "The Property Owner" at bounding box center [322, 116] width 94 height 16
click at [275, 113] on input "The Property Owner" at bounding box center [279, 112] width 9 height 9
radio input "true"
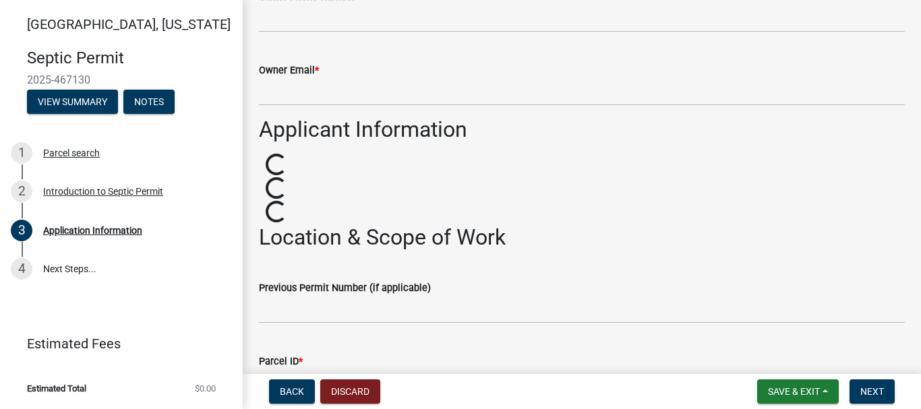
scroll to position [616, 0]
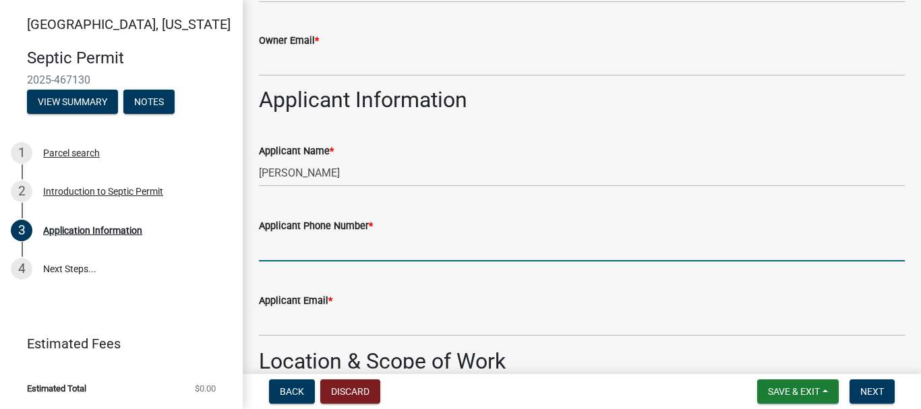
click at [428, 256] on input "Applicant Phone Number *" at bounding box center [582, 248] width 646 height 28
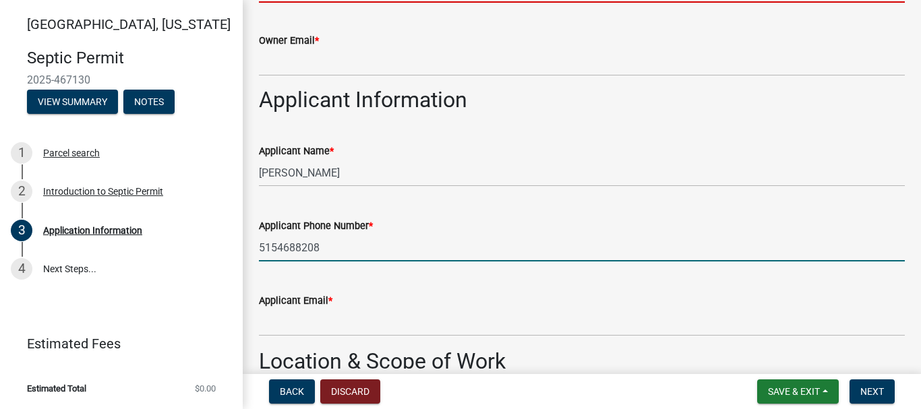
type input "5154688208"
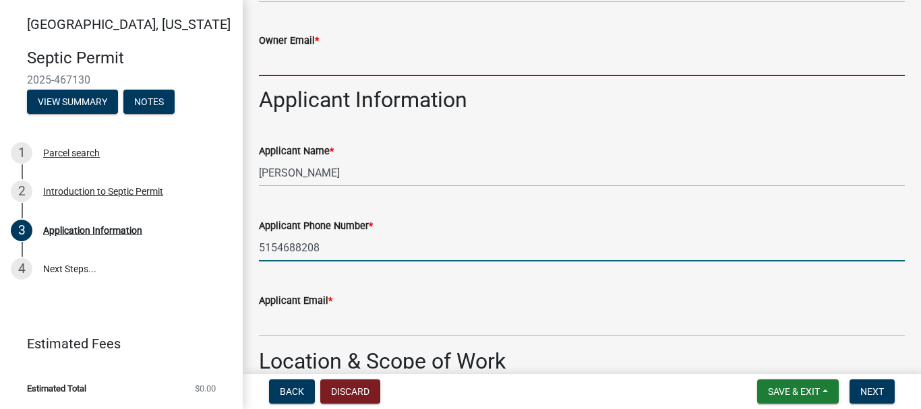
type input "[EMAIL_ADDRESS][PERSON_NAME][DOMAIN_NAME]"
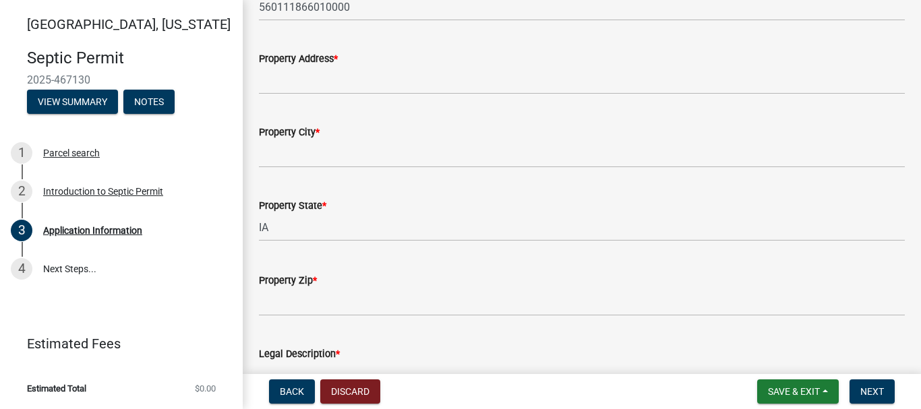
scroll to position [1121, 0]
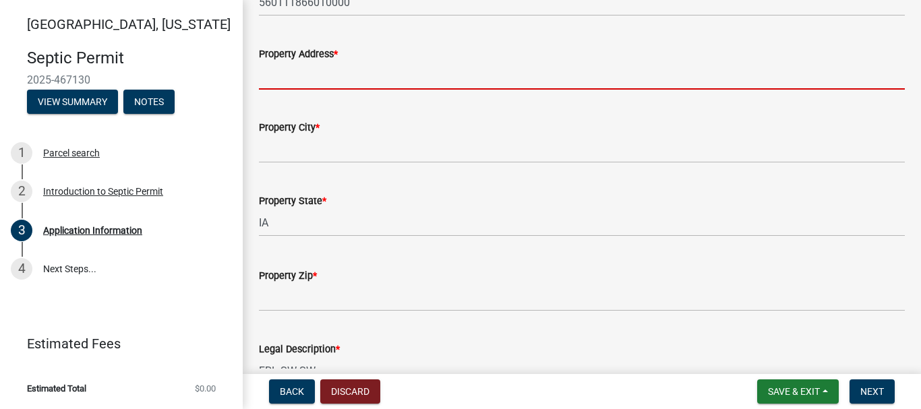
click at [378, 86] on input "Property Address *" at bounding box center [582, 76] width 646 height 28
type input "1671 Fox TRL"
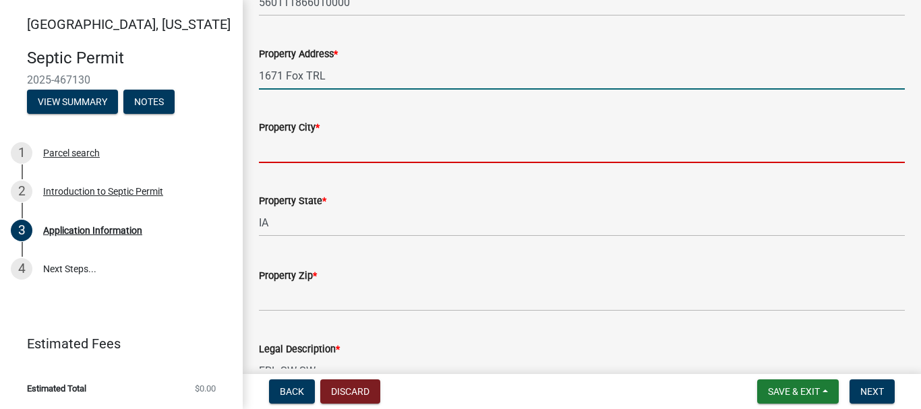
type input "Winterset"
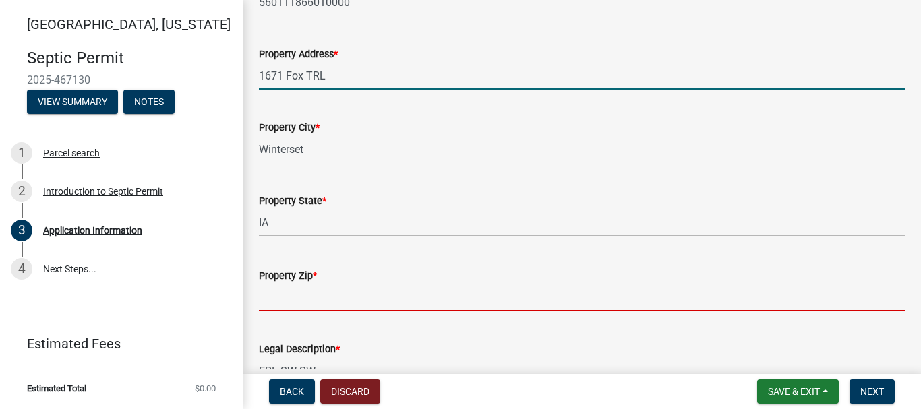
type input "50273"
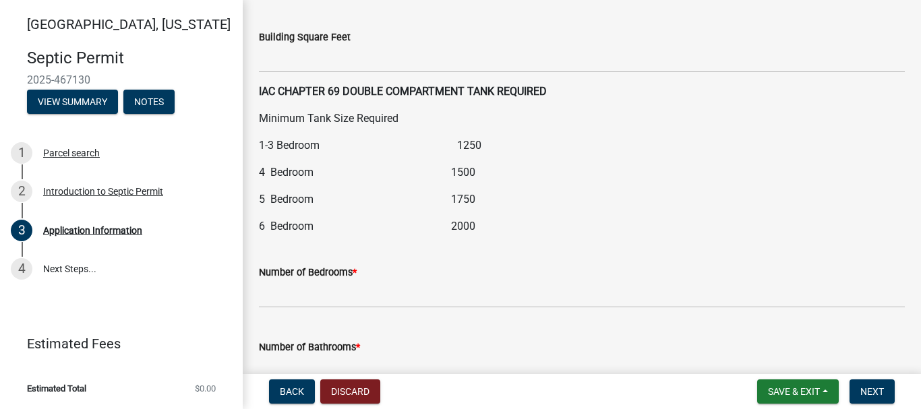
scroll to position [1557, 0]
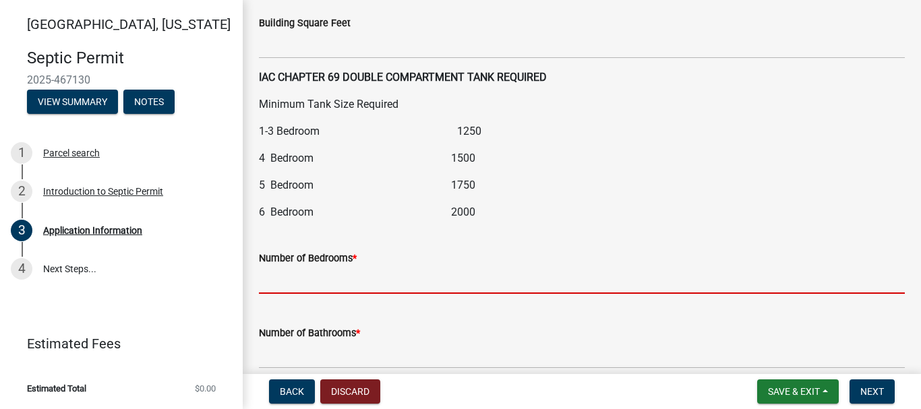
click at [369, 284] on input "text" at bounding box center [582, 280] width 646 height 28
click at [317, 280] on input "text" at bounding box center [582, 280] width 646 height 28
type input "4"
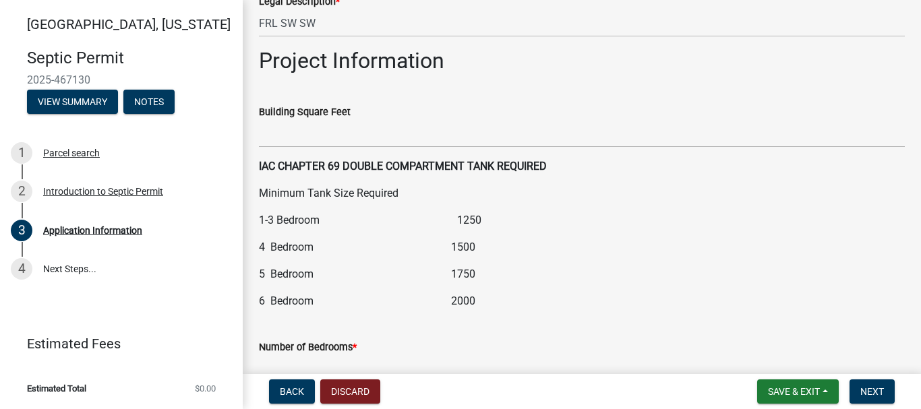
scroll to position [1478, 0]
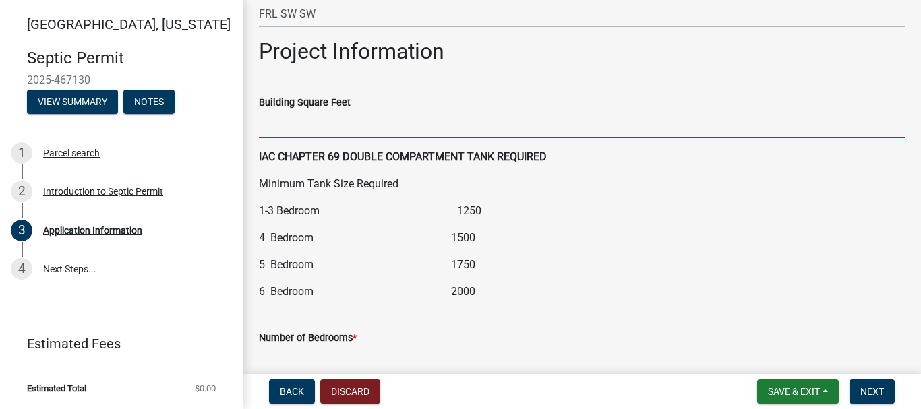
click at [312, 125] on input "Building Square Feet" at bounding box center [582, 125] width 646 height 28
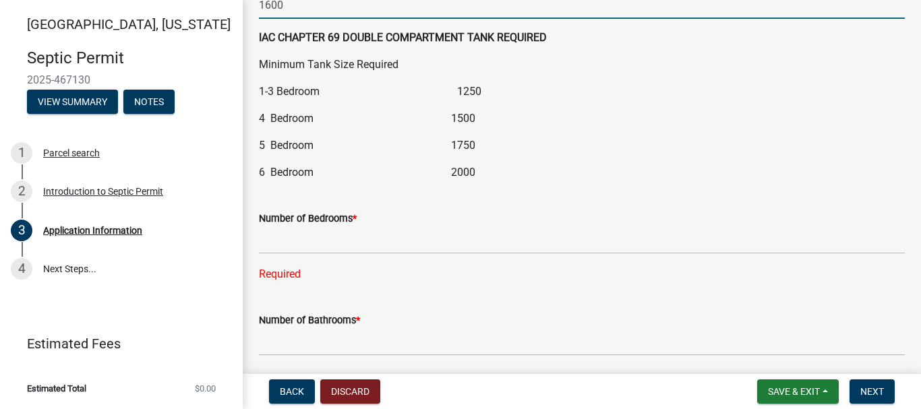
scroll to position [1671, 0]
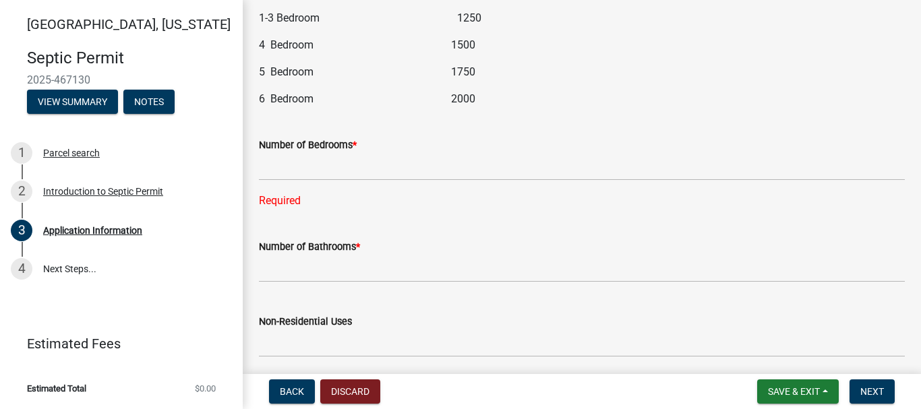
type input "1600"
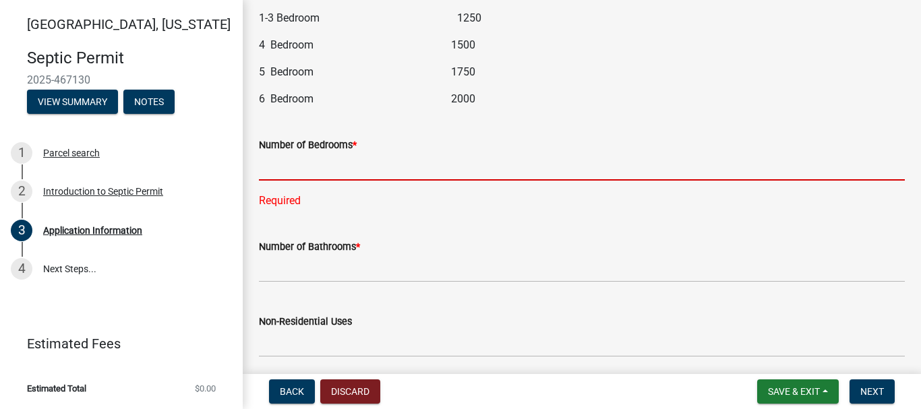
click at [386, 168] on input "text" at bounding box center [582, 167] width 646 height 28
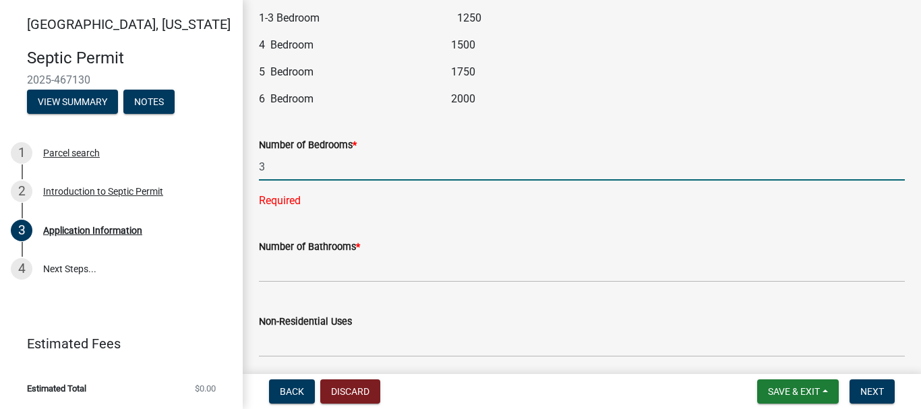
type input "3"
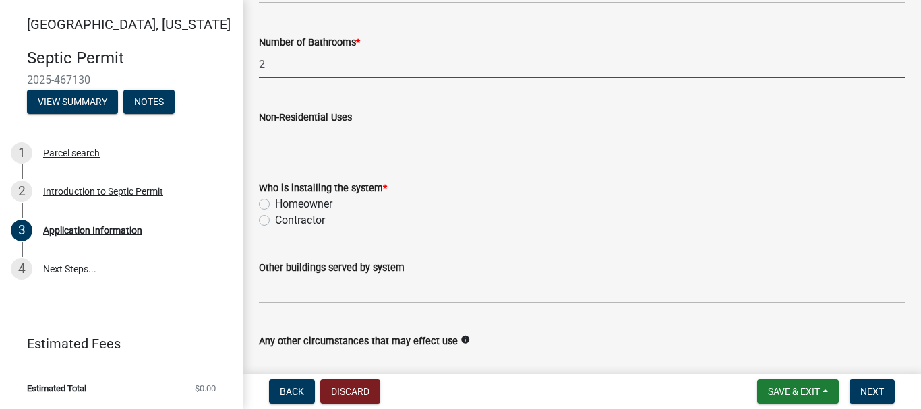
scroll to position [1862, 0]
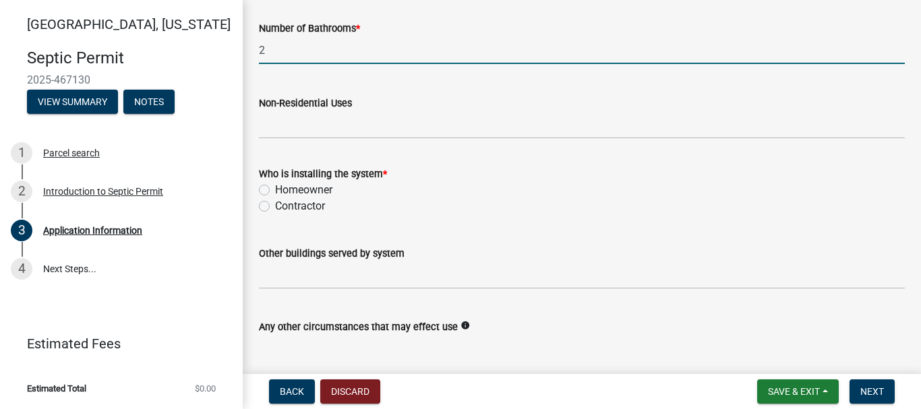
type input "2"
click at [275, 207] on label "Contractor" at bounding box center [300, 206] width 50 height 16
click at [275, 207] on input "Contractor" at bounding box center [279, 202] width 9 height 9
radio input "true"
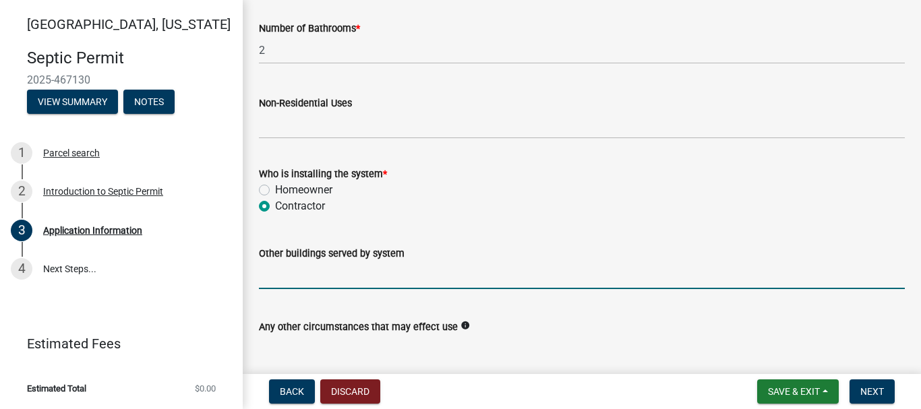
click at [468, 268] on input "Other buildings served by system" at bounding box center [582, 275] width 646 height 28
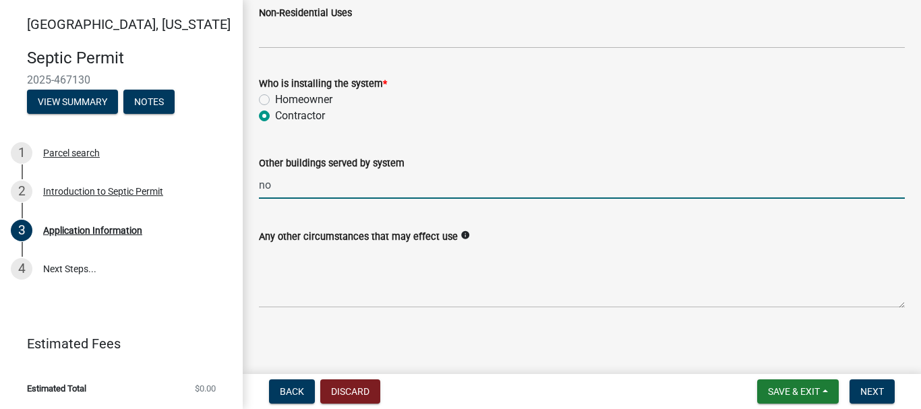
scroll to position [1955, 0]
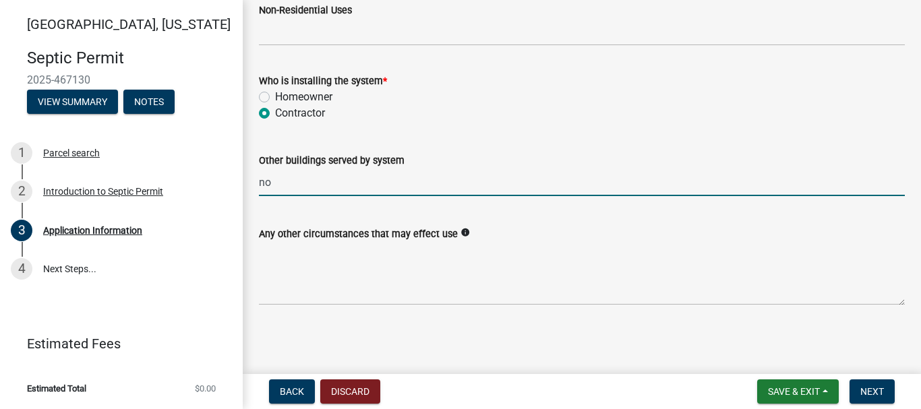
type input "no"
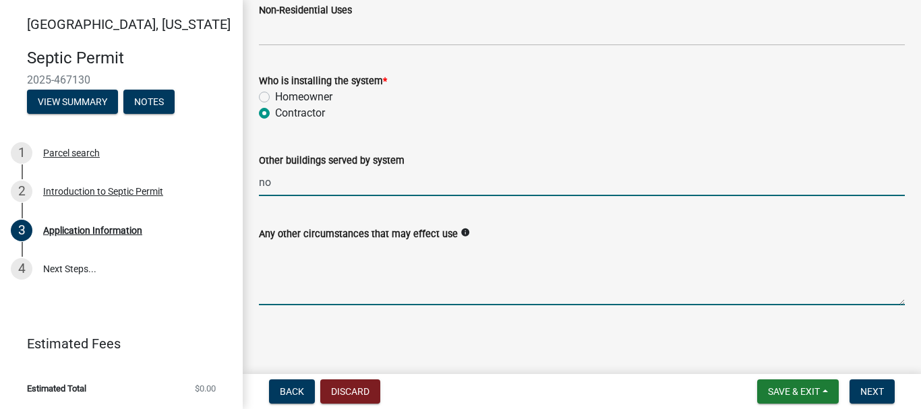
click at [456, 284] on textarea "Any other circumstances that may effect use" at bounding box center [582, 273] width 646 height 63
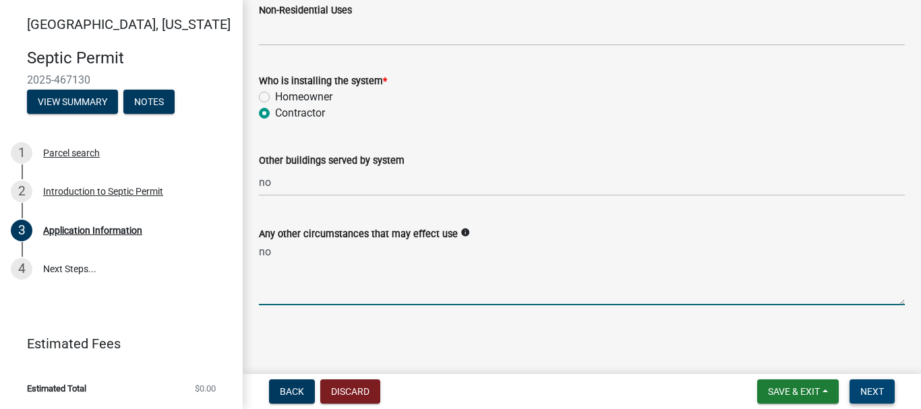
type textarea "no"
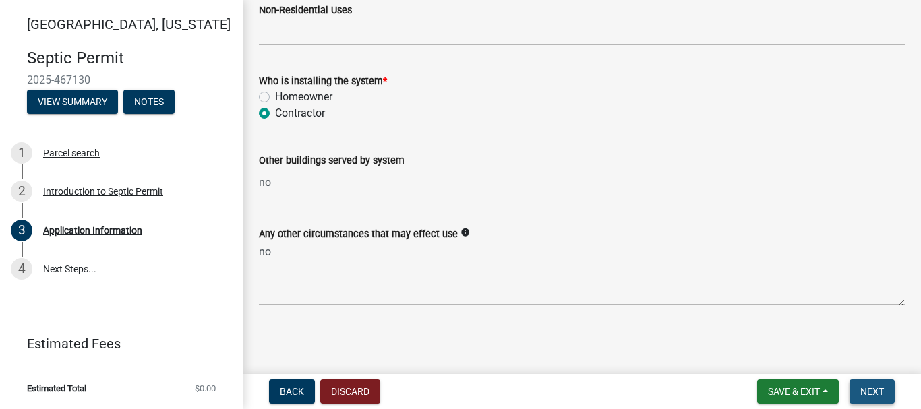
click at [888, 386] on button "Next" at bounding box center [871, 391] width 45 height 24
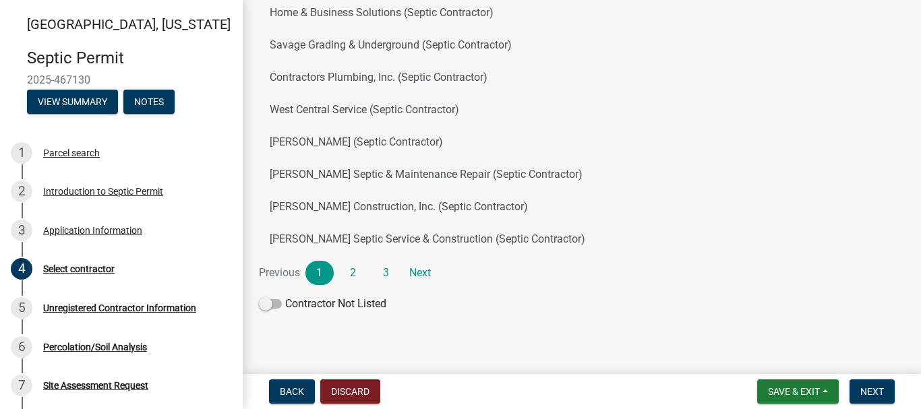
scroll to position [228, 0]
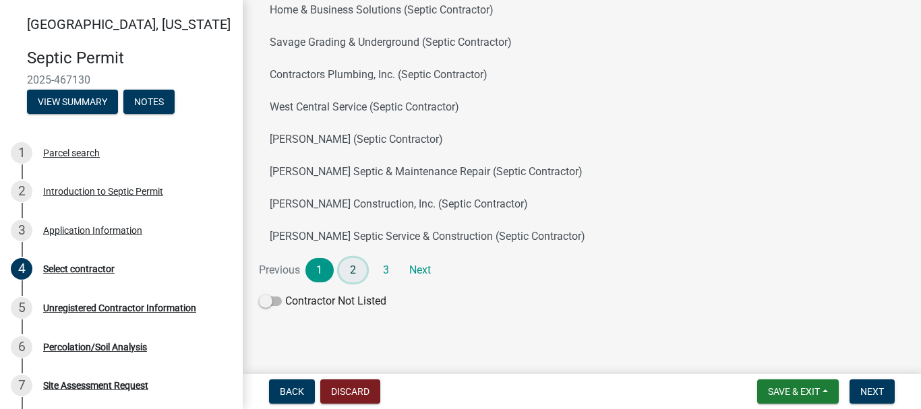
click at [352, 266] on link "2" at bounding box center [353, 270] width 28 height 24
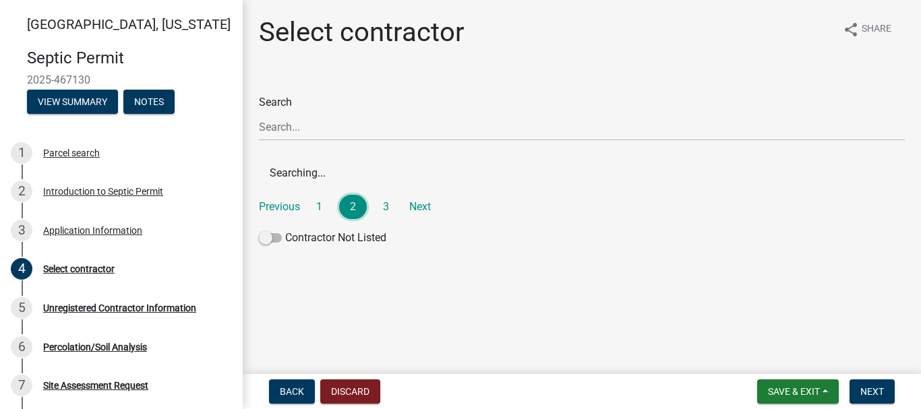
scroll to position [0, 0]
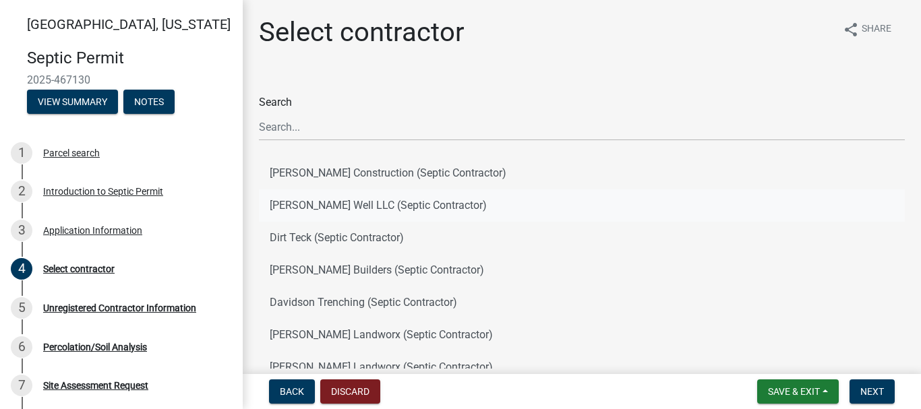
click at [425, 205] on button "Huff Well LLC (Septic Contractor)" at bounding box center [582, 205] width 646 height 32
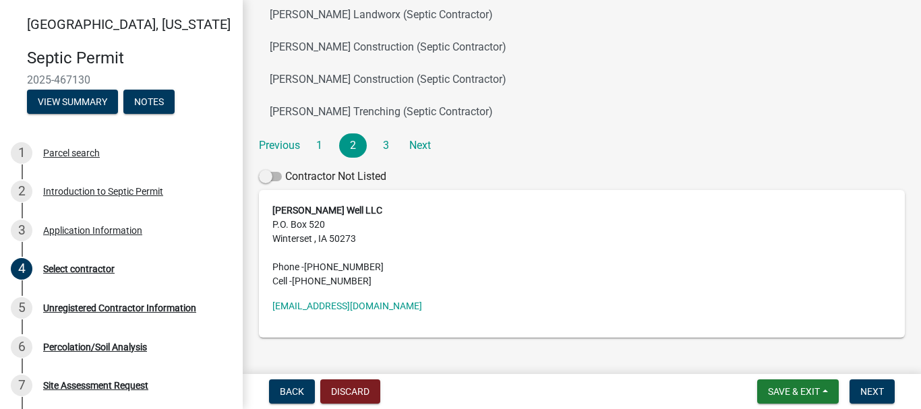
scroll to position [385, 0]
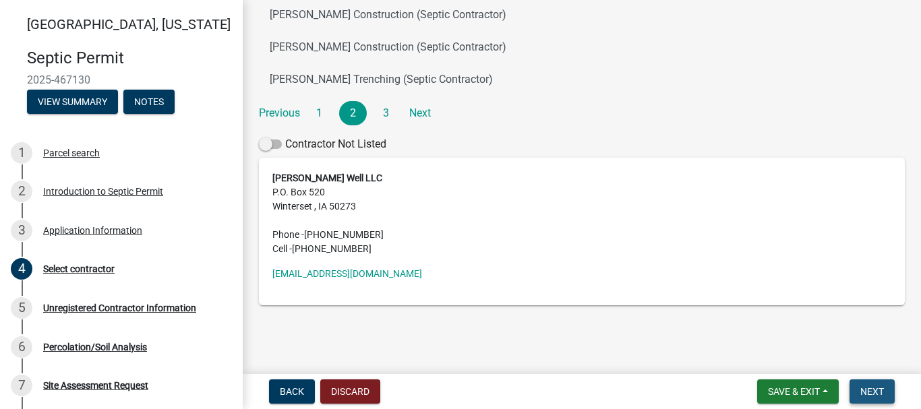
click at [870, 383] on button "Next" at bounding box center [871, 391] width 45 height 24
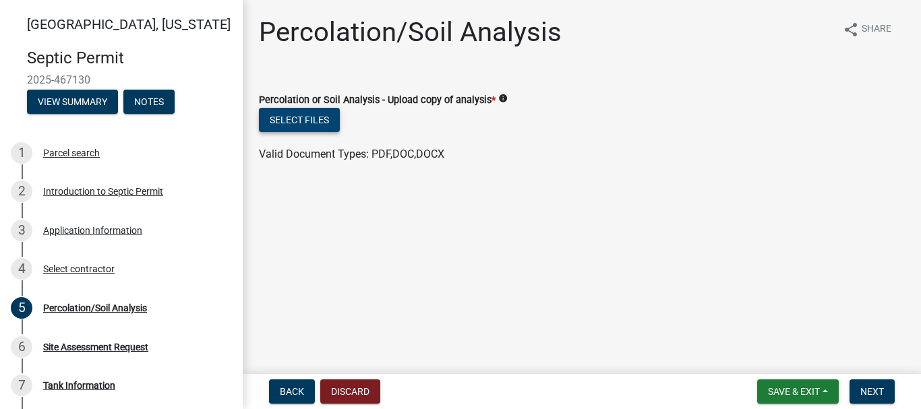
click at [290, 119] on button "Select files" at bounding box center [299, 120] width 81 height 24
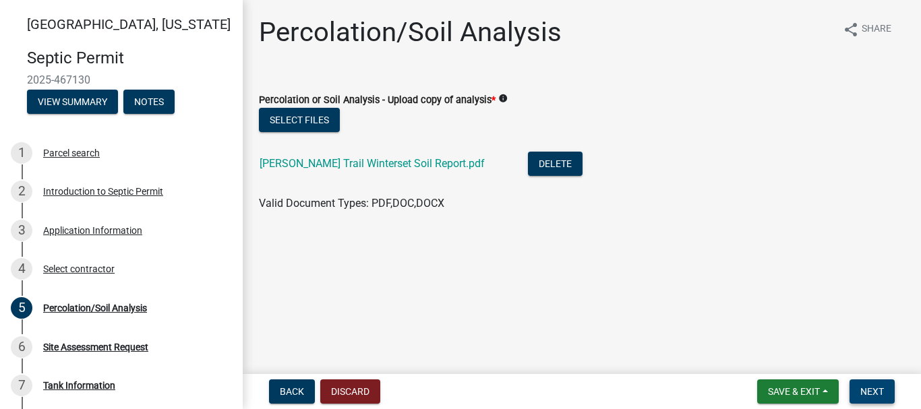
click at [862, 388] on span "Next" at bounding box center [872, 391] width 24 height 11
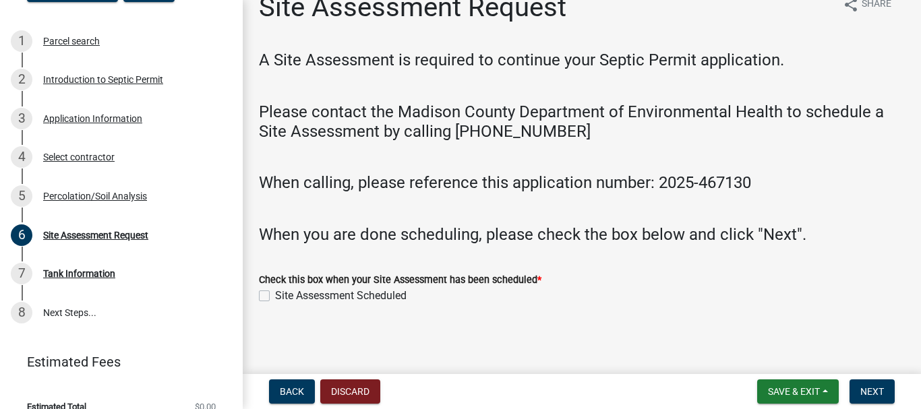
scroll to position [130, 0]
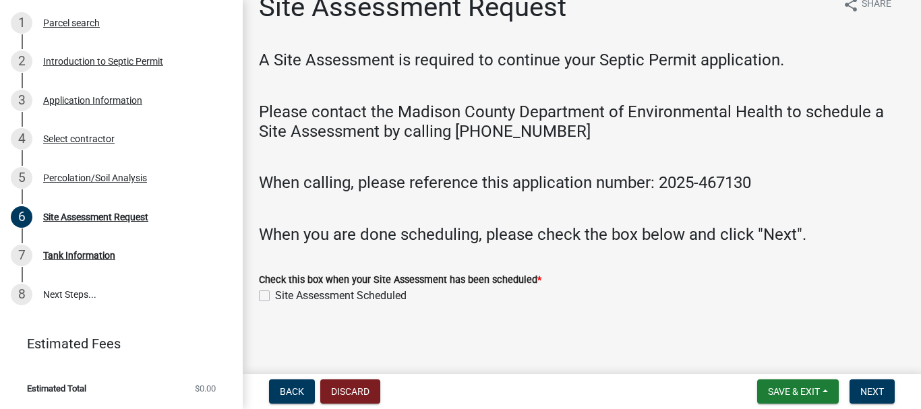
click at [275, 297] on label "Site Assessment Scheduled" at bounding box center [340, 296] width 131 height 16
click at [275, 297] on input "Site Assessment Scheduled" at bounding box center [279, 292] width 9 height 9
checkbox input "true"
click at [875, 382] on button "Next" at bounding box center [871, 391] width 45 height 24
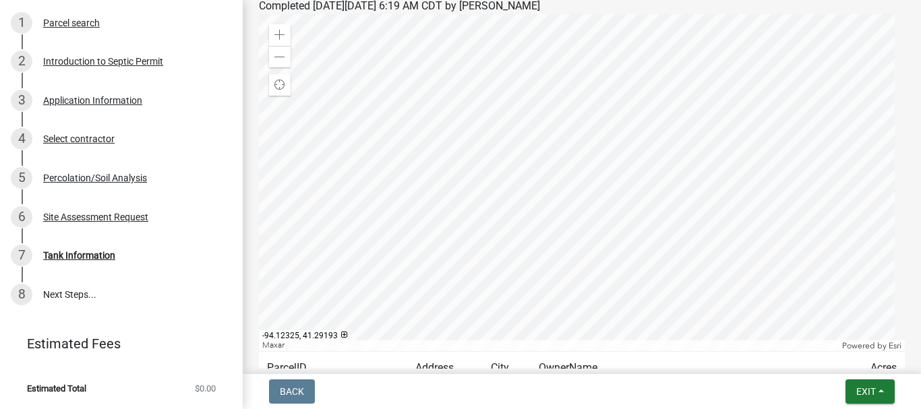
scroll to position [193, 0]
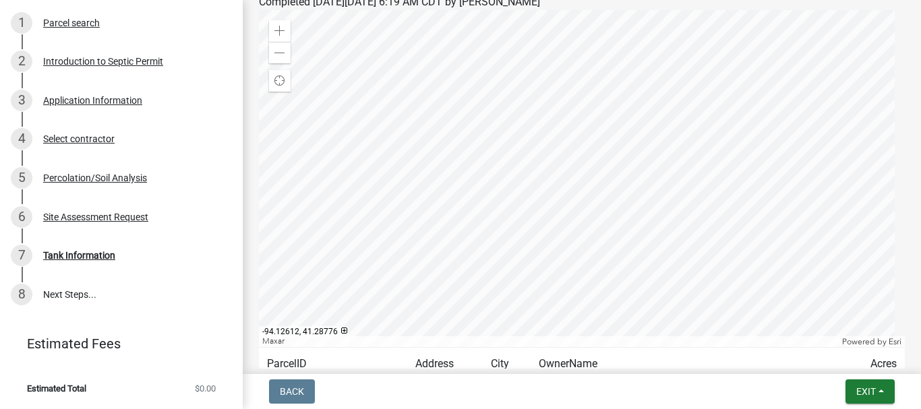
click at [552, 221] on div at bounding box center [582, 178] width 646 height 337
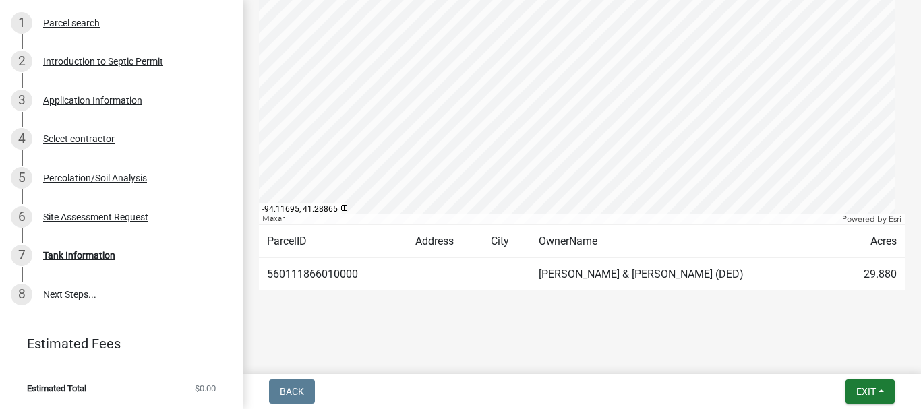
scroll to position [317, 0]
click at [859, 390] on span "Exit" at bounding box center [866, 391] width 20 height 11
click at [863, 392] on span "Exit" at bounding box center [866, 391] width 20 height 11
click at [844, 350] on button "Save & Exit" at bounding box center [840, 356] width 108 height 32
